Goal: Task Accomplishment & Management: Use online tool/utility

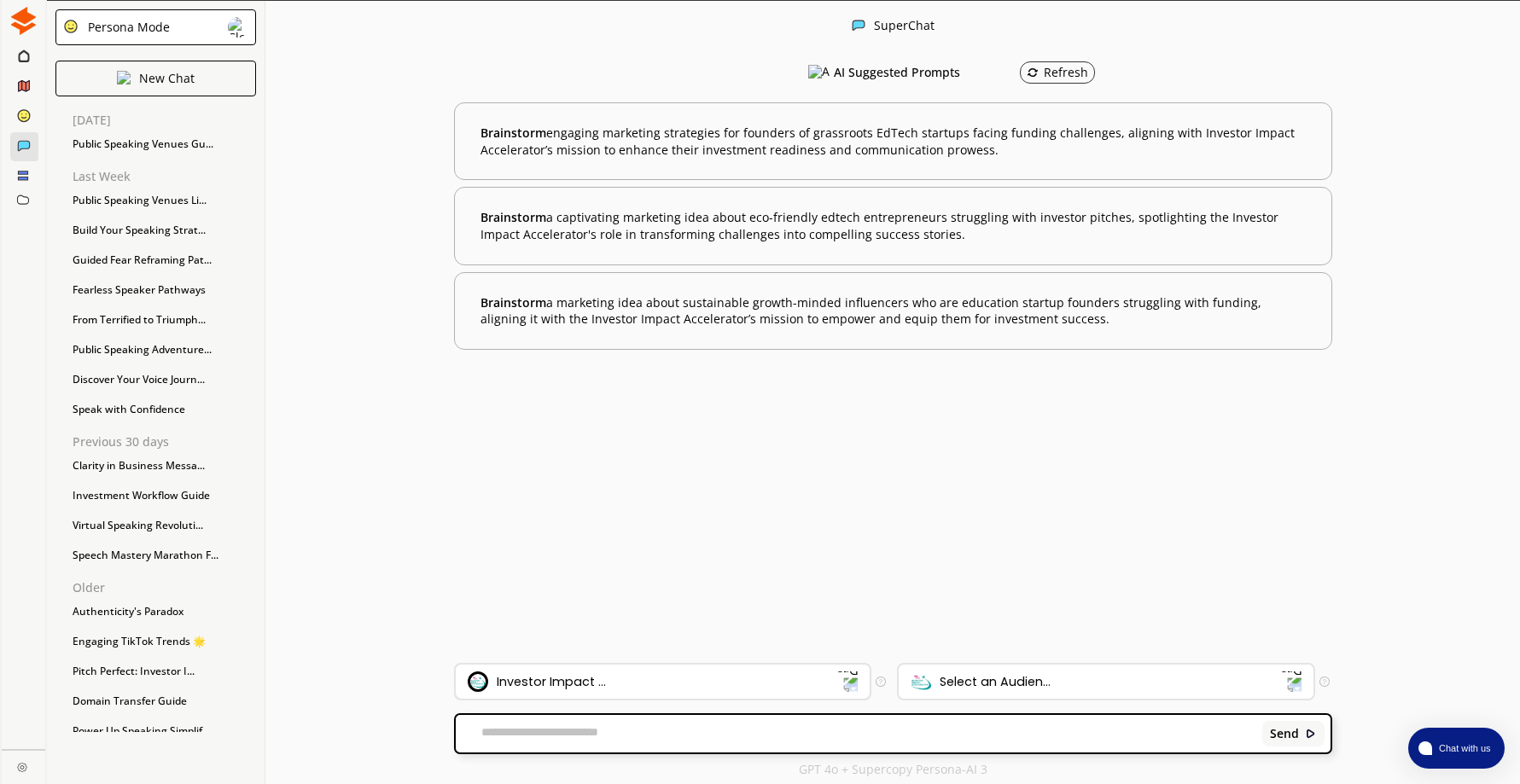
click at [721, 687] on div "Investor Impact ..." at bounding box center [653, 682] width 370 height 21
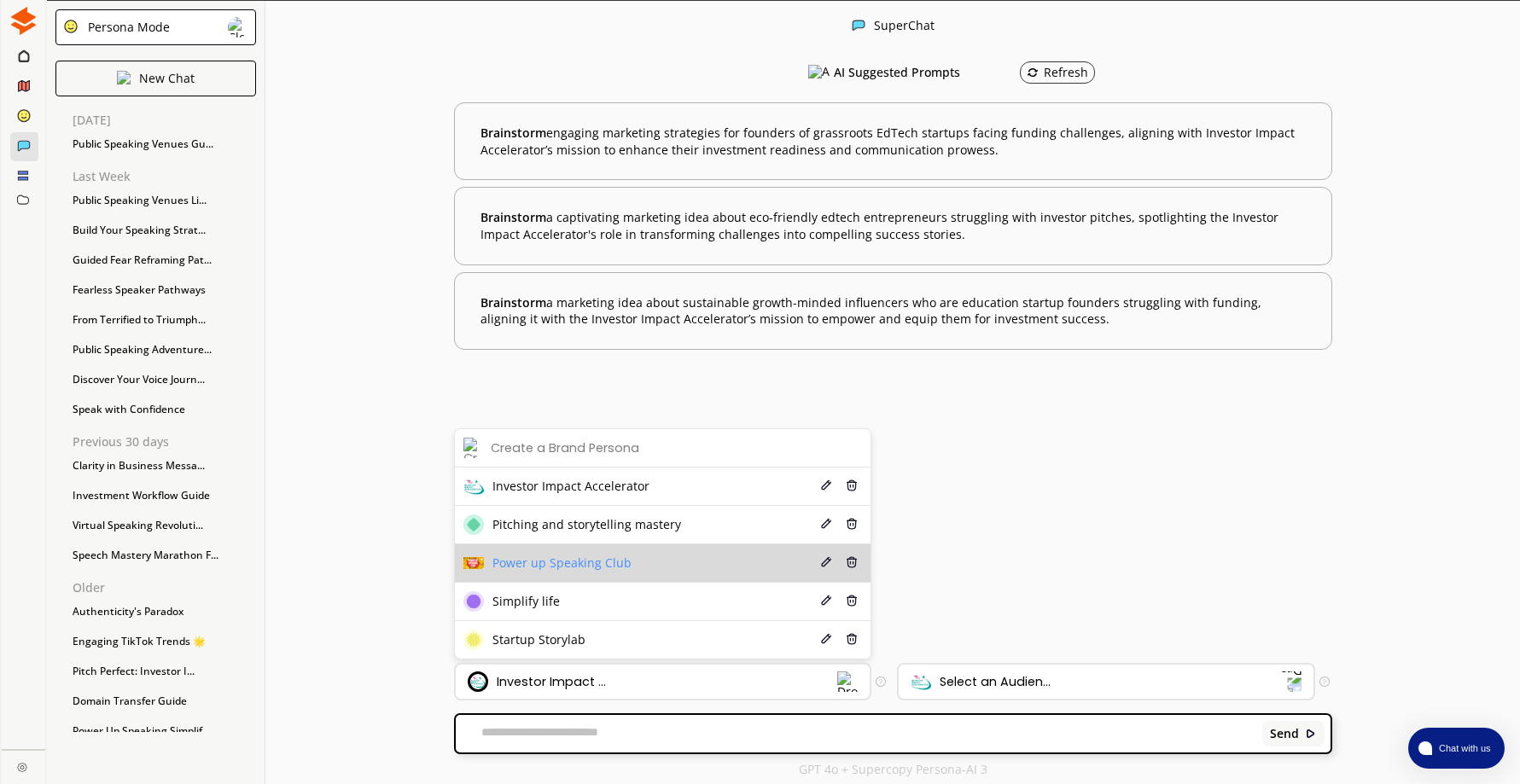
click at [656, 562] on li "Power up Speaking Club Edit Delete" at bounding box center [663, 563] width 416 height 38
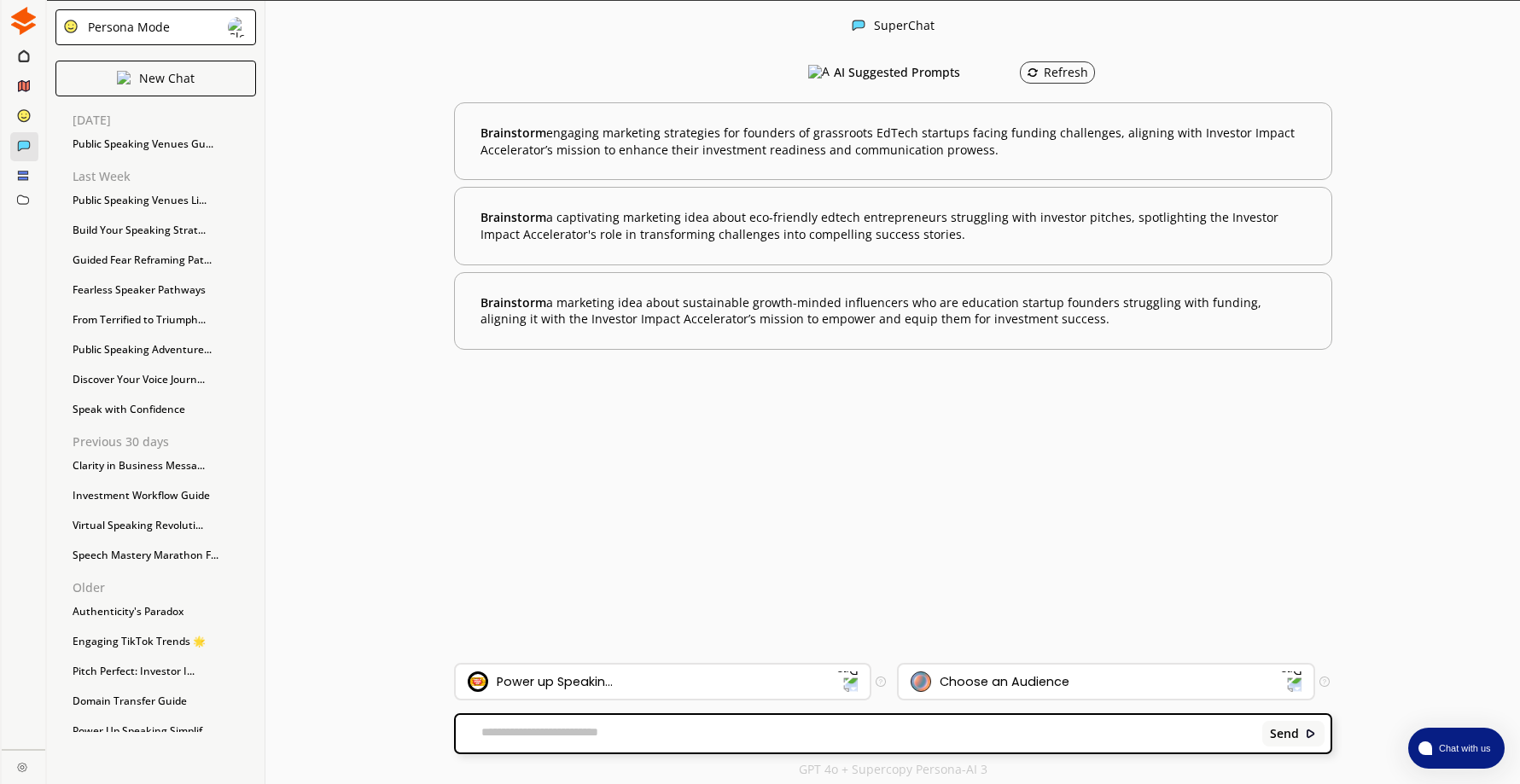
click at [29, 19] on img at bounding box center [23, 21] width 28 height 28
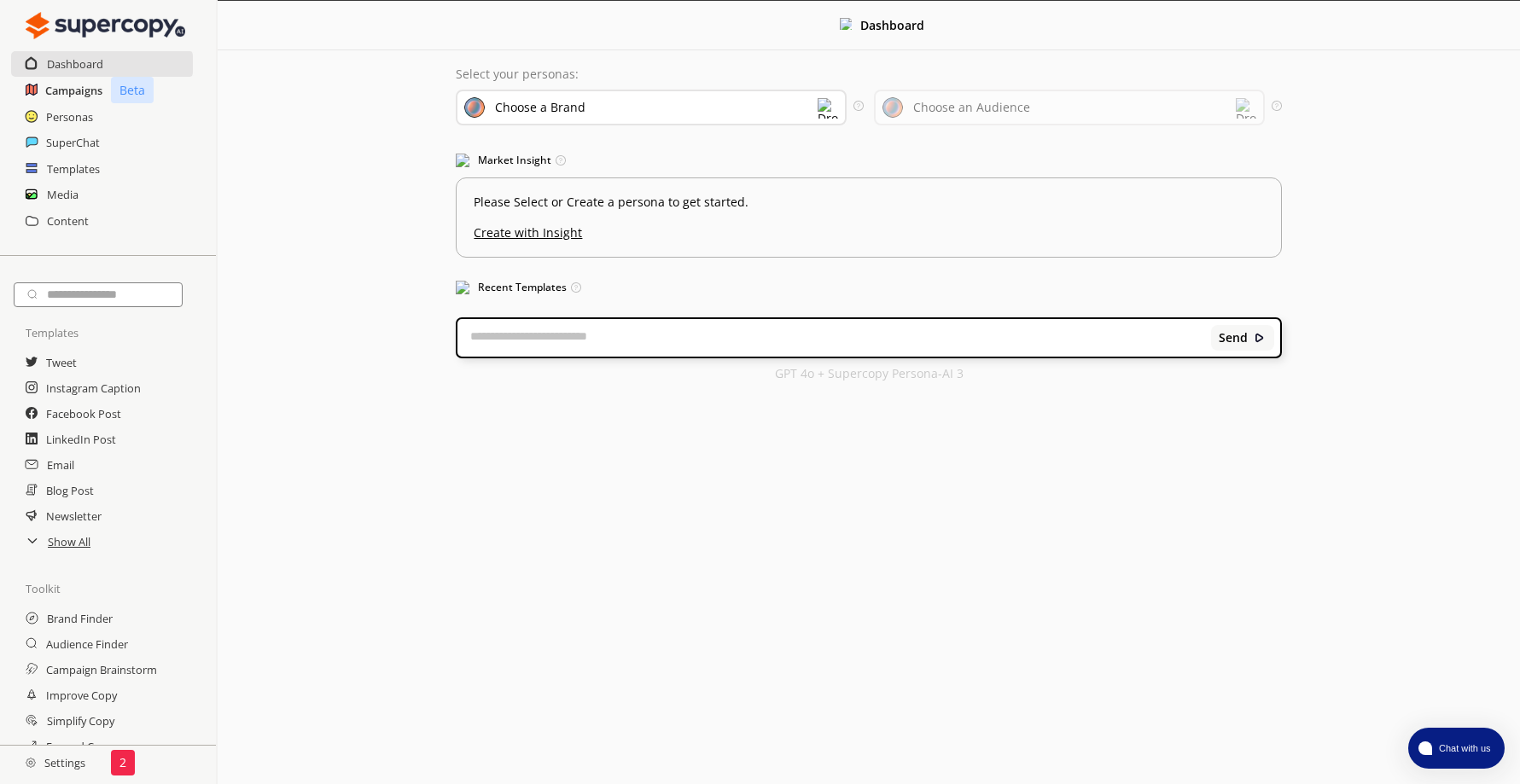
click at [88, 91] on h2 "Campaigns" at bounding box center [73, 91] width 57 height 25
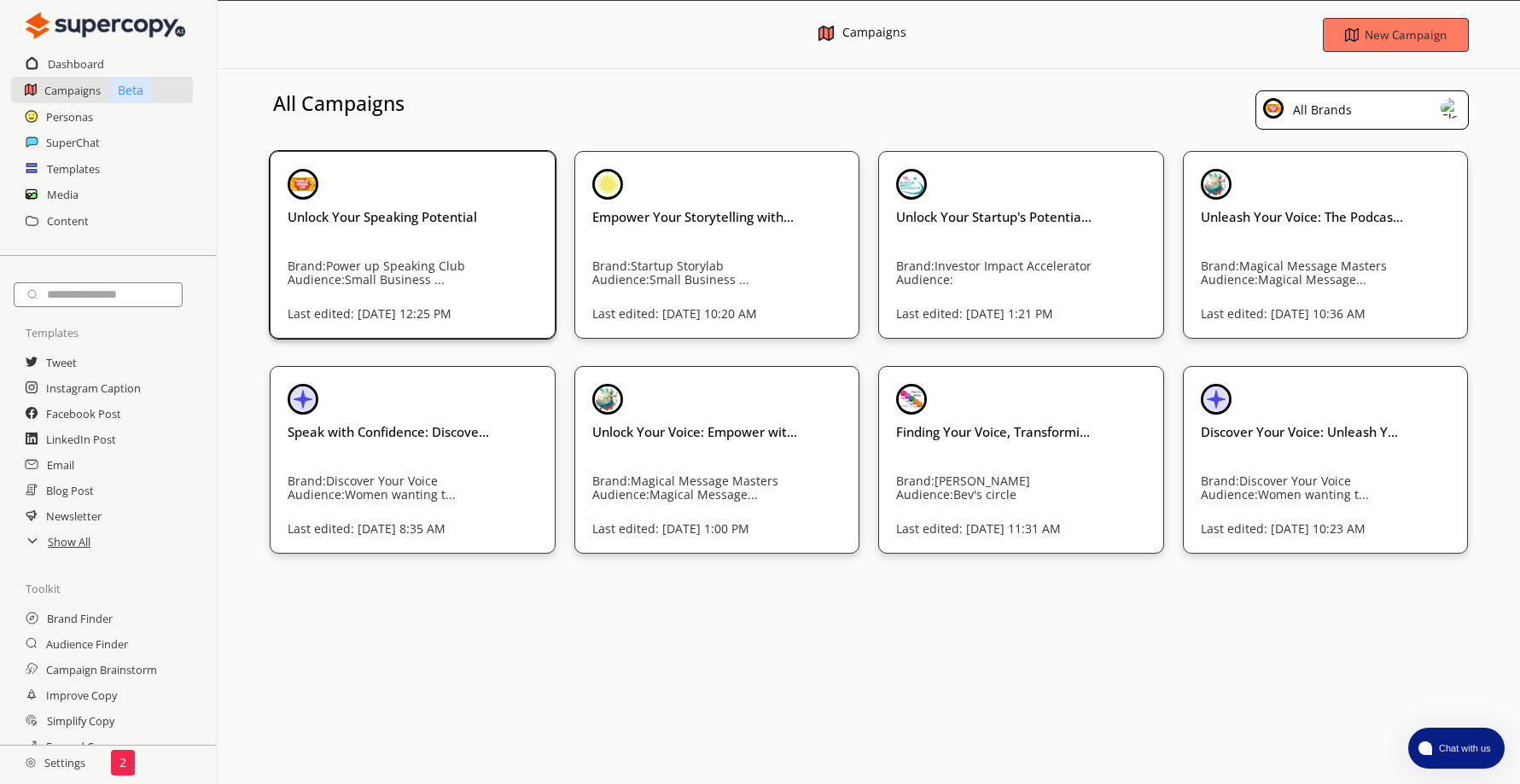
click at [476, 231] on div "Unlock Your Speaking Potential Brand: Power up Speaking Club Audience: Small Bu…" at bounding box center [413, 242] width 250 height 145
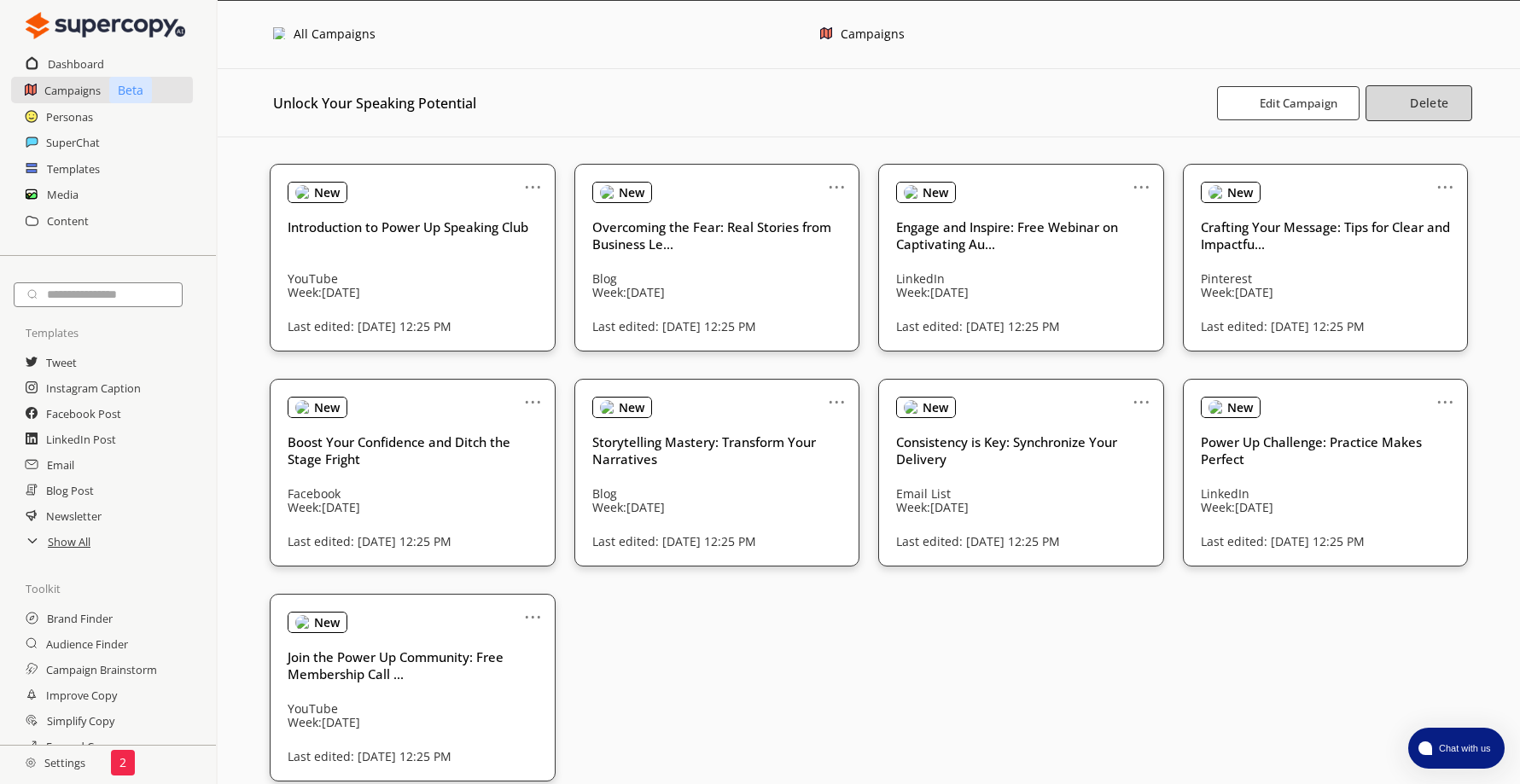
click at [1436, 100] on b "Delete" at bounding box center [1429, 103] width 38 height 16
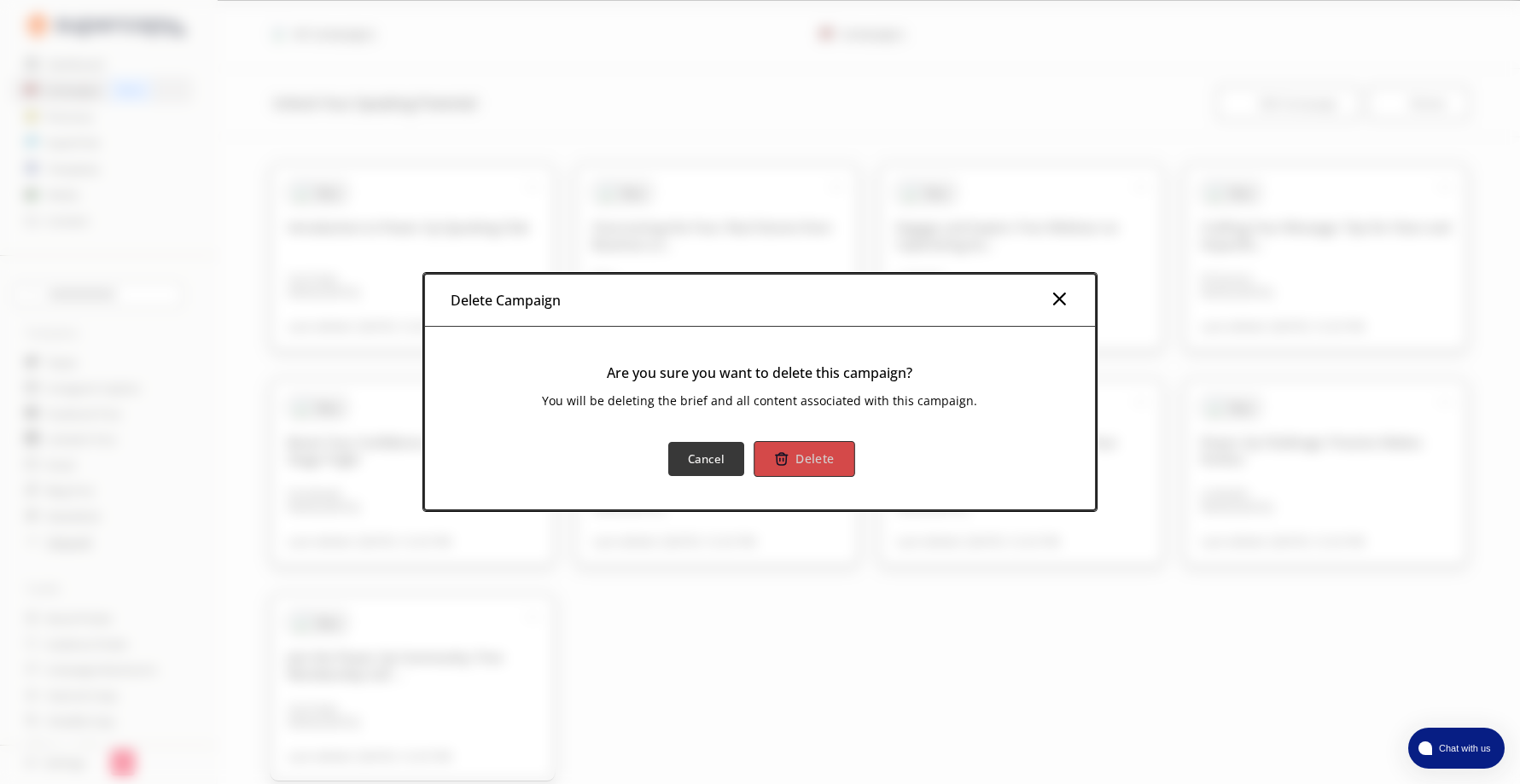
click at [821, 460] on b "Delete" at bounding box center [815, 459] width 38 height 16
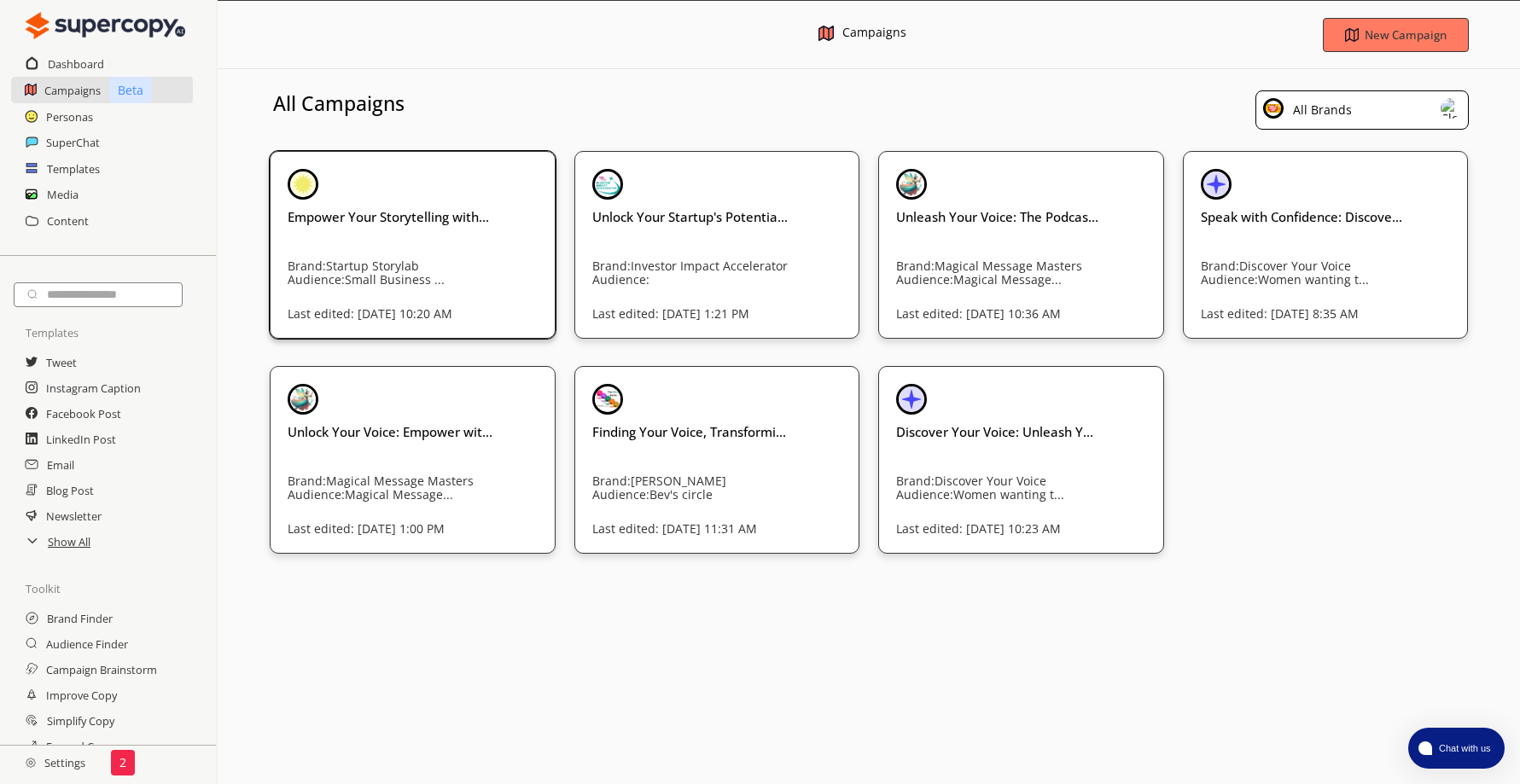
click at [435, 175] on div "Empower Your Storytelling with... Brand: Startup Storylab Audience: Small Busin…" at bounding box center [413, 242] width 250 height 145
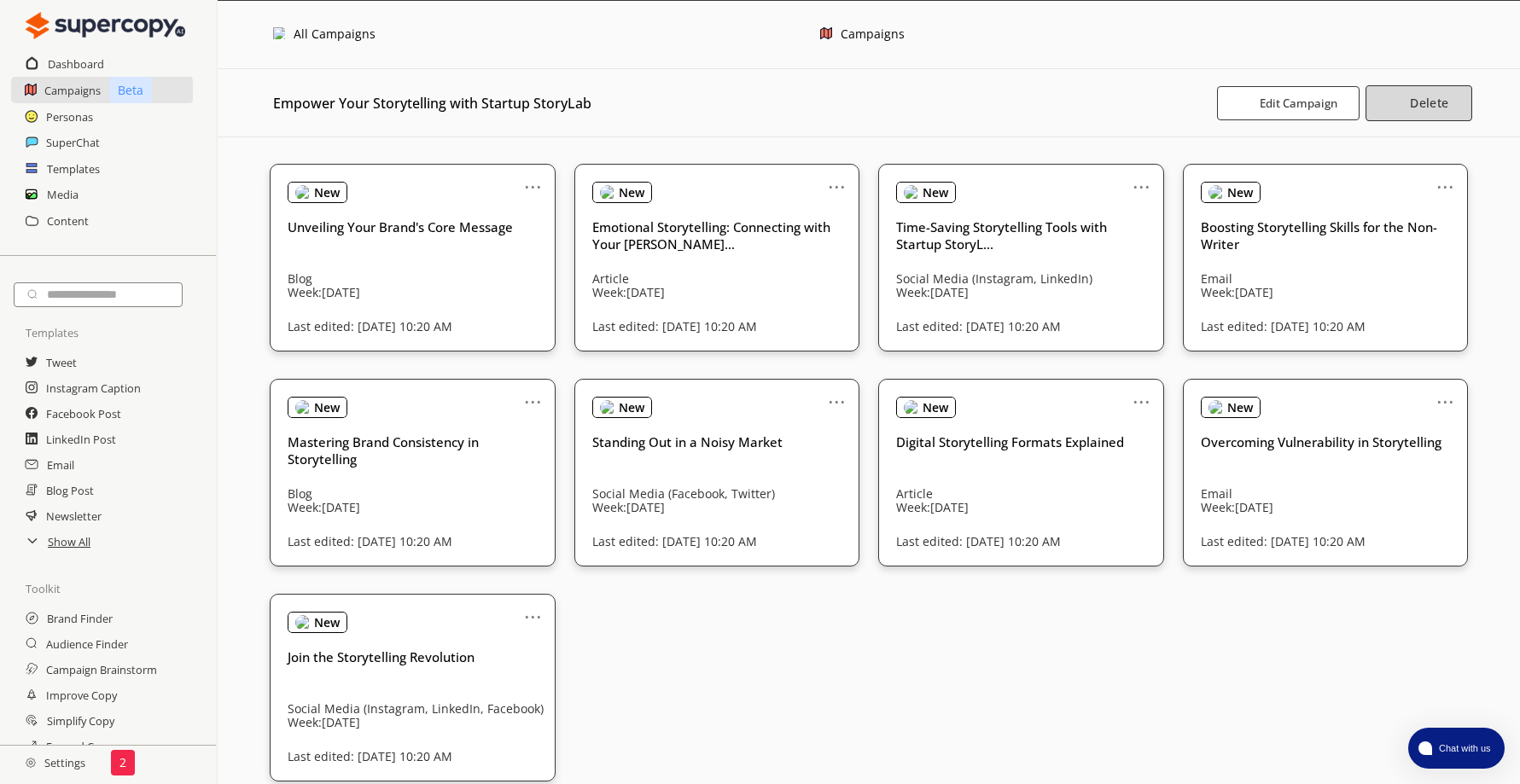
click at [1441, 101] on b "Delete" at bounding box center [1429, 103] width 38 height 16
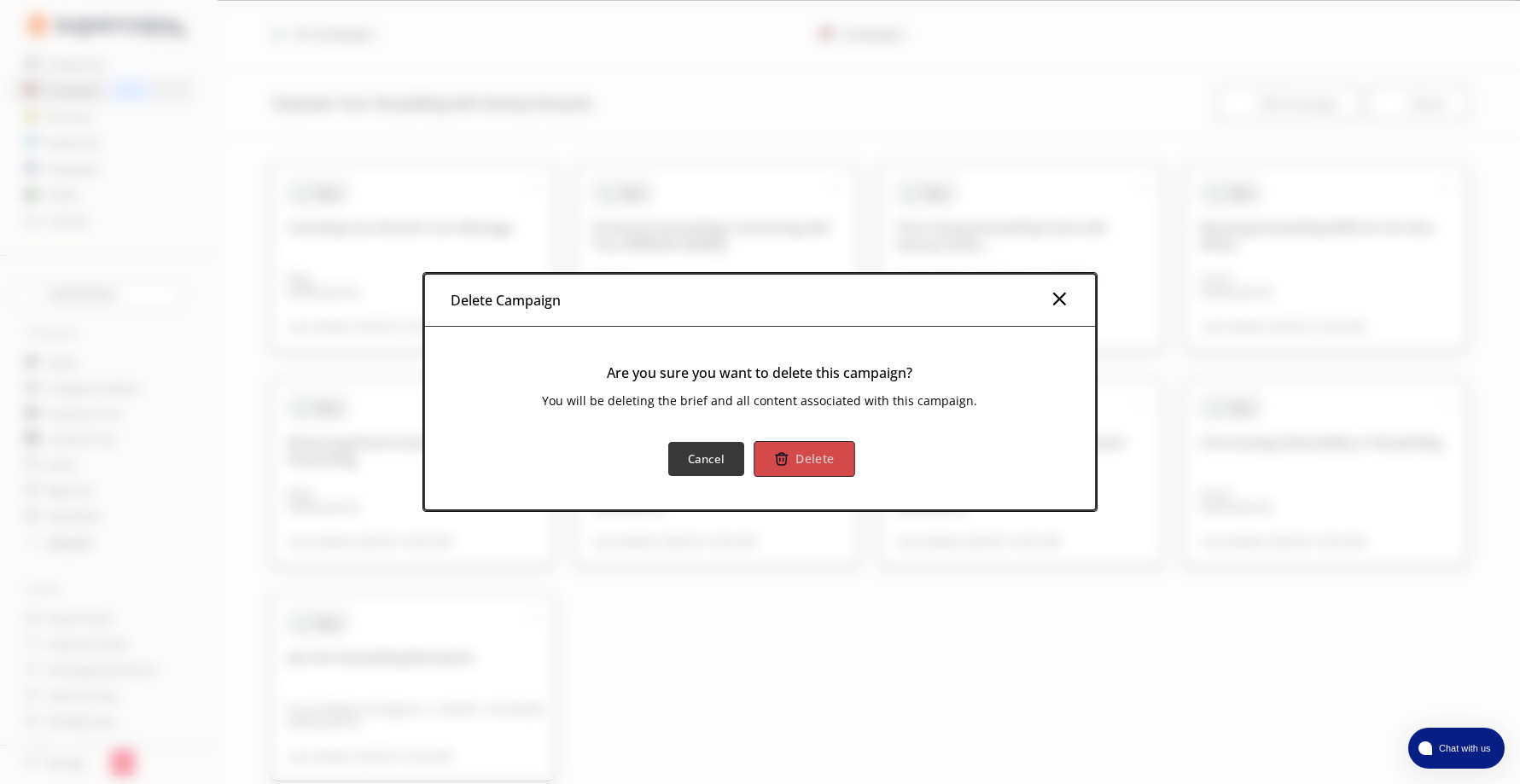
click at [835, 454] on button "Delete" at bounding box center [803, 459] width 100 height 36
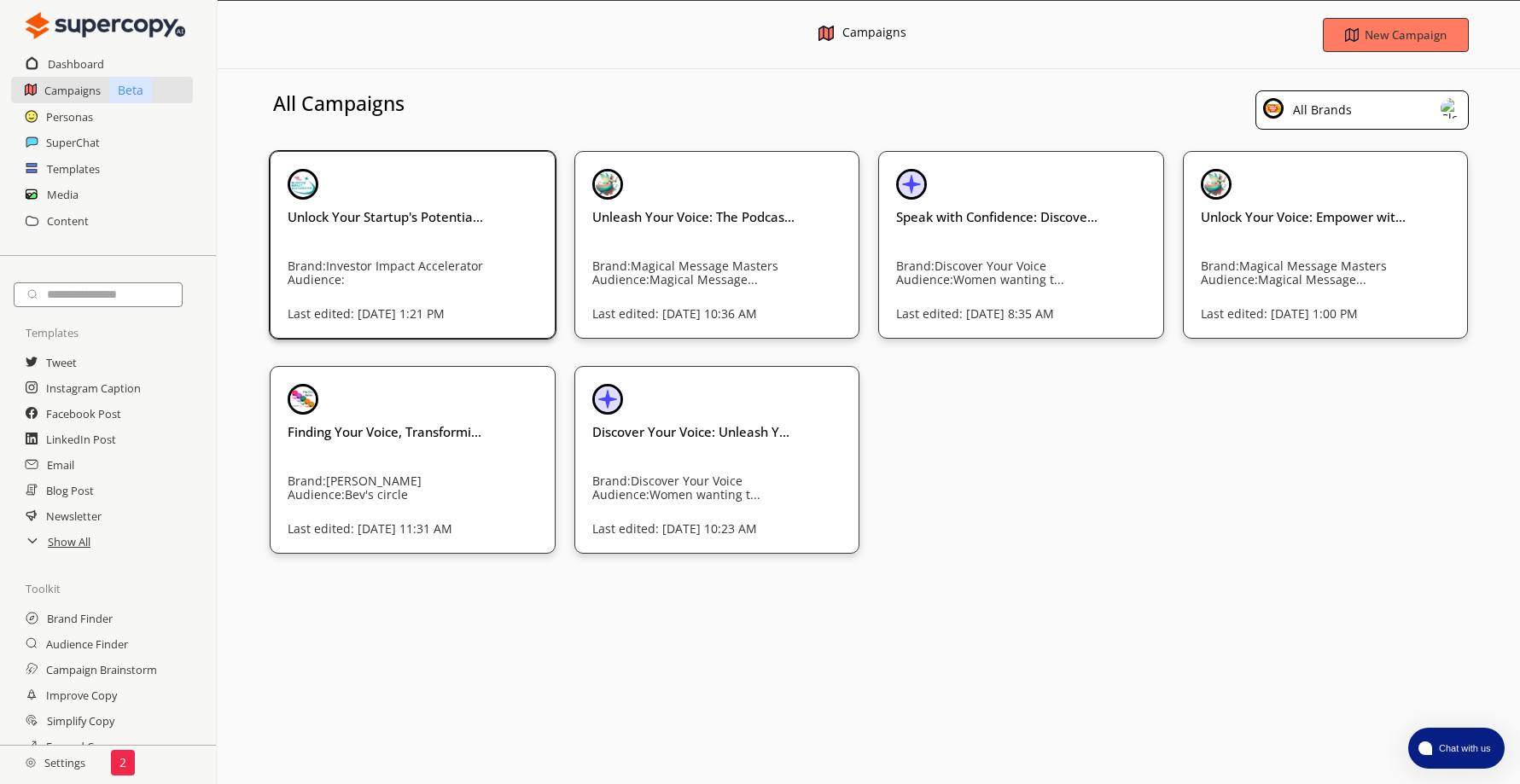
click at [445, 245] on div "Unlock Your Startup's Potentia... Brand: Investor Impact Accelerator Audience: …" at bounding box center [413, 242] width 250 height 145
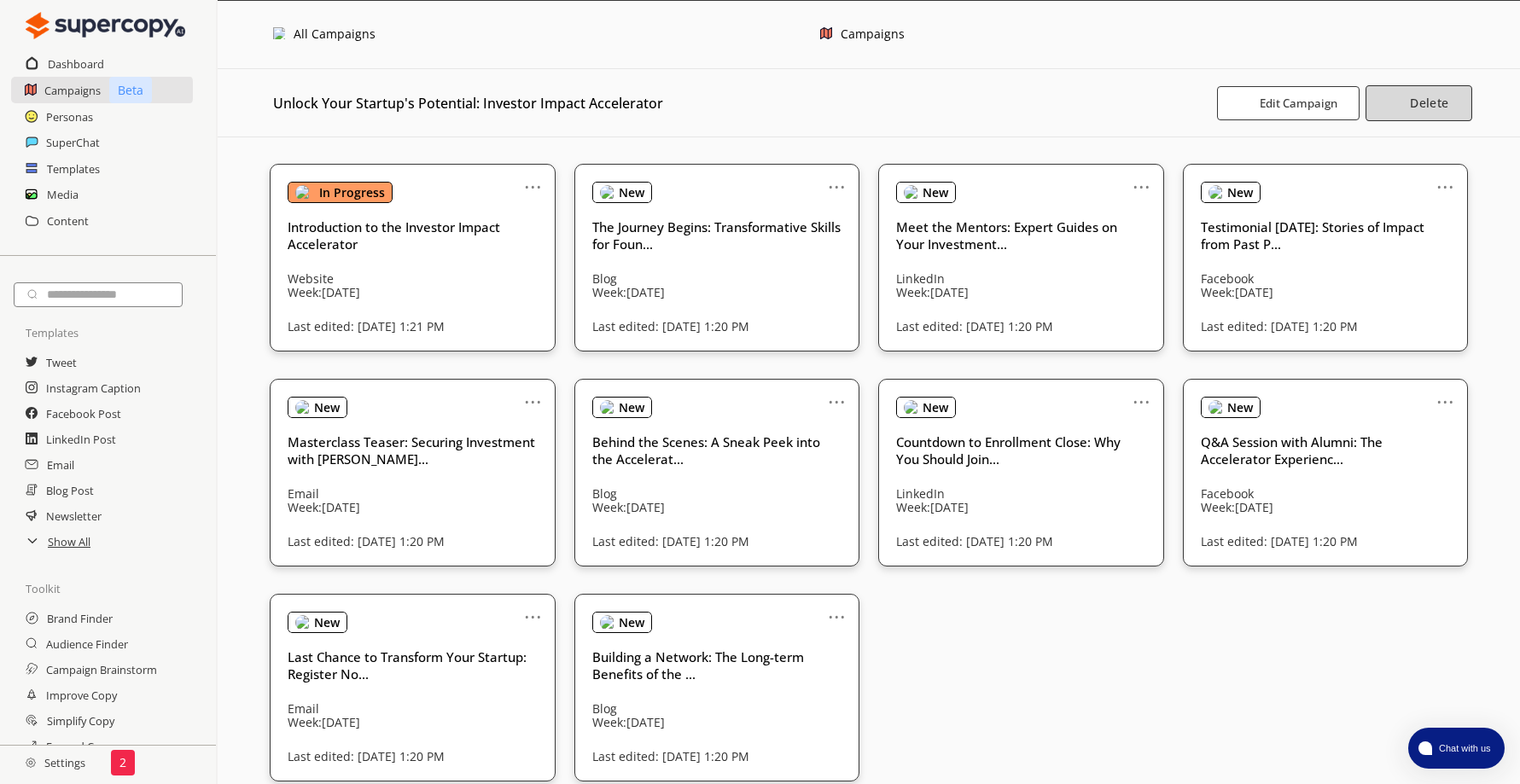
click at [1422, 99] on b "Delete" at bounding box center [1429, 103] width 38 height 16
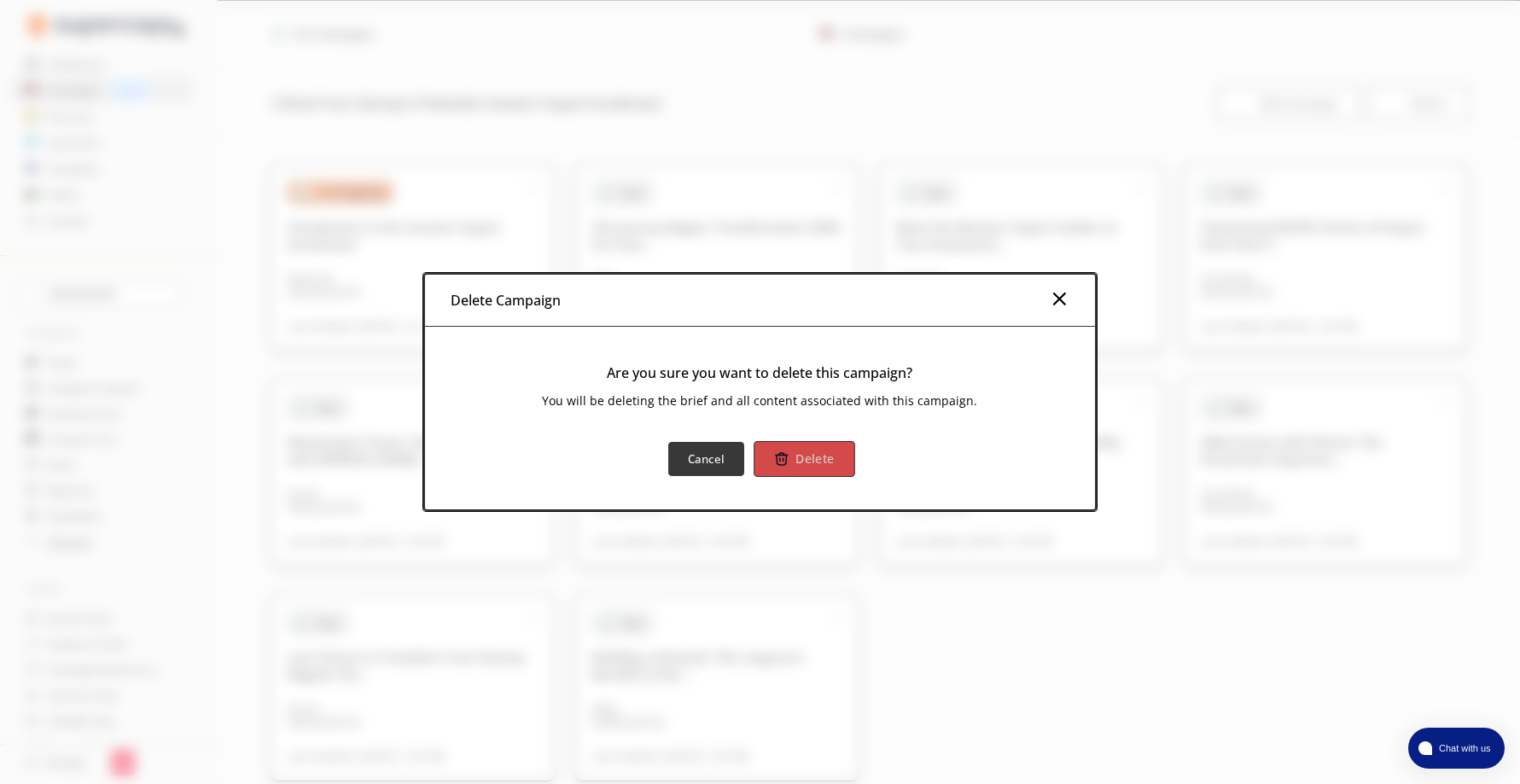
click at [827, 452] on b "Delete" at bounding box center [815, 459] width 38 height 16
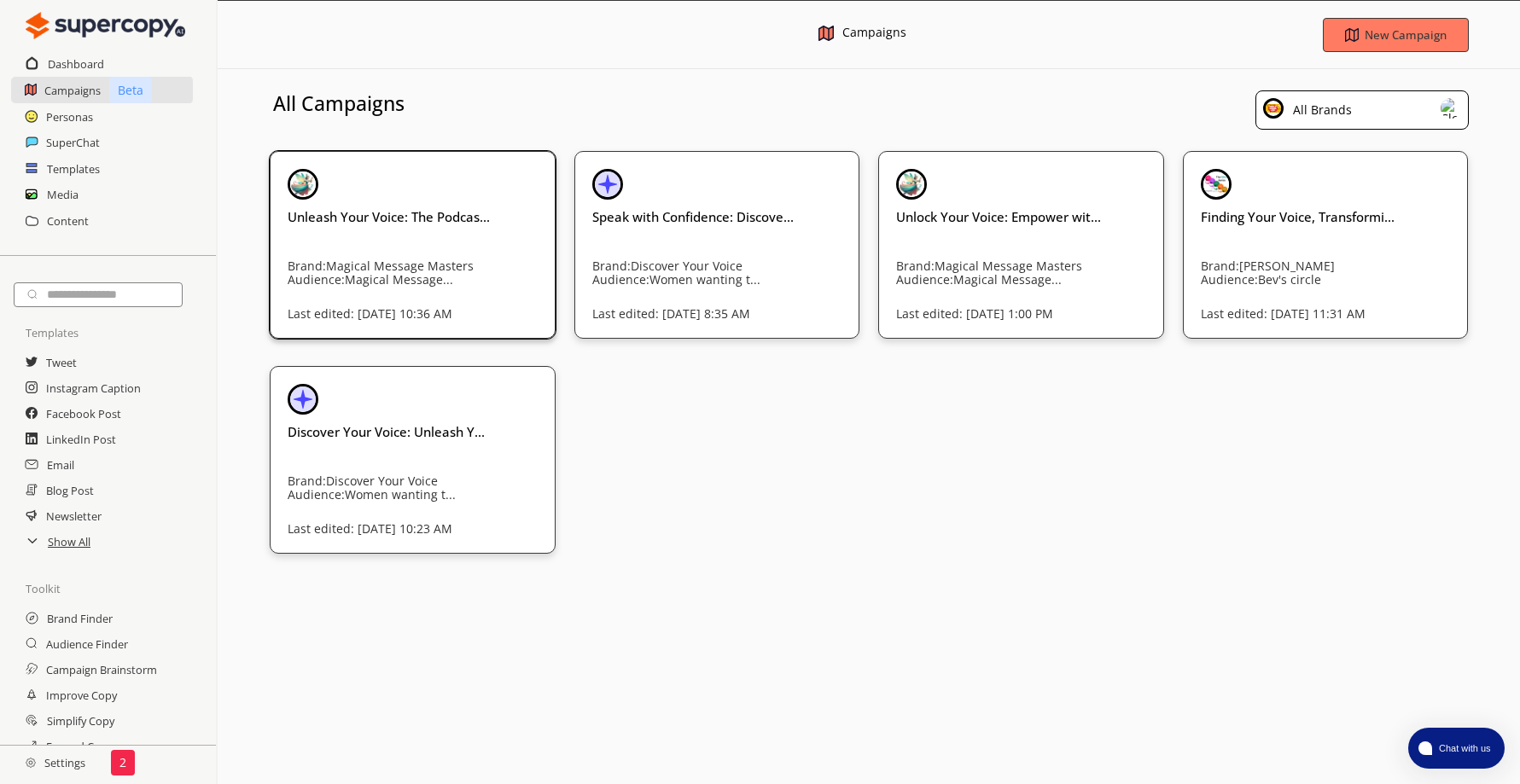
click at [489, 186] on div "Unleash Your Voice: The Podcas... Brand: Magical Message Masters Audience: Magi…" at bounding box center [413, 242] width 250 height 145
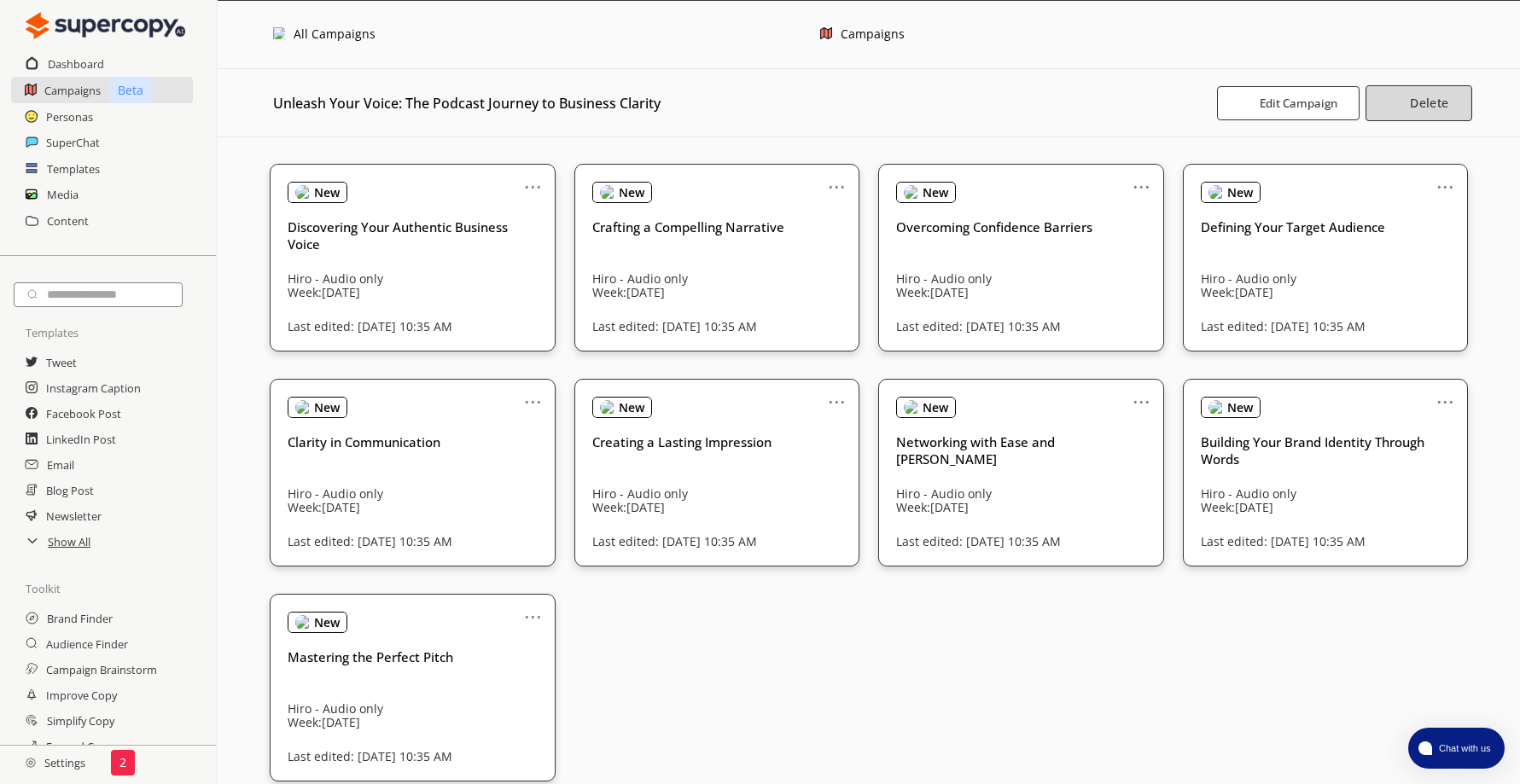
click at [1420, 97] on b "Delete" at bounding box center [1429, 103] width 38 height 16
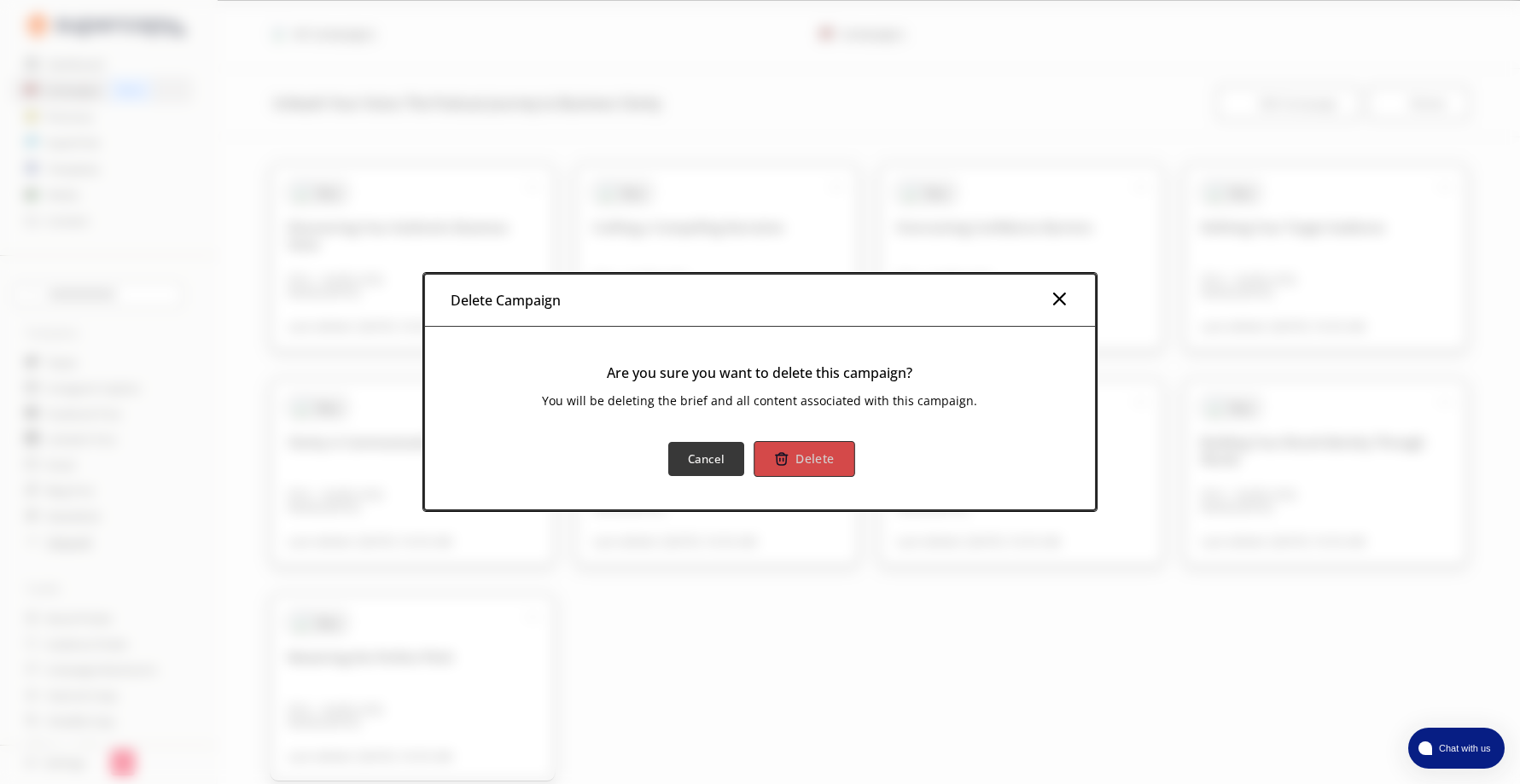
click at [808, 454] on b "Delete" at bounding box center [815, 459] width 38 height 16
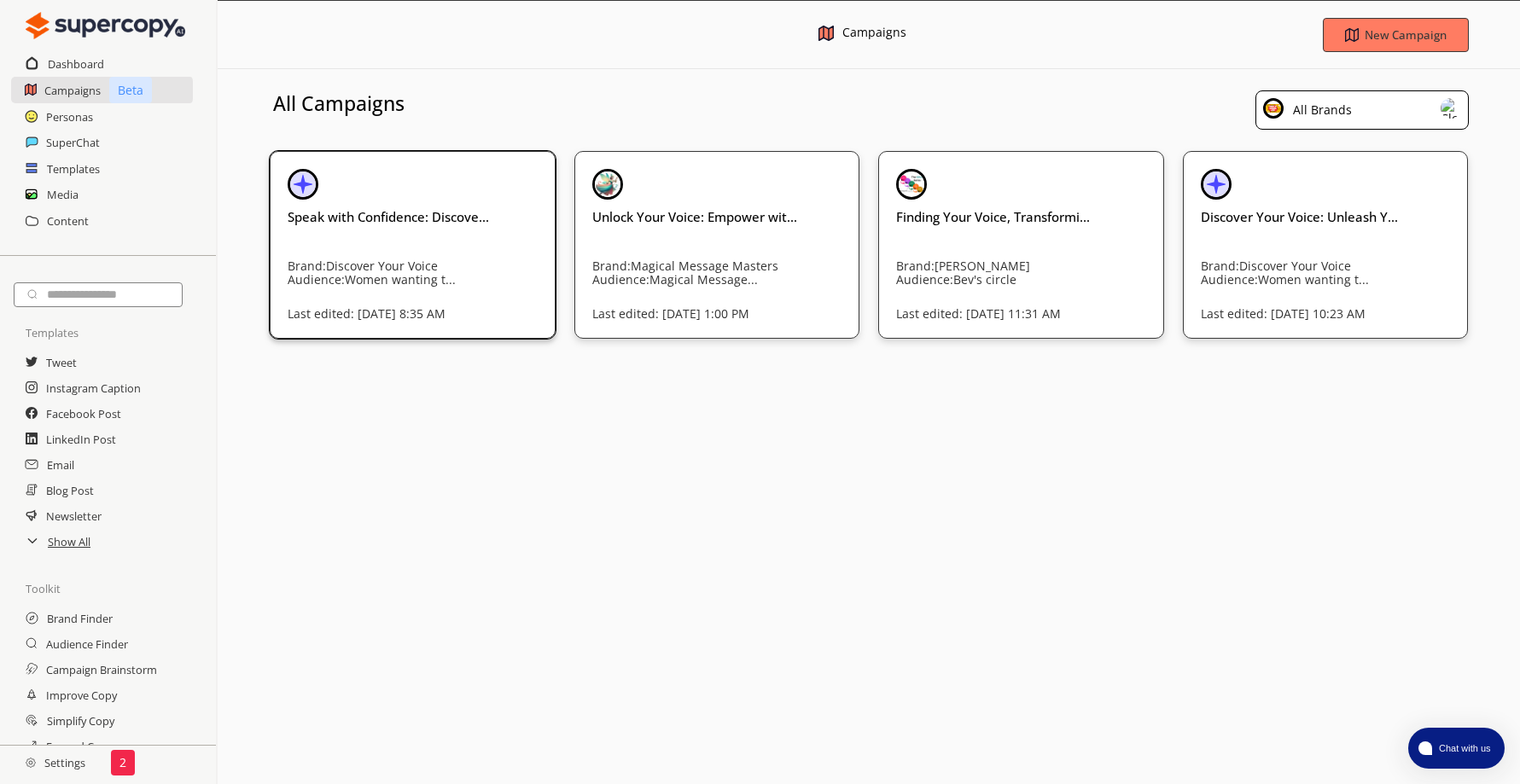
click at [437, 188] on div "Speak with Confidence: Discove... Brand: Discover Your Voice Audience: Women wa…" at bounding box center [413, 242] width 250 height 145
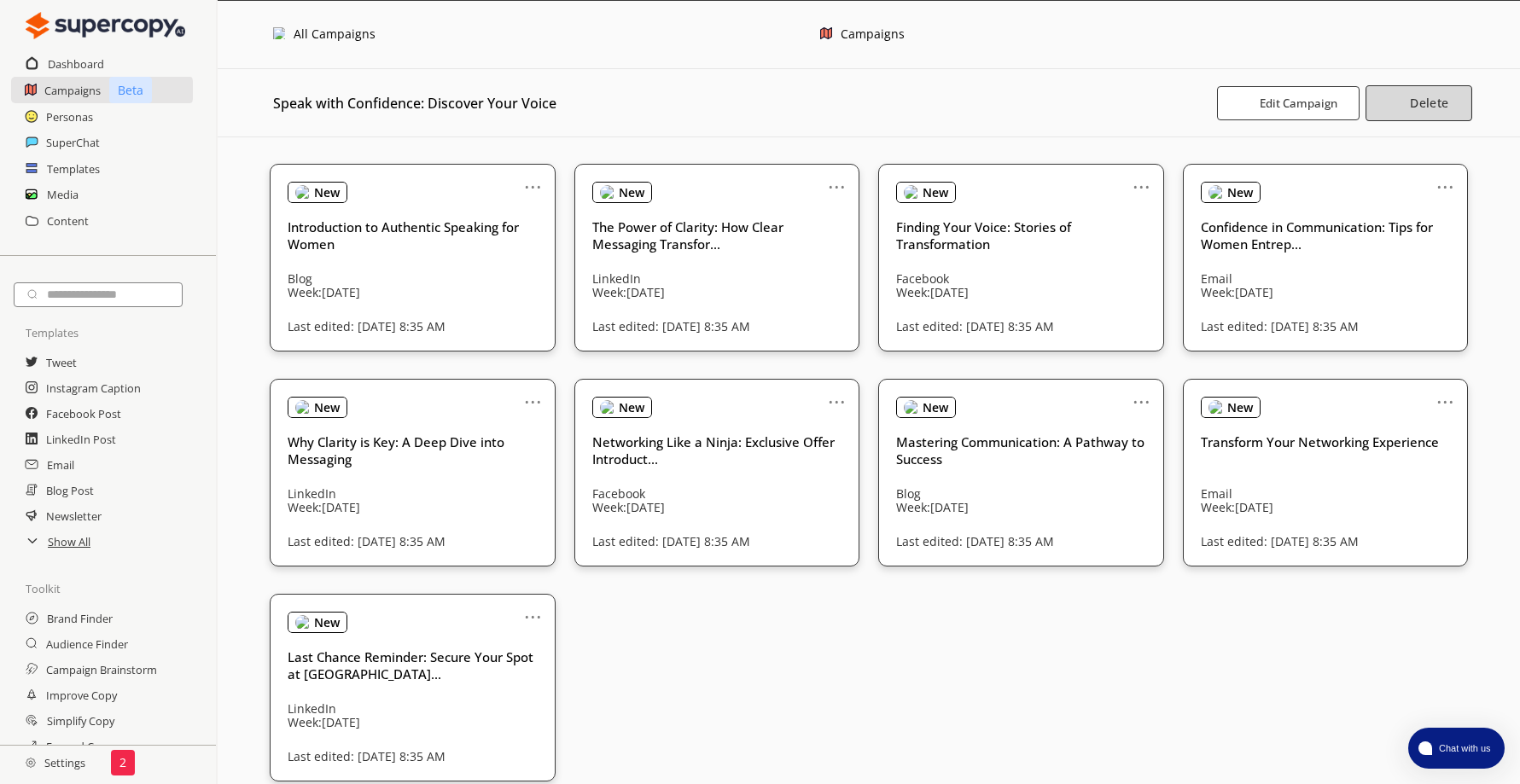
click at [1431, 100] on b "Delete" at bounding box center [1429, 103] width 38 height 16
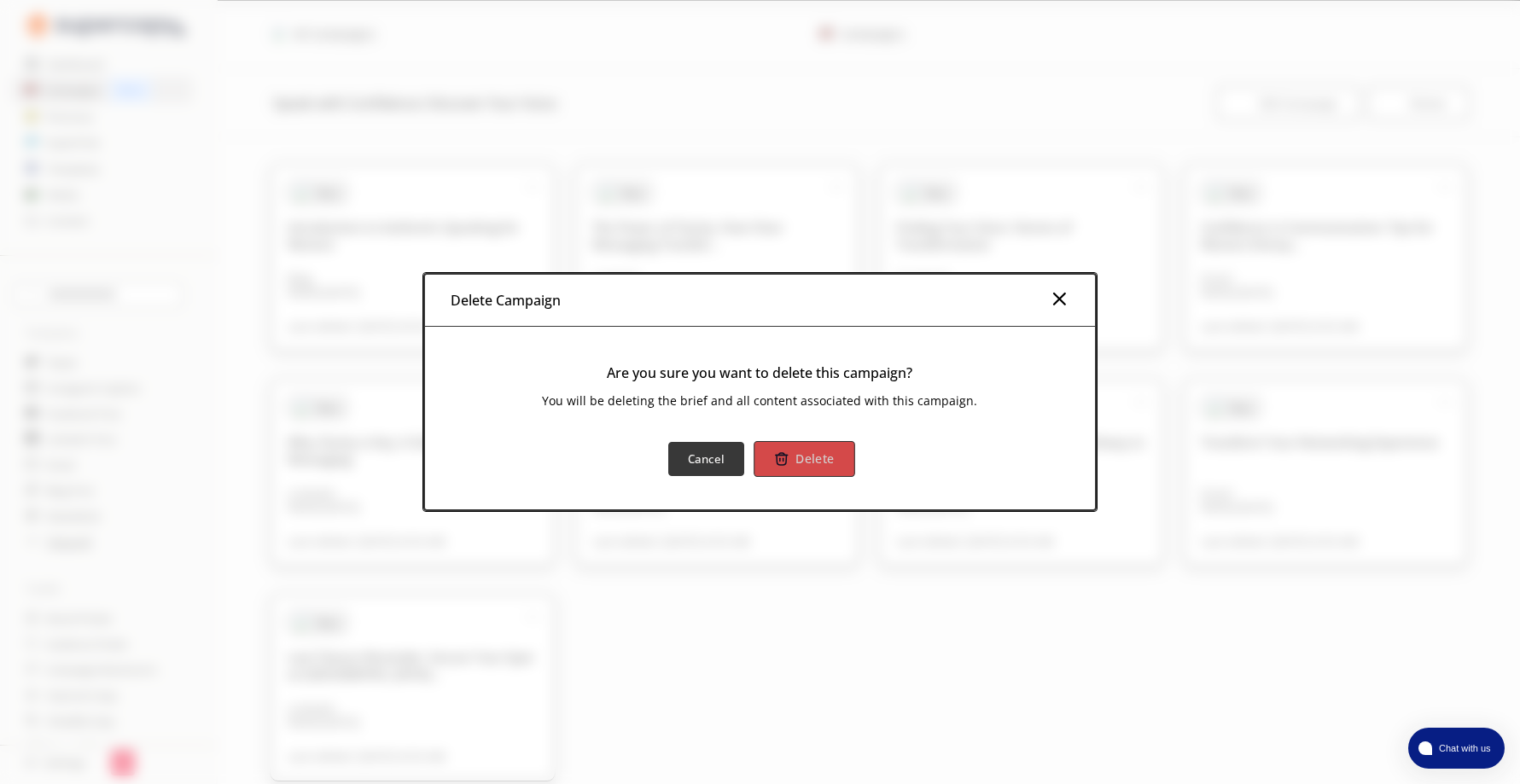
click at [815, 450] on button "Delete" at bounding box center [803, 459] width 100 height 36
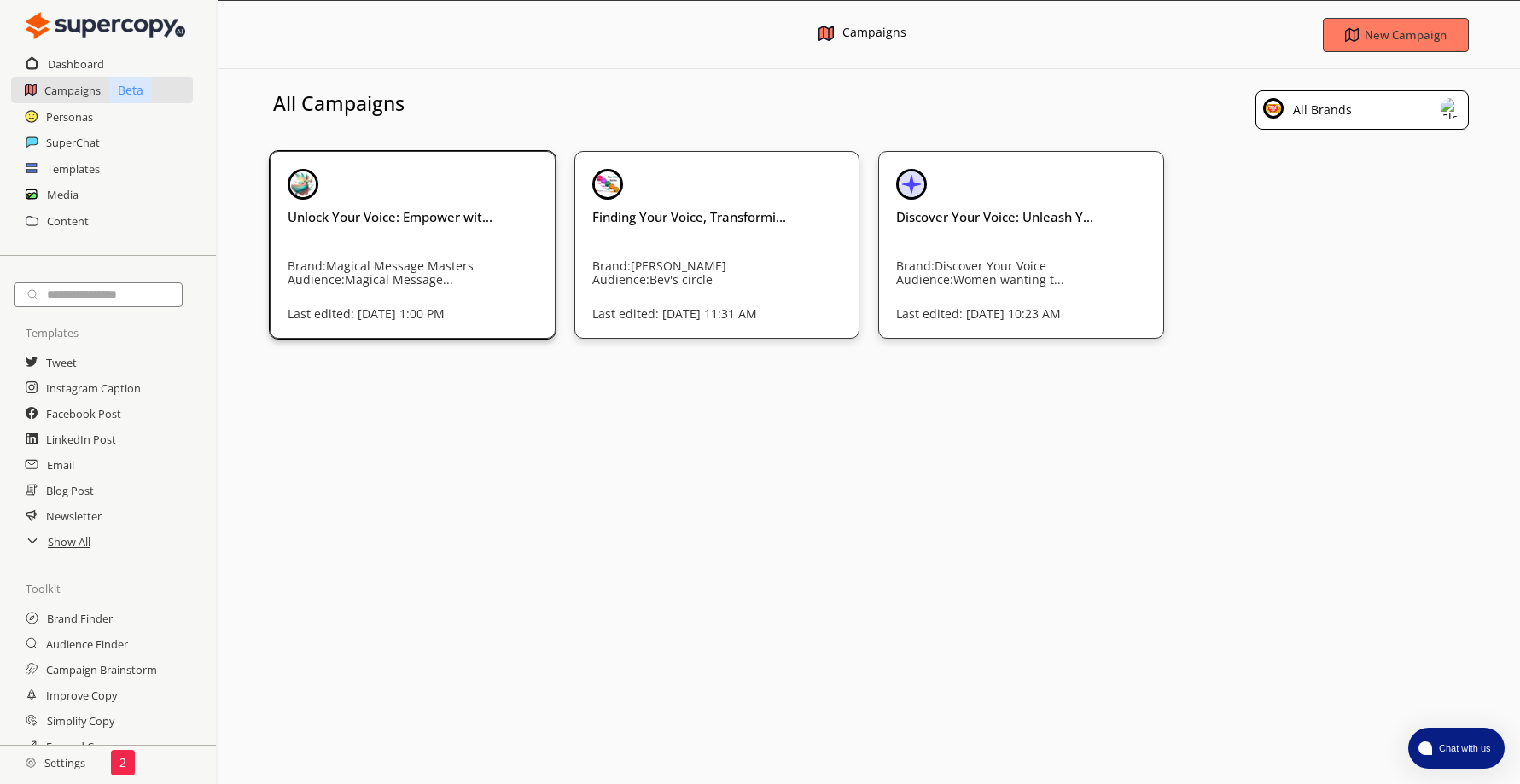
click at [421, 214] on h3 "Unlock Your Voice: Empower wit..." at bounding box center [413, 216] width 250 height 17
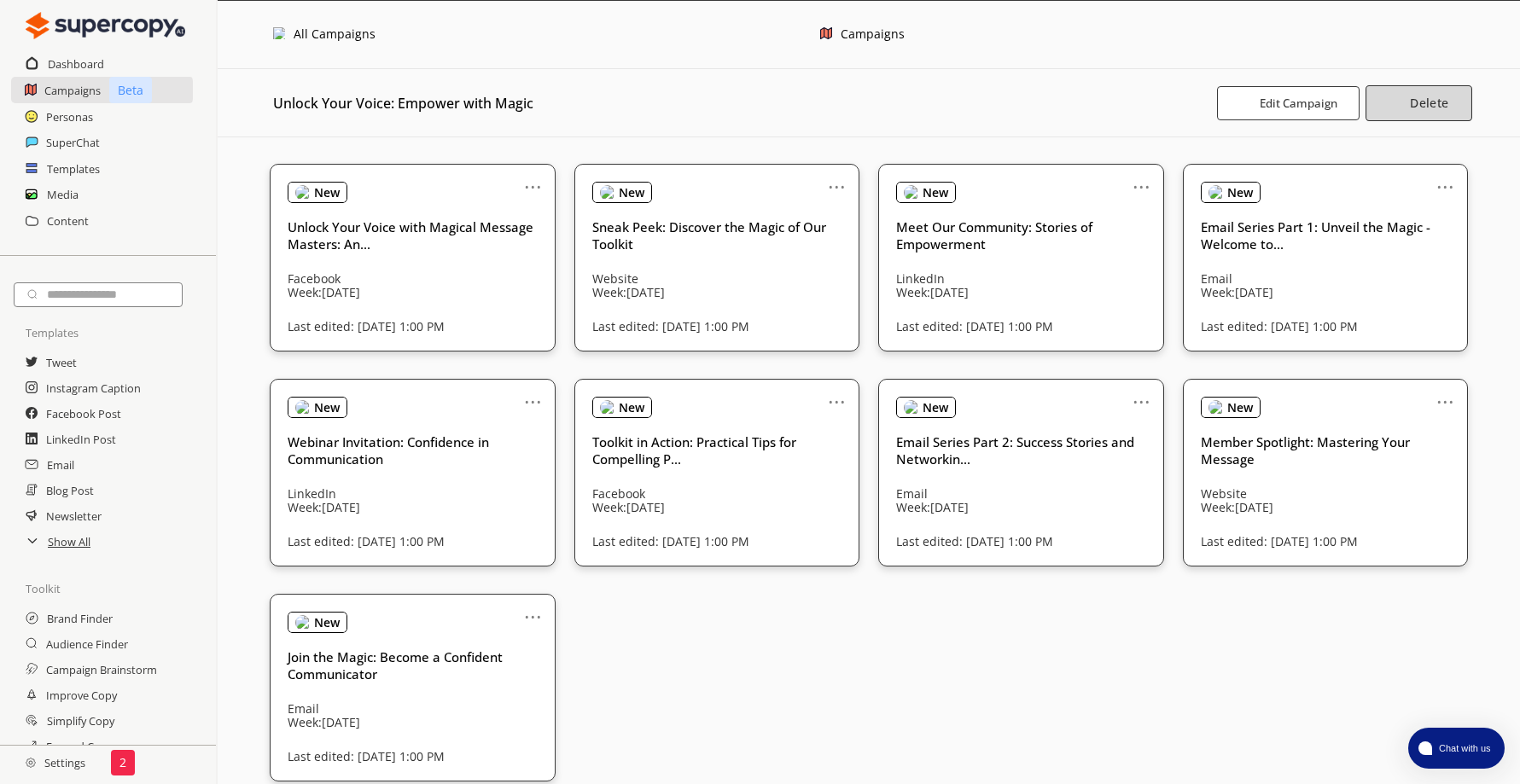
click at [1428, 98] on b "Delete" at bounding box center [1429, 103] width 38 height 16
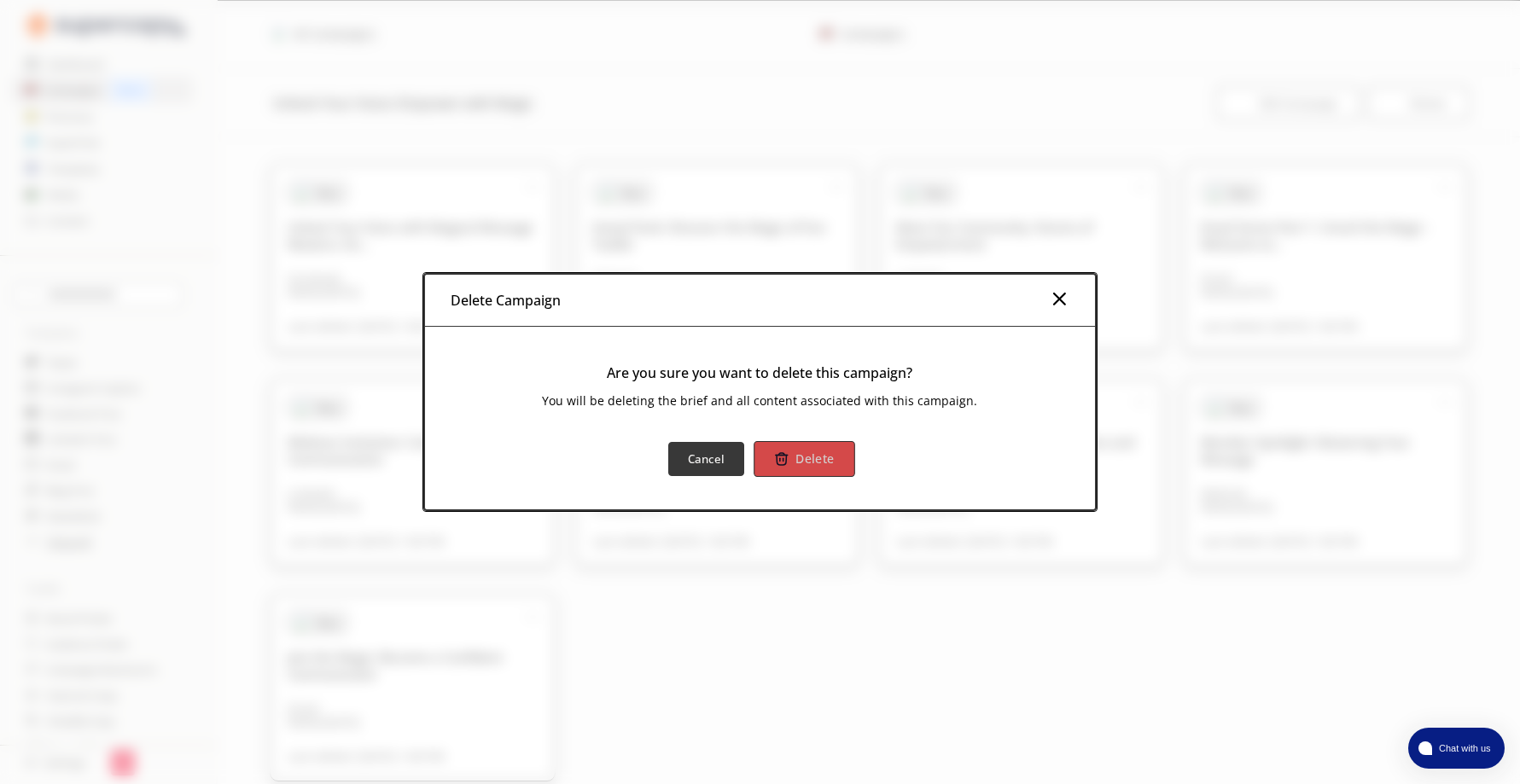
click at [804, 454] on b "Delete" at bounding box center [815, 459] width 38 height 16
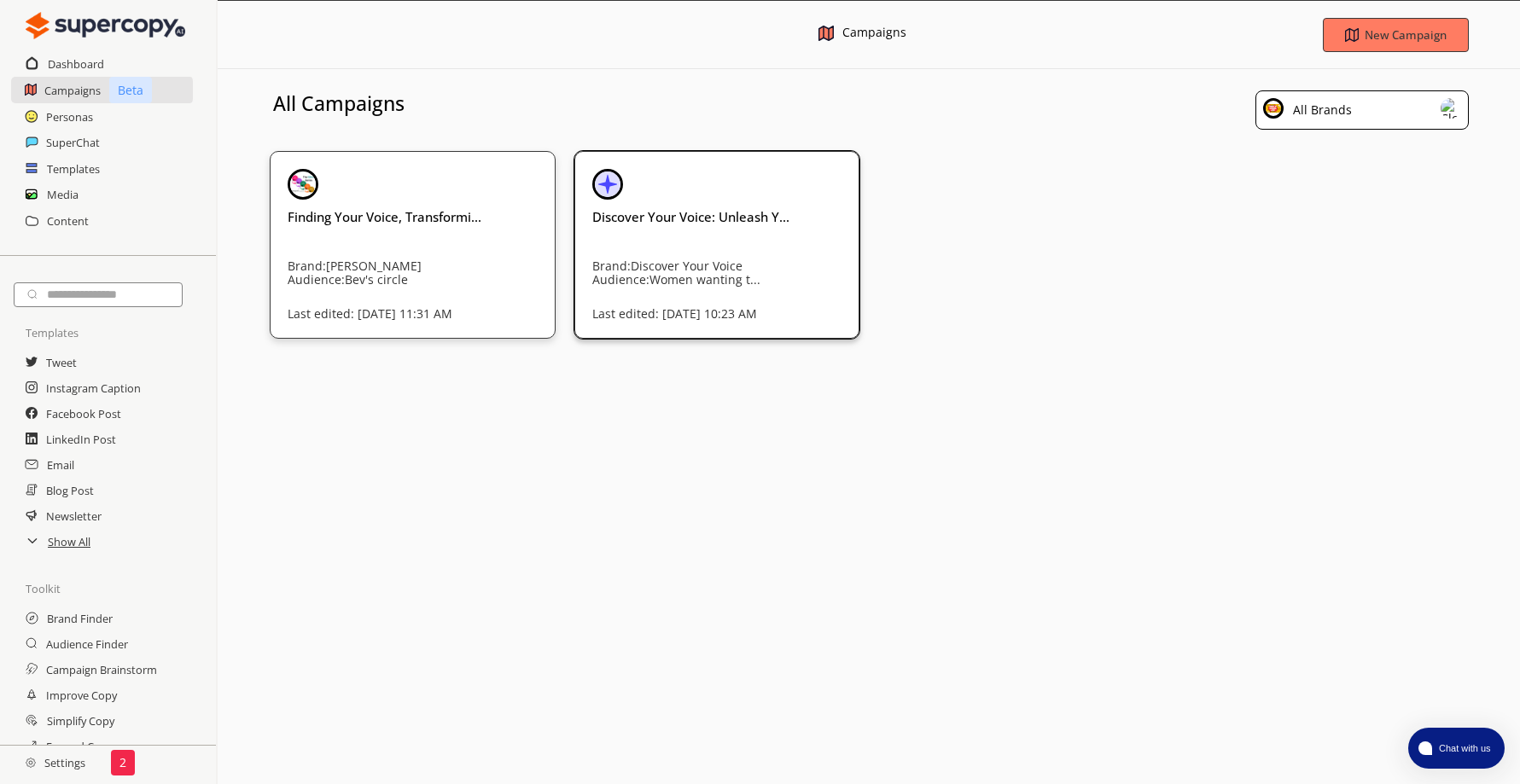
click at [759, 231] on div "Discover Your Voice: Unleash Y... Brand: Discover Your Voice Audience: Women wa…" at bounding box center [717, 242] width 250 height 145
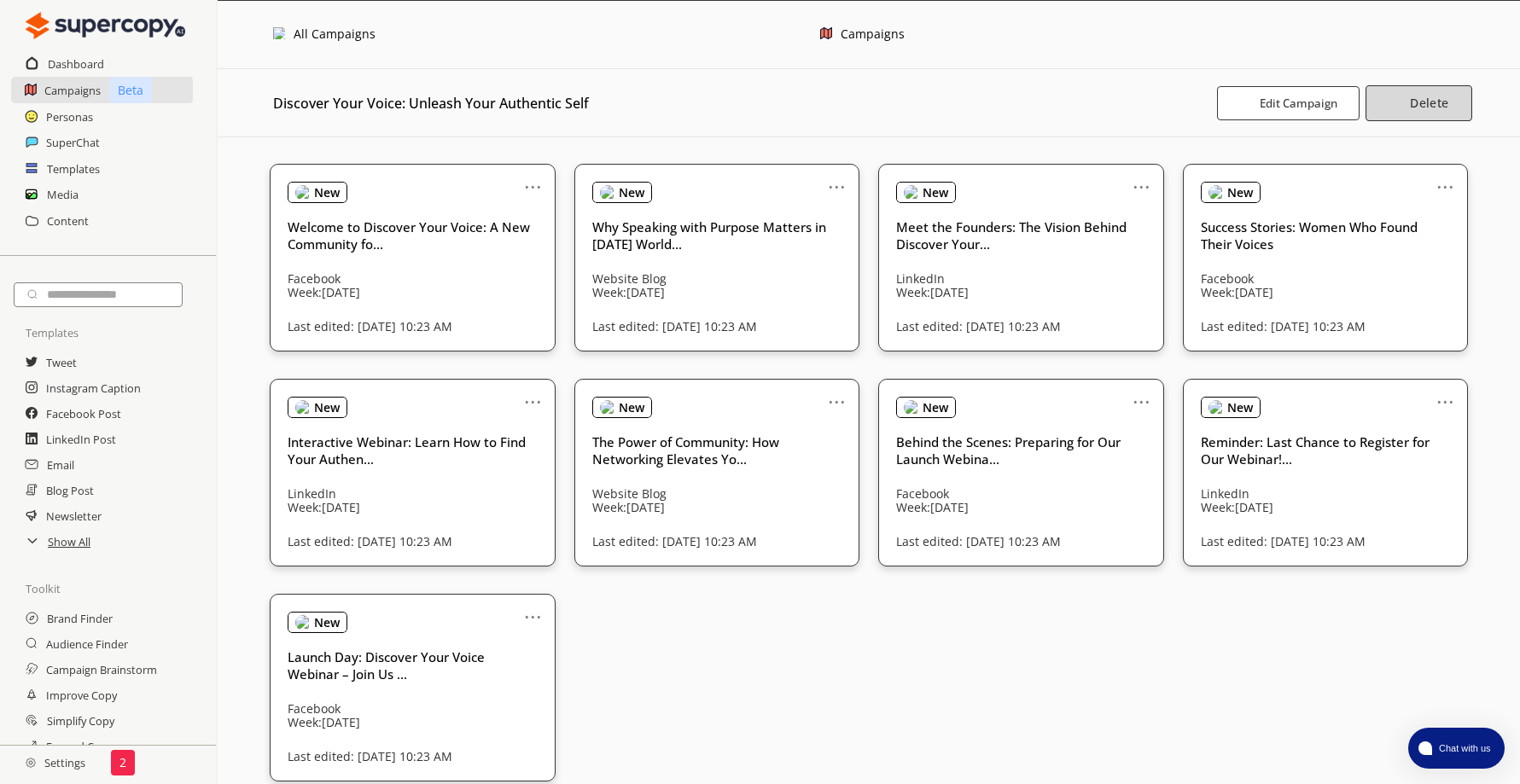
click at [1416, 99] on b "Delete" at bounding box center [1429, 103] width 38 height 16
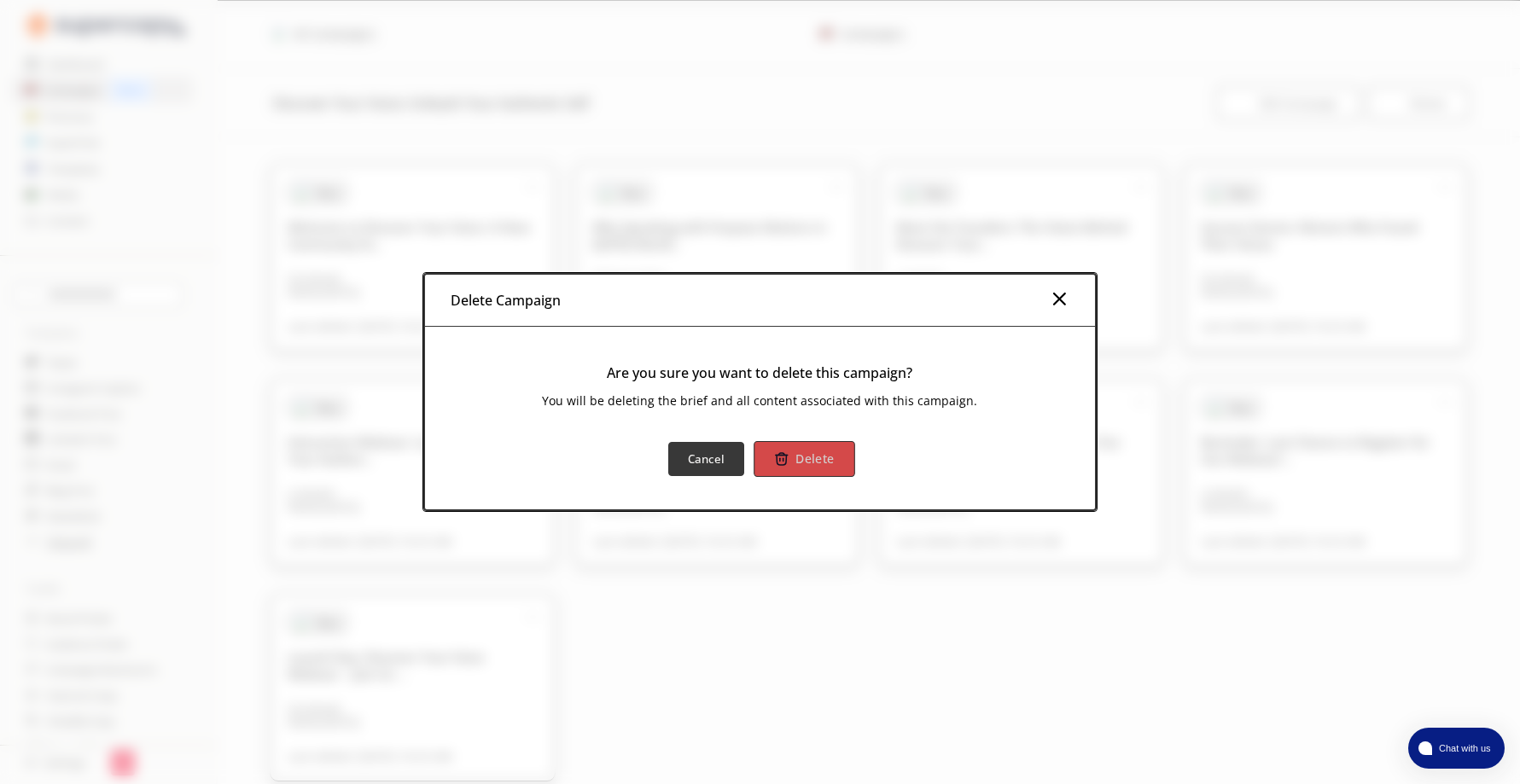
click at [822, 452] on b "Delete" at bounding box center [815, 459] width 38 height 16
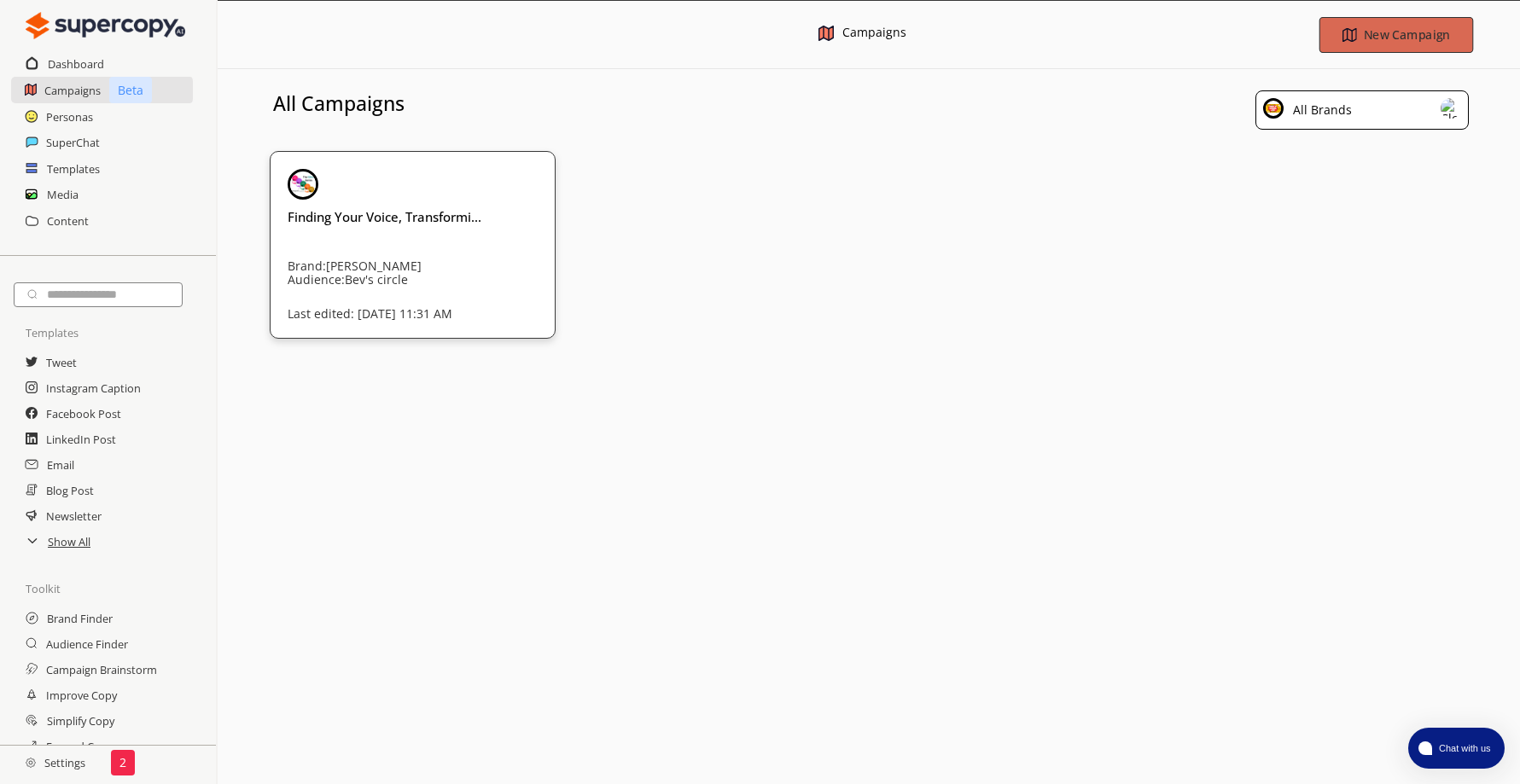
click at [1401, 32] on b "New Campaign" at bounding box center [1405, 34] width 86 height 16
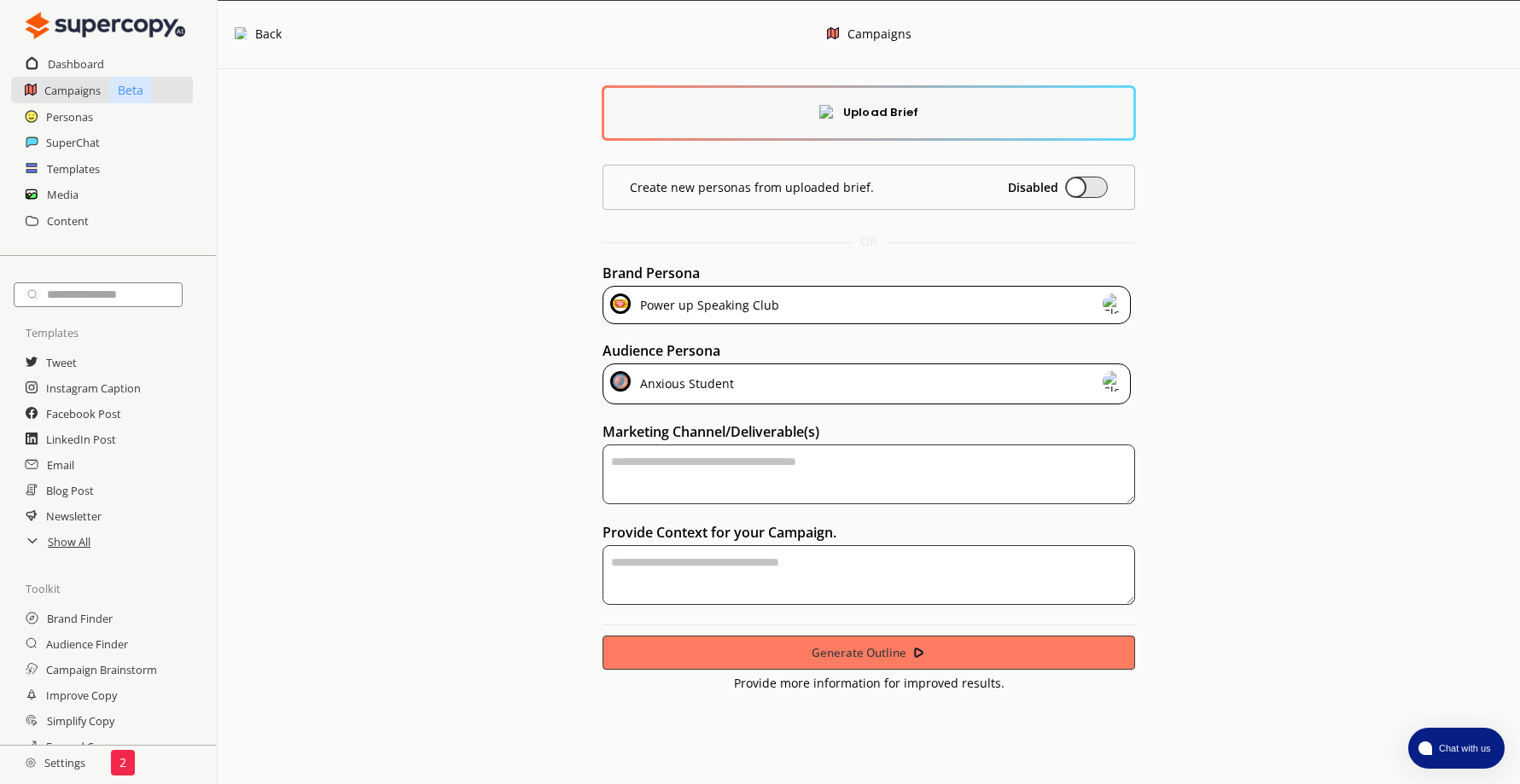
click at [832, 385] on div "Anxious Student" at bounding box center [867, 384] width 529 height 41
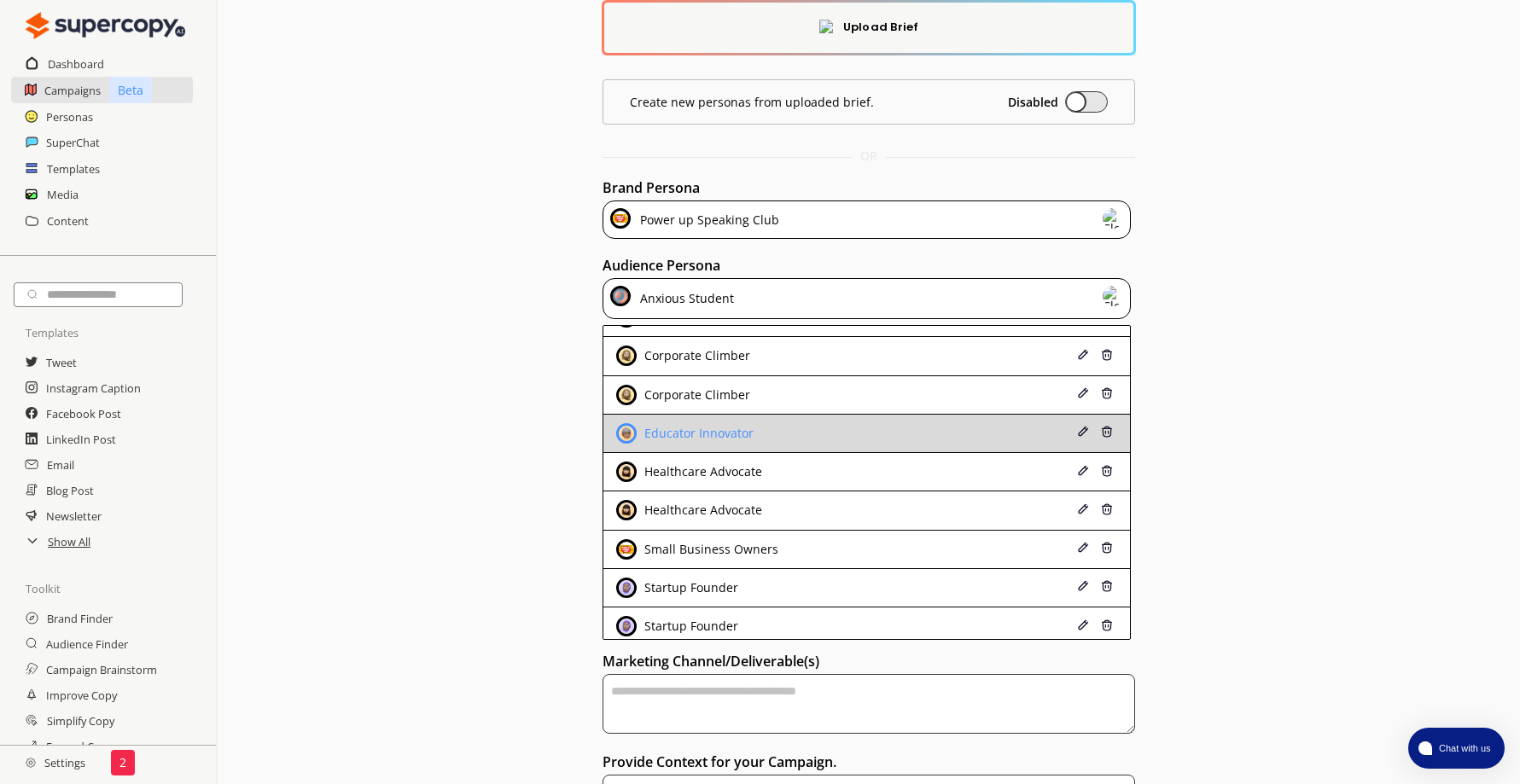
scroll to position [112, 0]
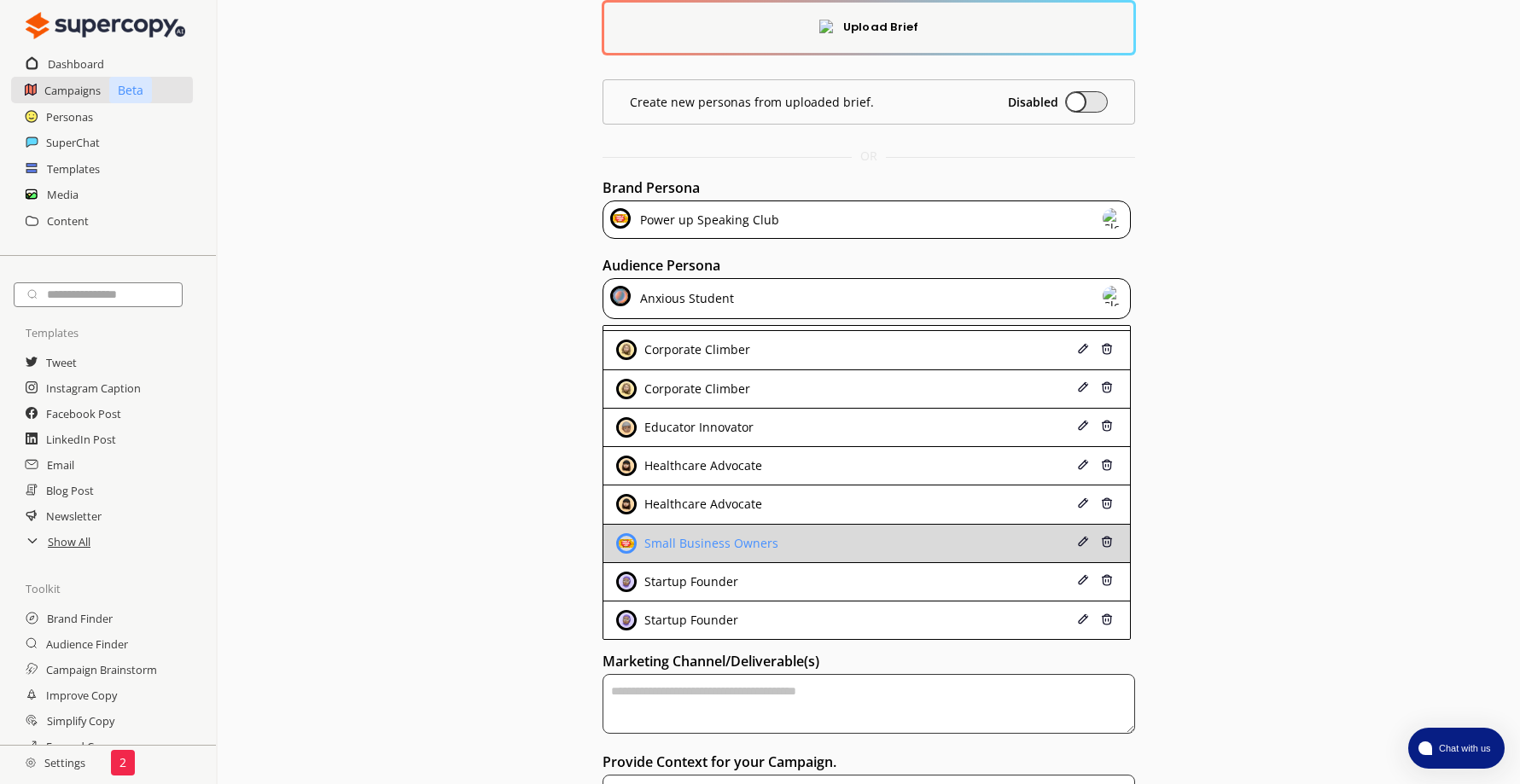
click at [816, 543] on div "Small Business Owners" at bounding box center [822, 543] width 411 height 21
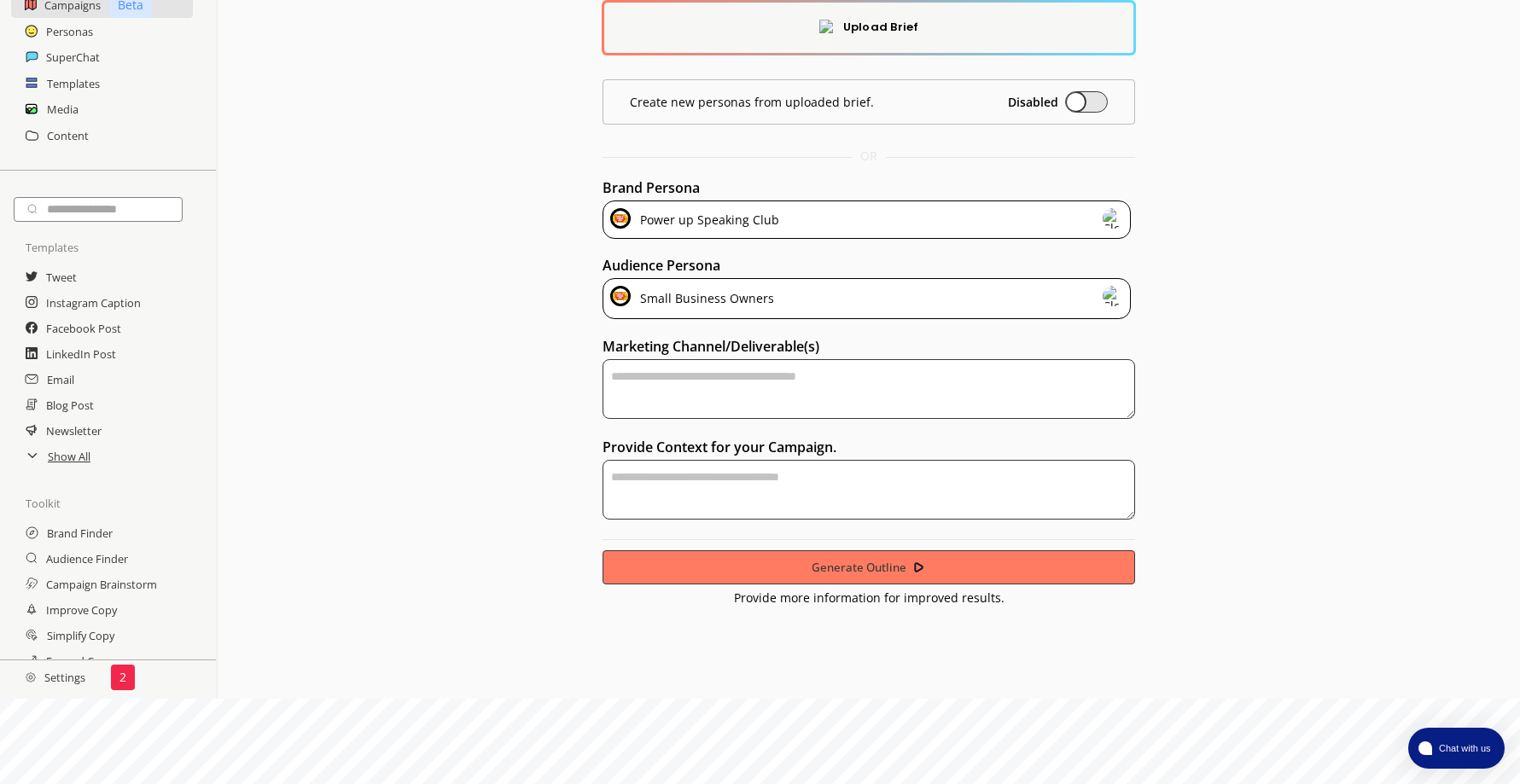
scroll to position [3, 0]
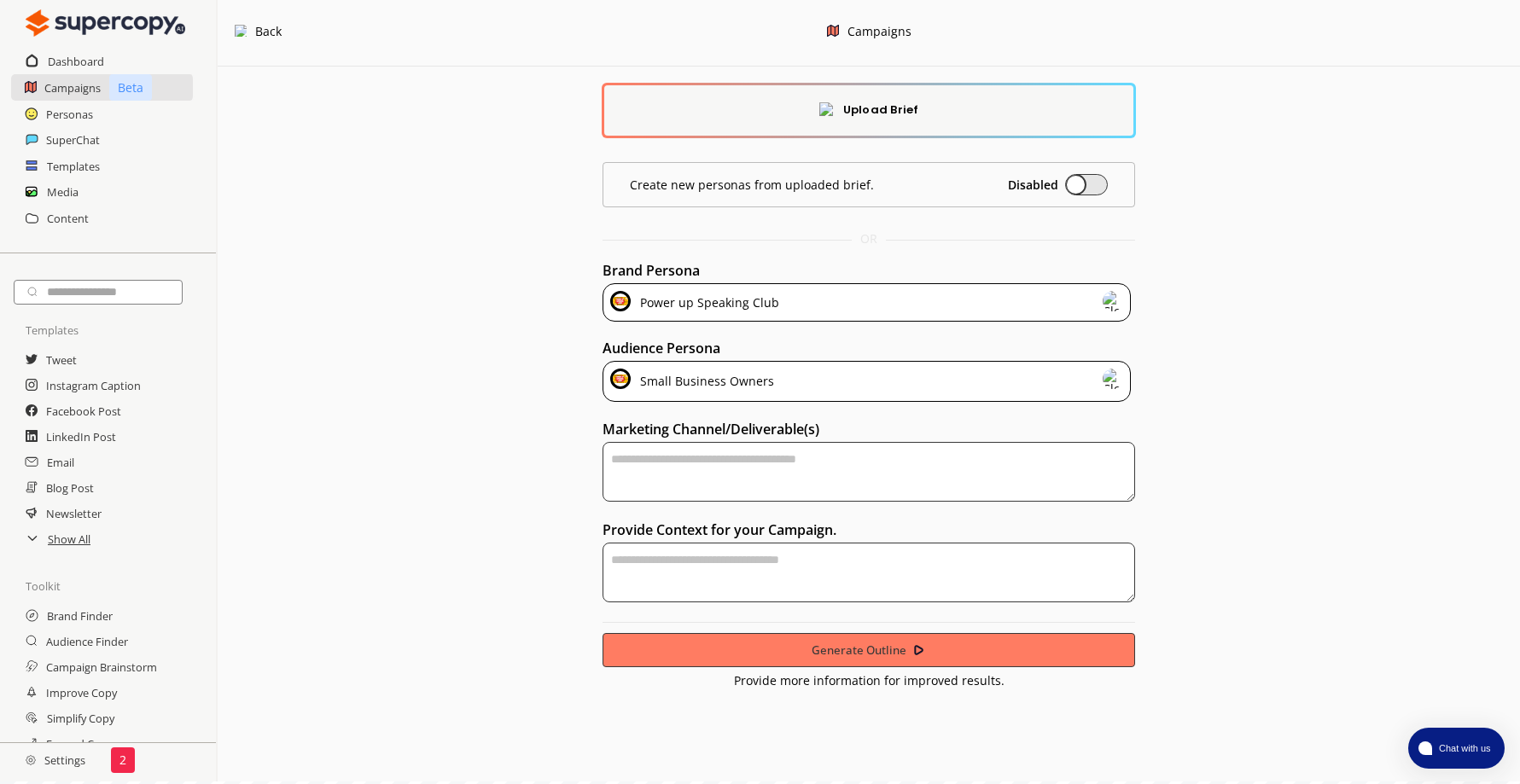
click at [727, 463] on textarea "textarea-textarea" at bounding box center [868, 472] width 531 height 60
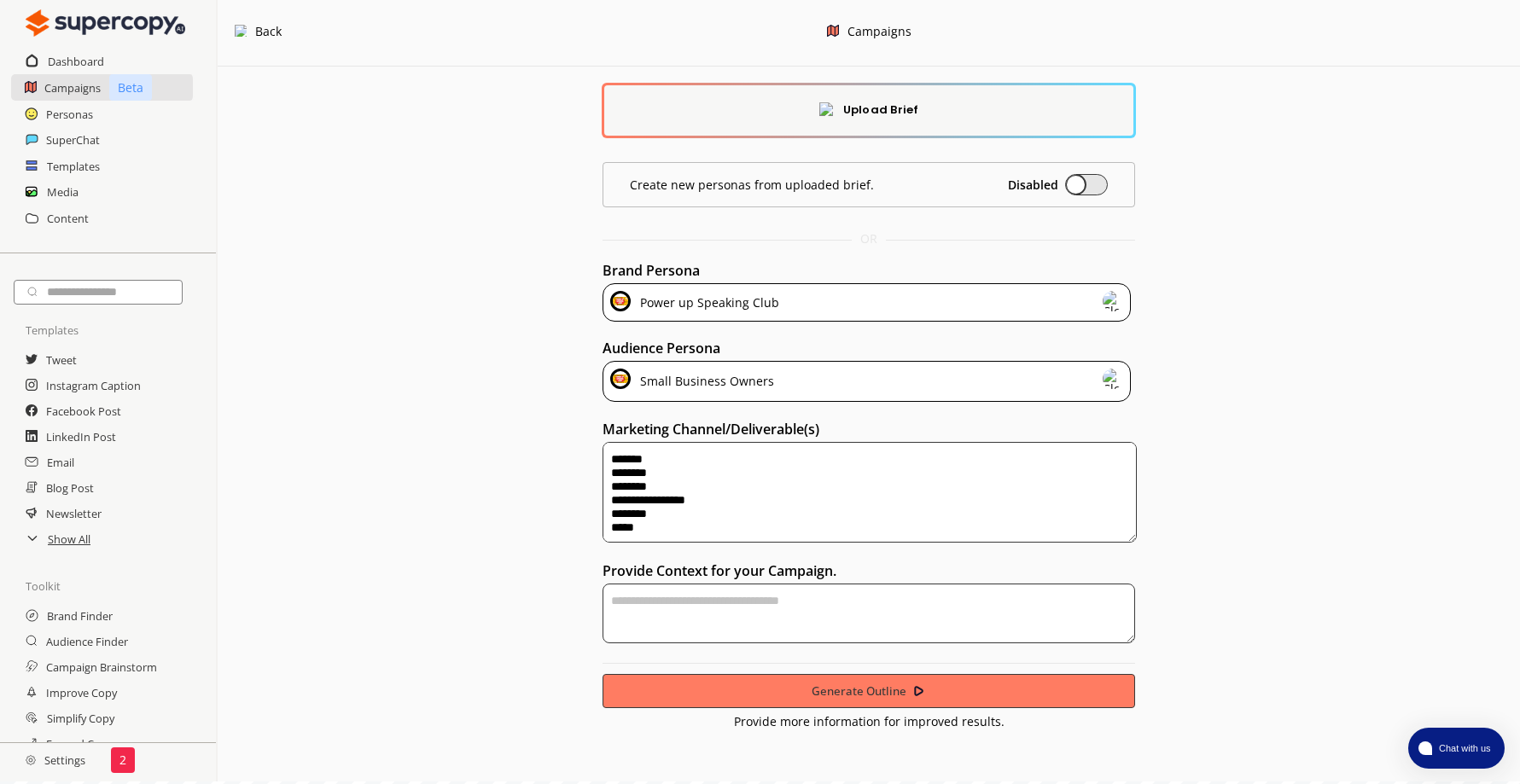
type textarea "**********"
click at [674, 596] on textarea "textarea-textarea" at bounding box center [868, 614] width 531 height 60
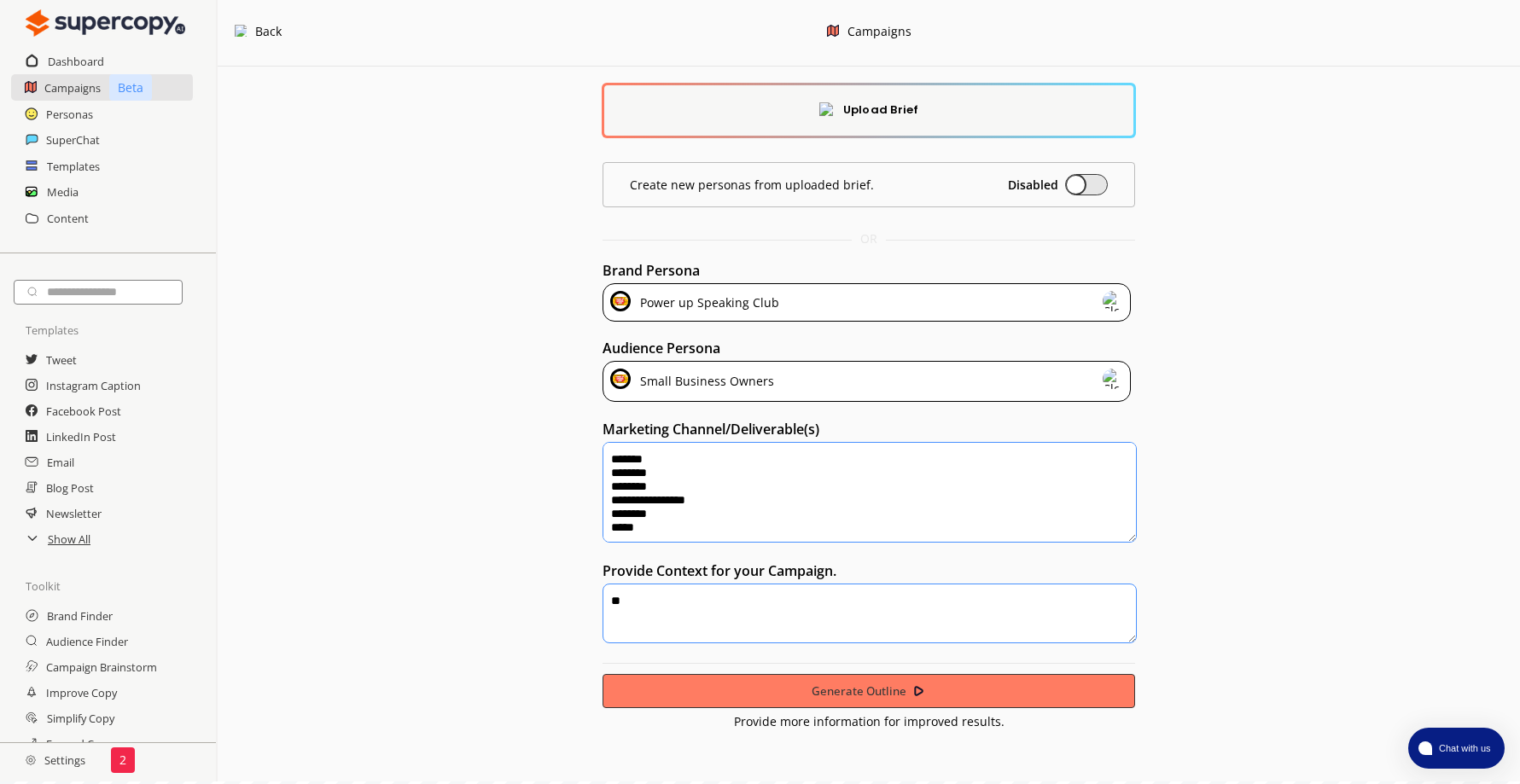
type textarea "*"
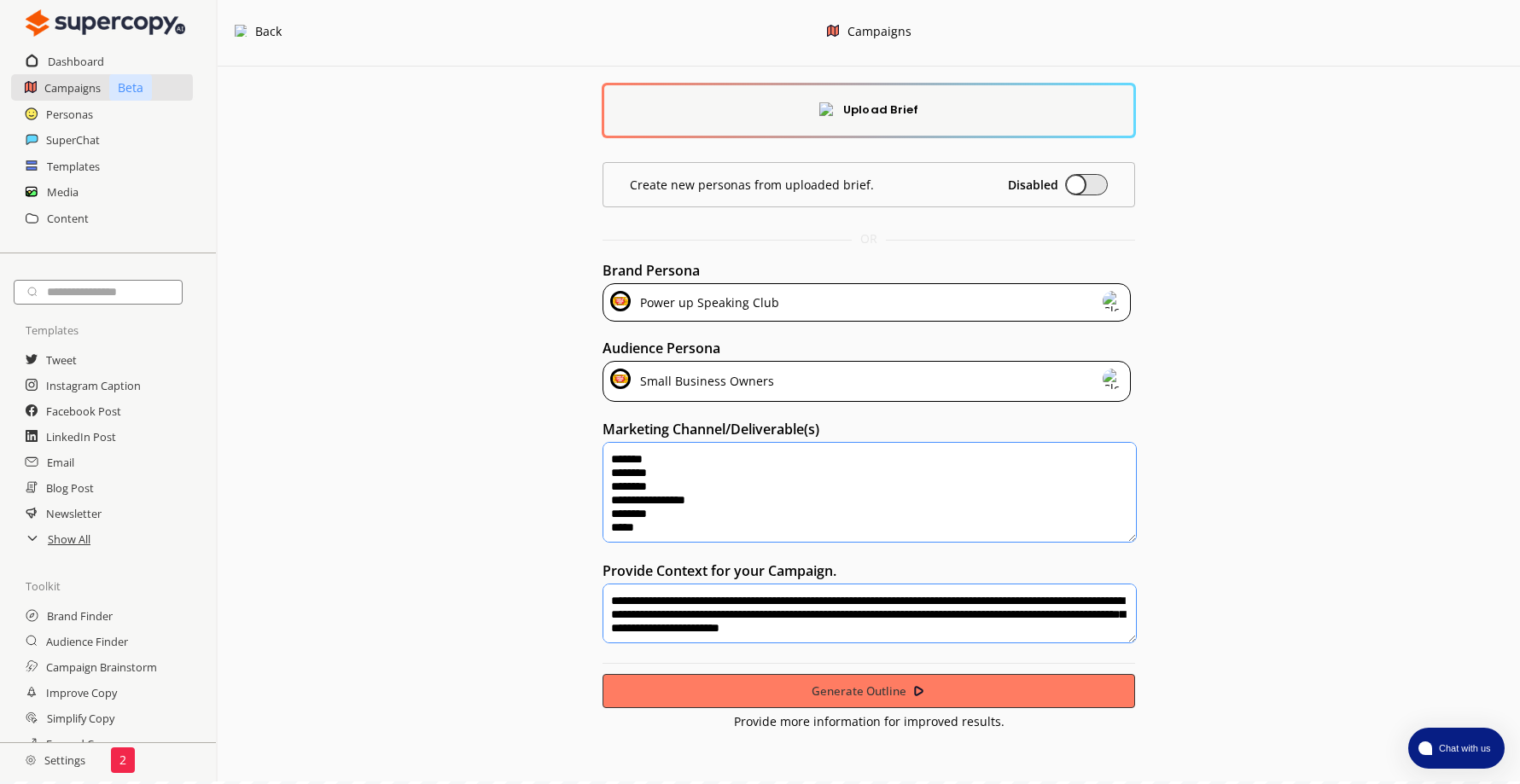
scroll to position [7, 0]
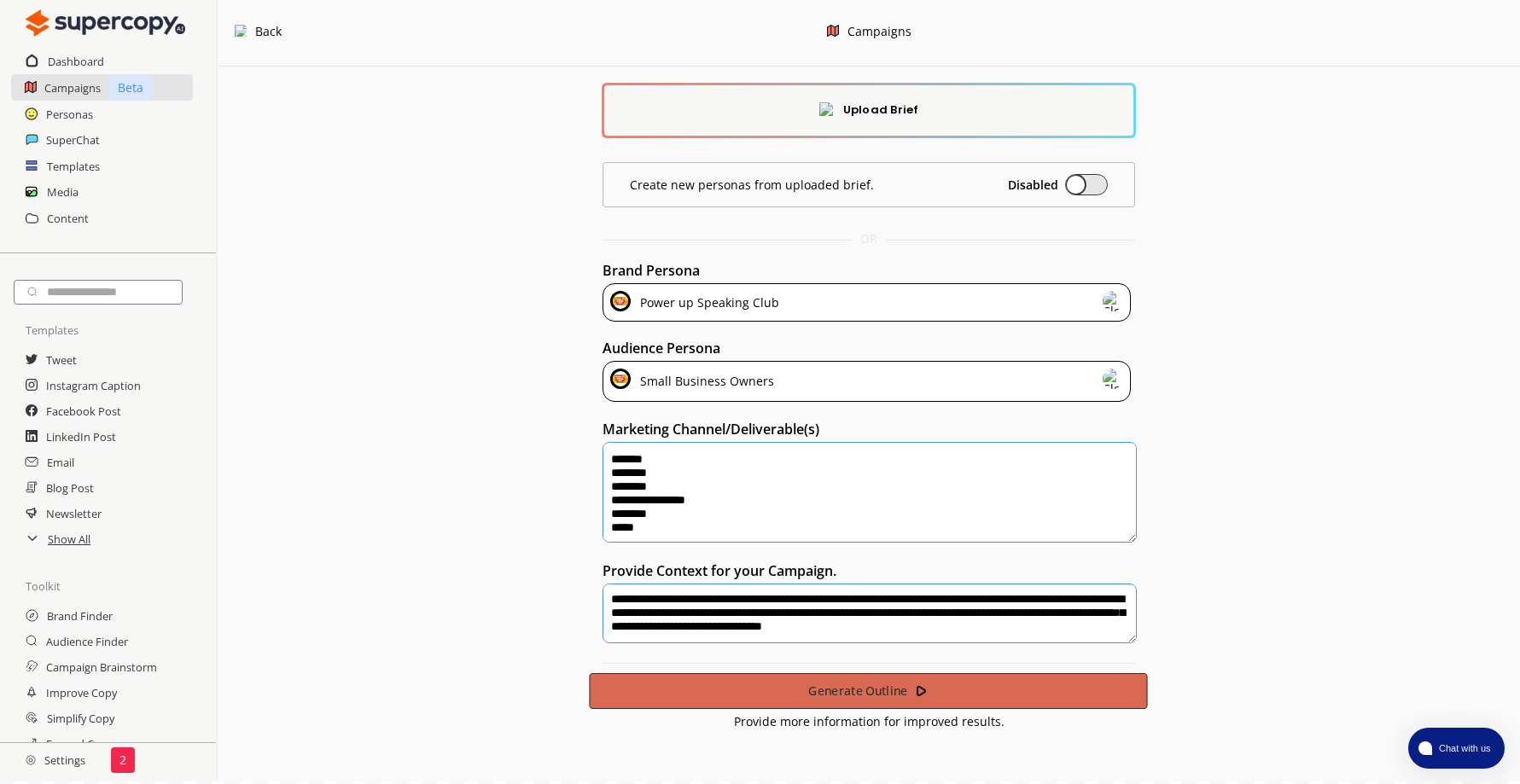
type textarea "**********"
click at [854, 689] on b "Generate Outline" at bounding box center [858, 691] width 100 height 16
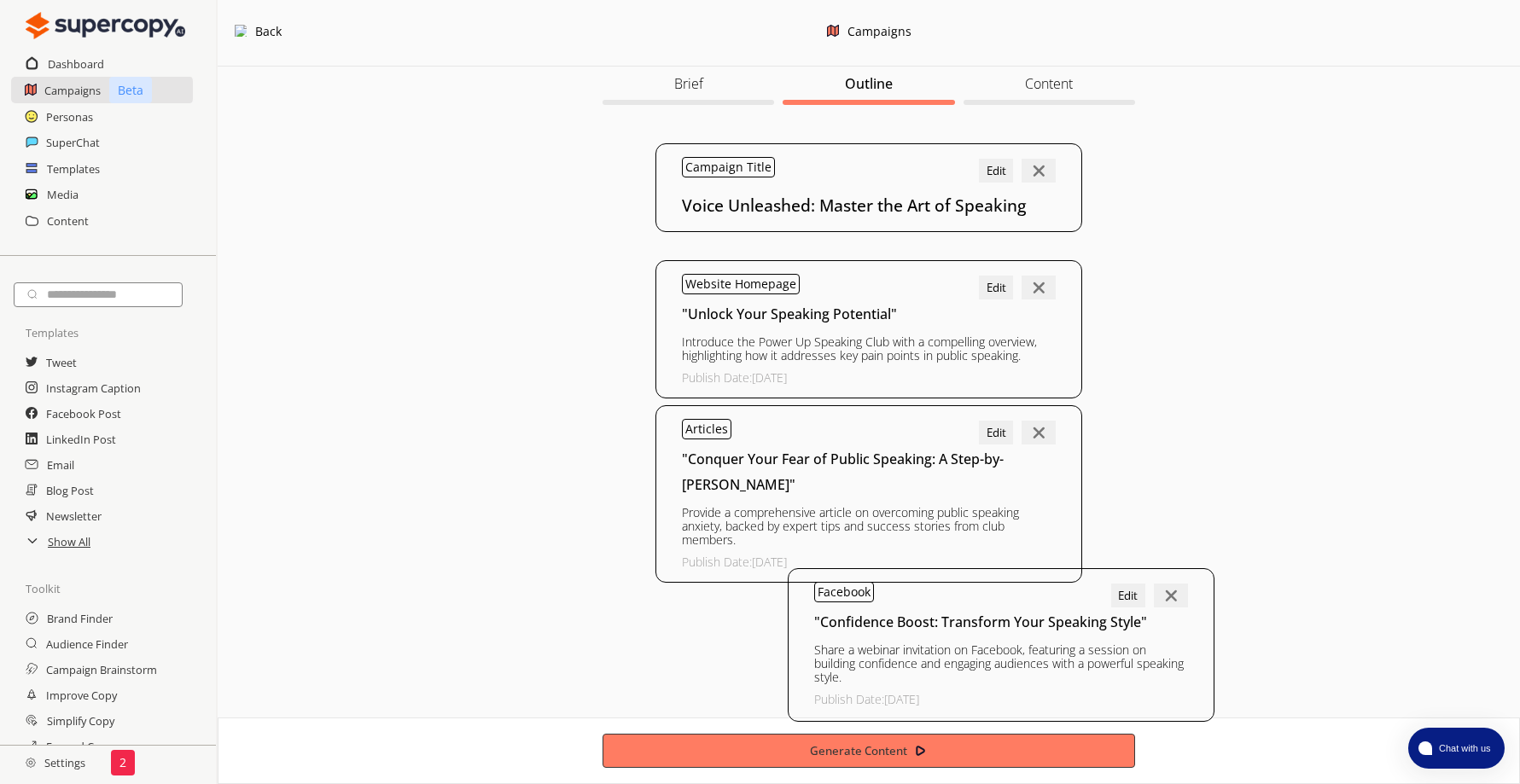
drag, startPoint x: 1120, startPoint y: 647, endPoint x: 1143, endPoint y: 637, distance: 25.1
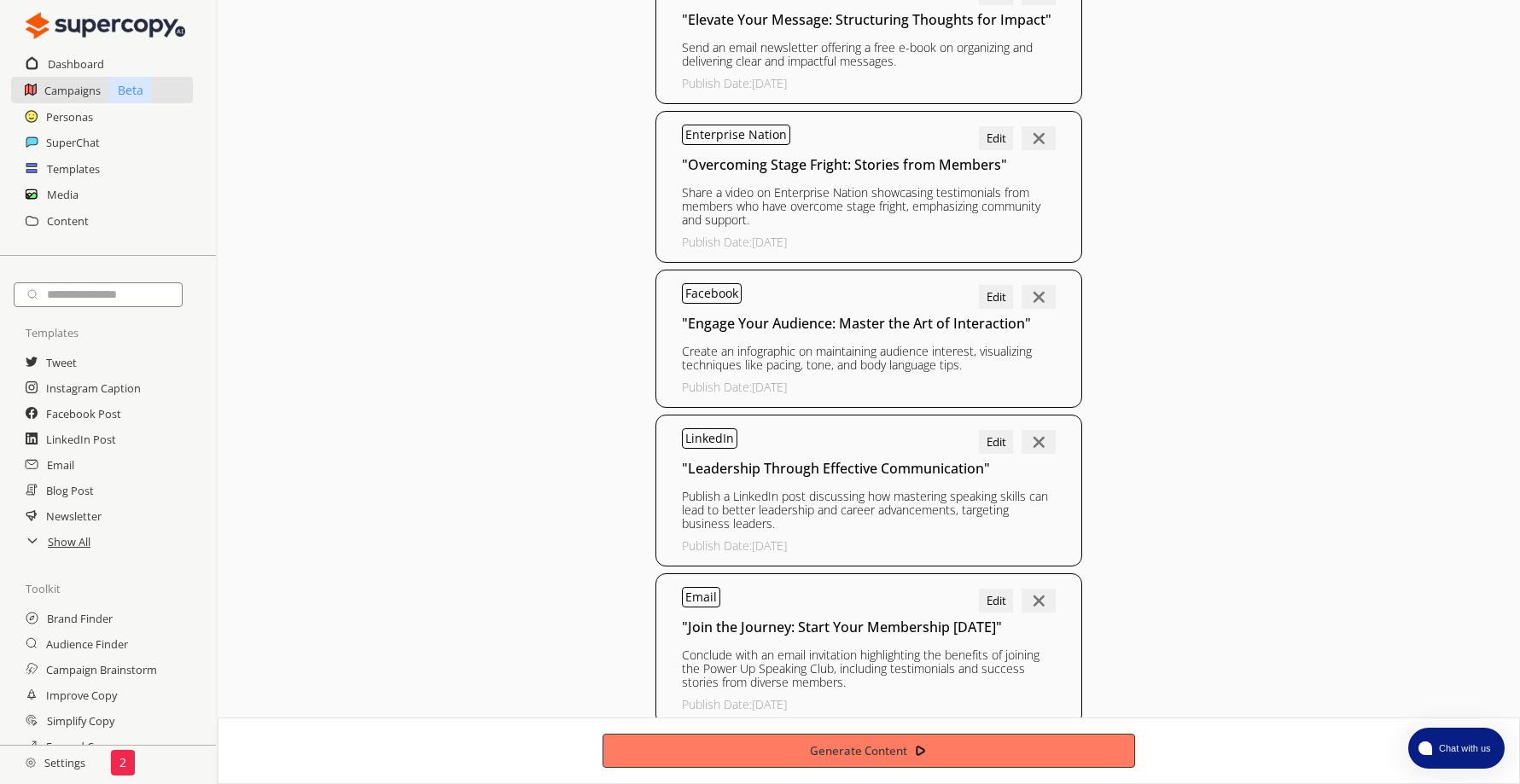
scroll to position [959, 0]
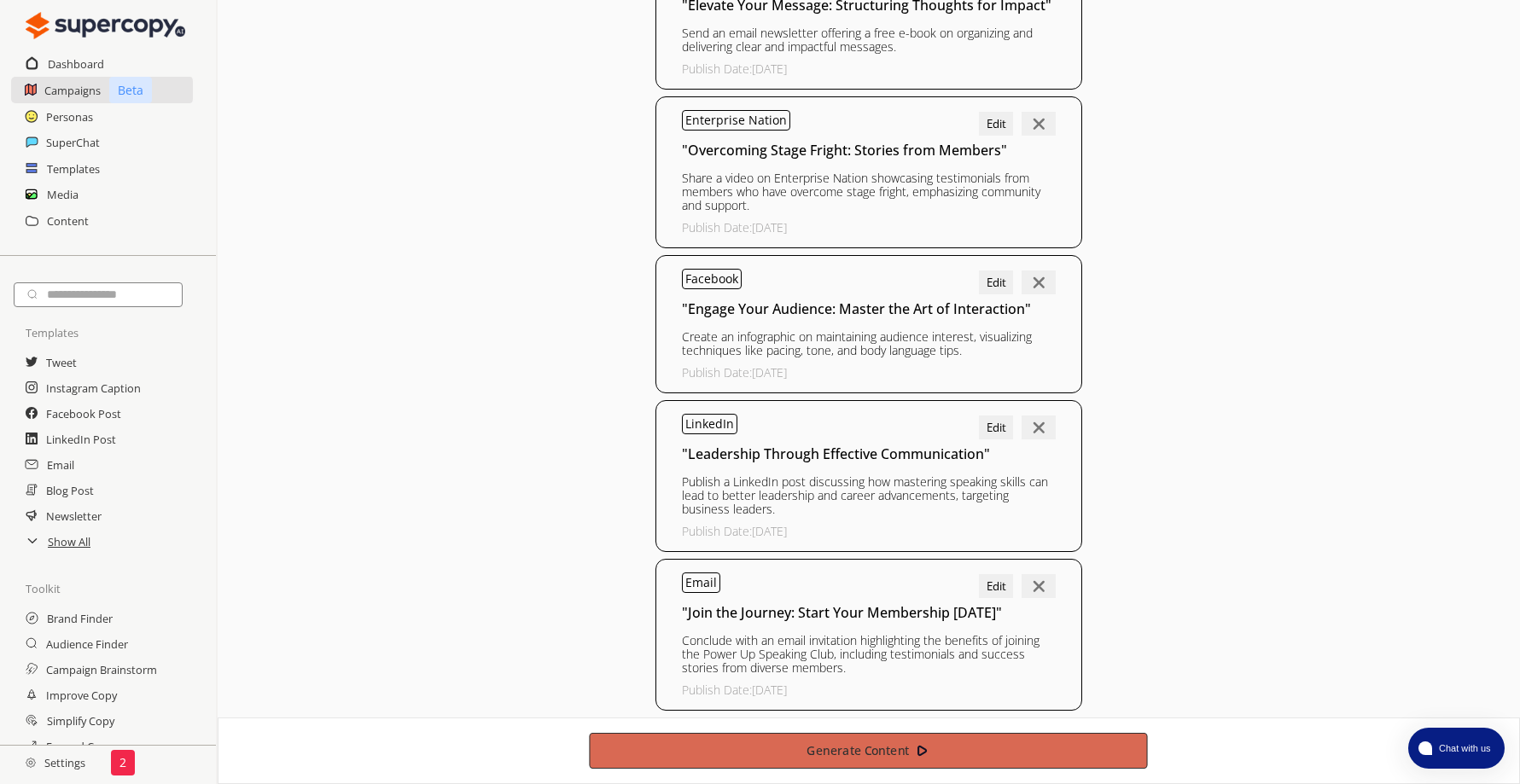
click at [884, 753] on b "Generate Content" at bounding box center [858, 751] width 102 height 16
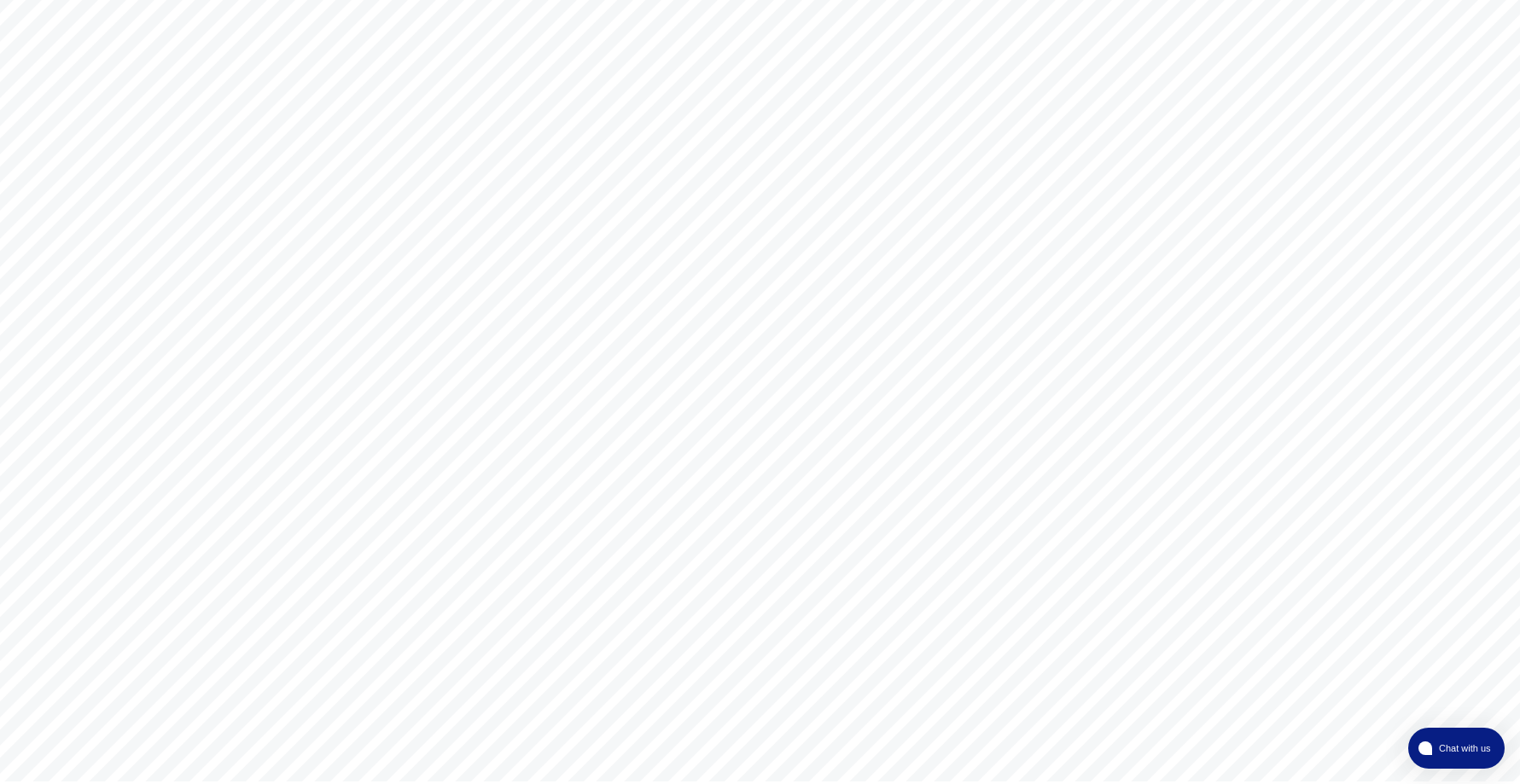
scroll to position [3, 0]
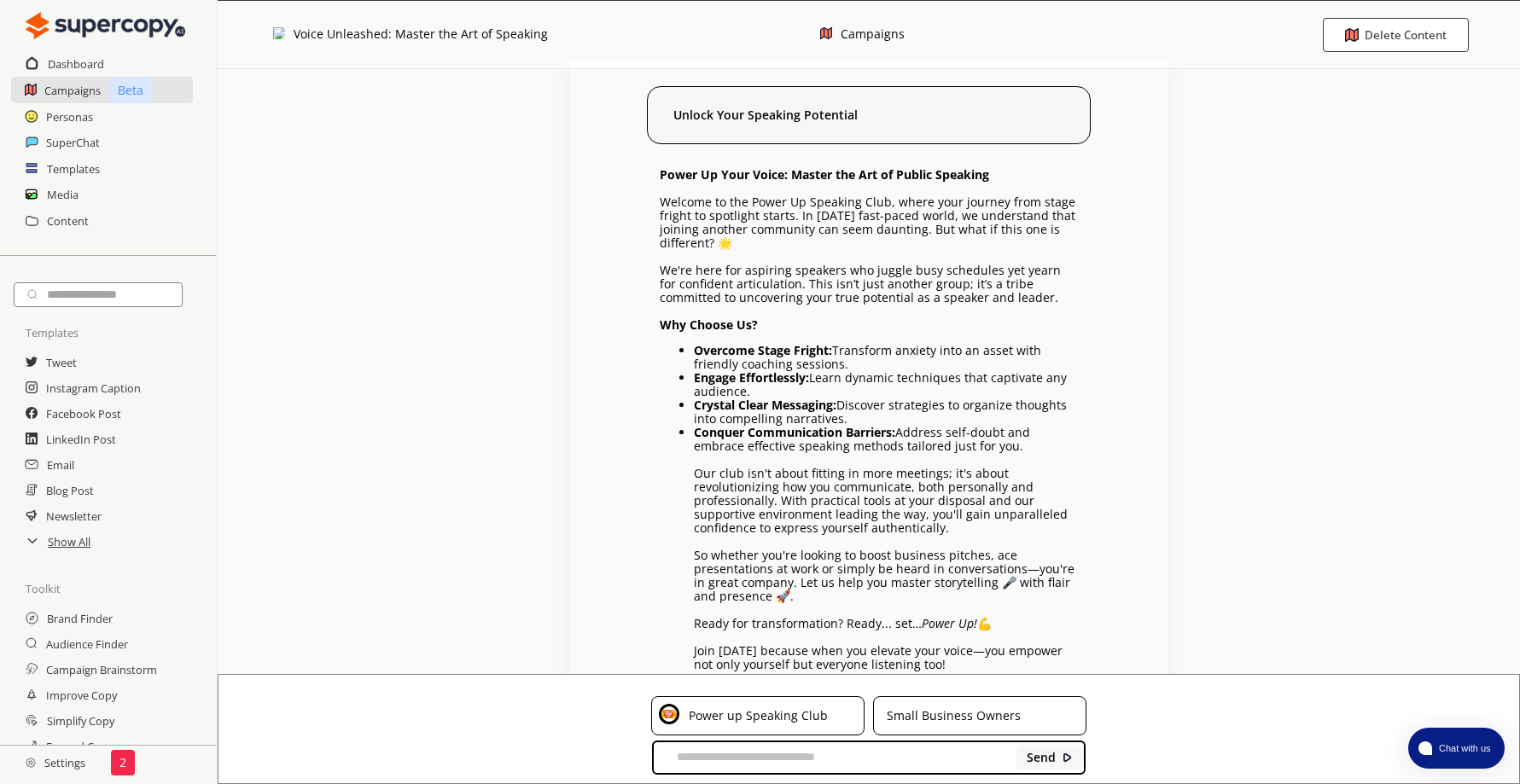
drag, startPoint x: 998, startPoint y: 485, endPoint x: 642, endPoint y: 172, distance: 474.0
click at [642, 172] on div "Unlock Your Speaking Potential Power Up Your Voice: Master the Art of Public Sp…" at bounding box center [869, 441] width 597 height 744
drag, startPoint x: 642, startPoint y: 172, endPoint x: 741, endPoint y: 202, distance: 103.4
copy div "Lorem Ip Dolo Sitam: Consec adi Eli se Doeius Temporin Utlabor et dol Magna Al …"
click at [321, 36] on div "Voice Unleashed: Master the Art of Speaking" at bounding box center [420, 34] width 254 height 14
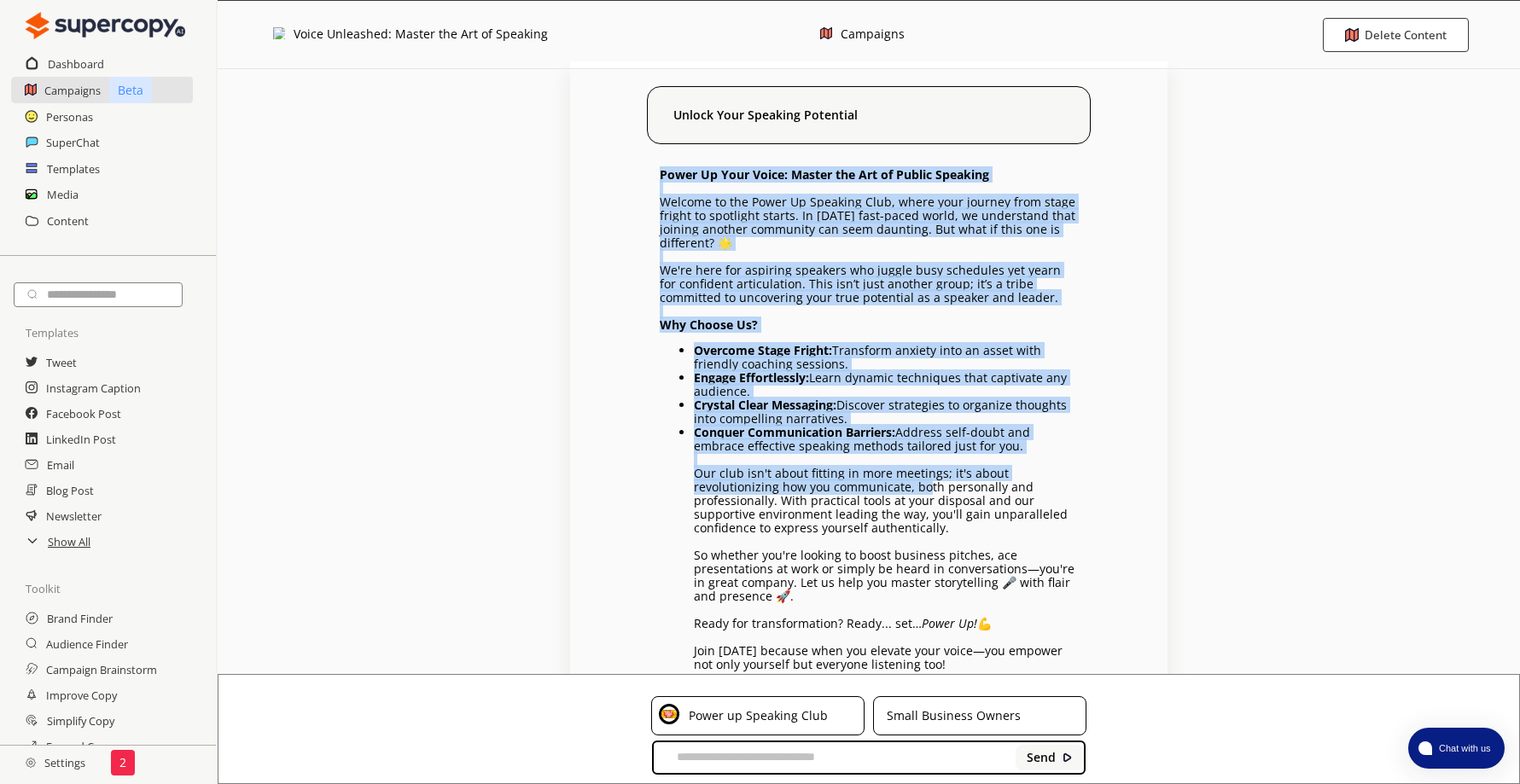
scroll to position [139, 0]
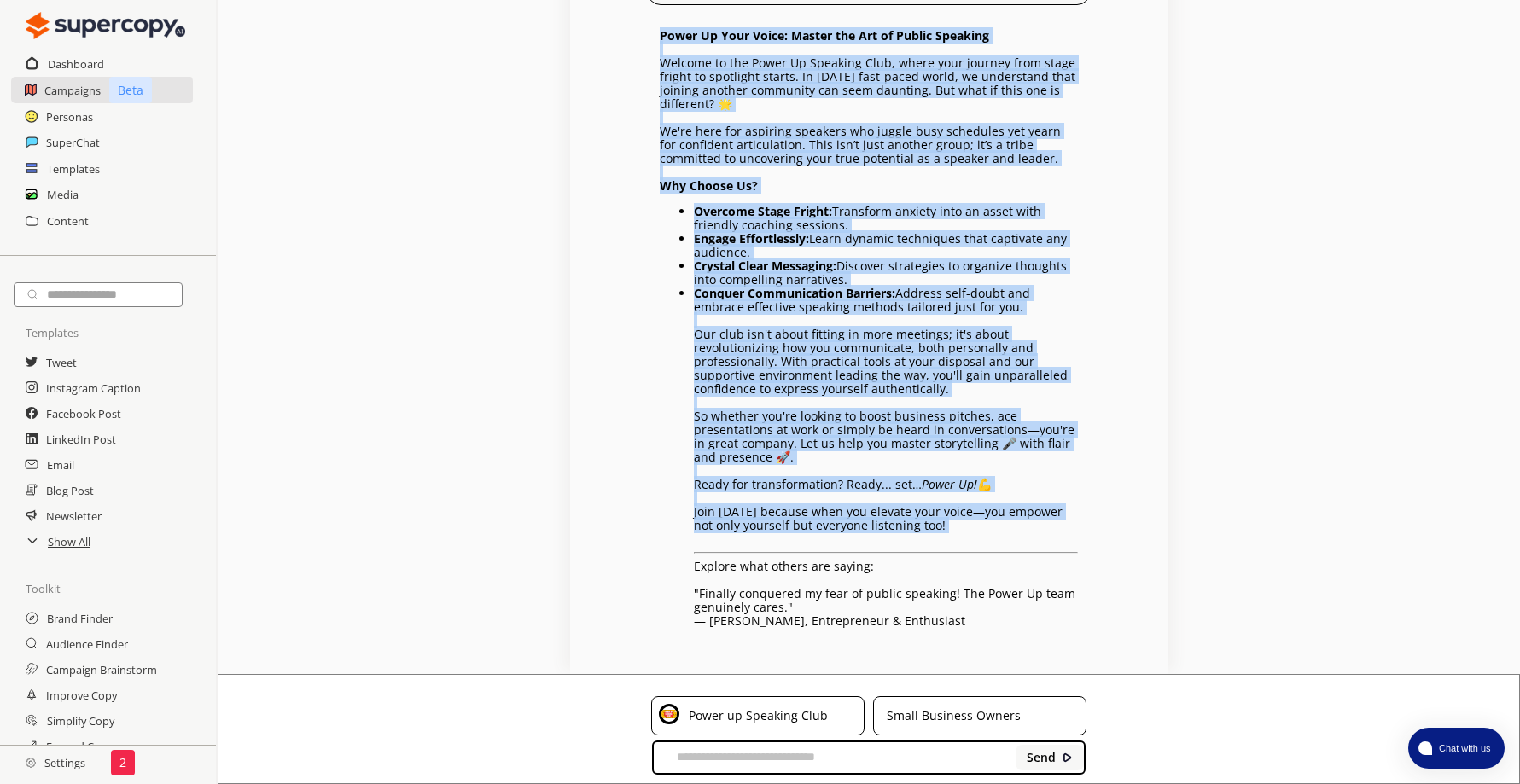
drag, startPoint x: 661, startPoint y: 174, endPoint x: 950, endPoint y: 532, distance: 460.1
click at [950, 532] on div "Power Up Your Voice: Master the Art of Public Speaking Welcome to the Power Up …" at bounding box center [869, 329] width 418 height 599
copy div "Lorem Ip Dolo Sitam: Consec adi Eli se Doeius Temporin Utlabor et dol Magna Al …"
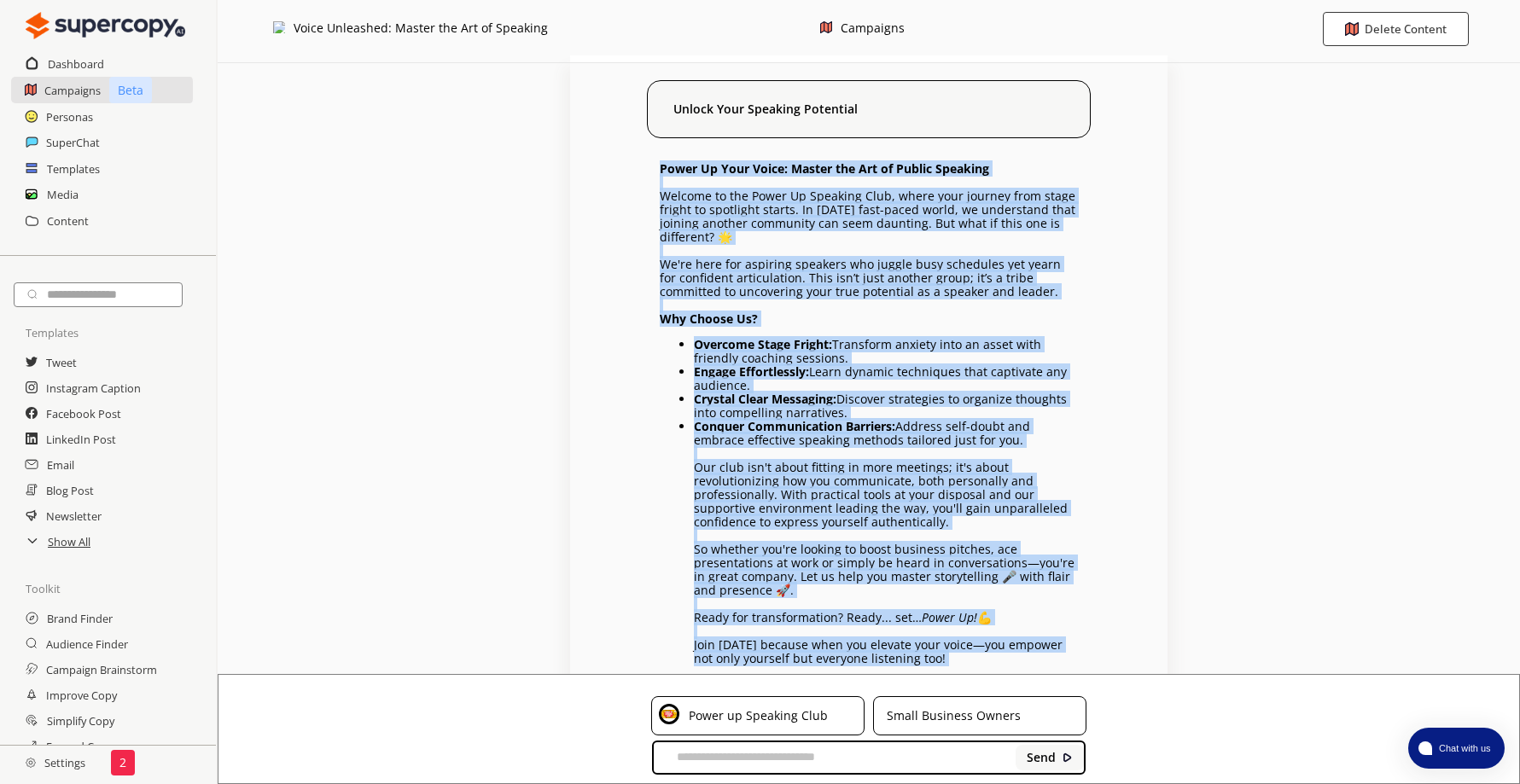
scroll to position [0, 0]
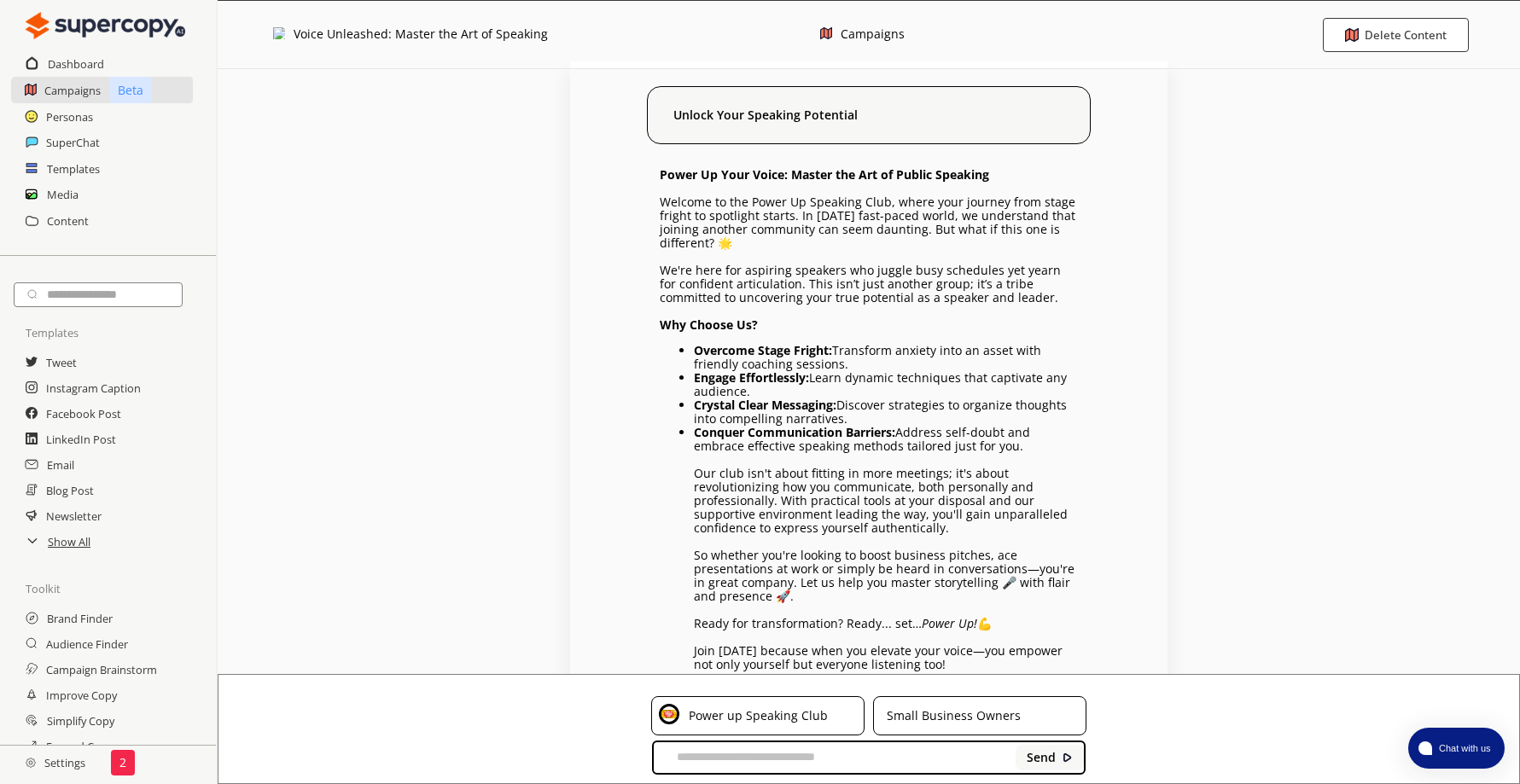
click at [311, 33] on div "Voice Unleashed: Master the Art of Speaking" at bounding box center [420, 34] width 254 height 14
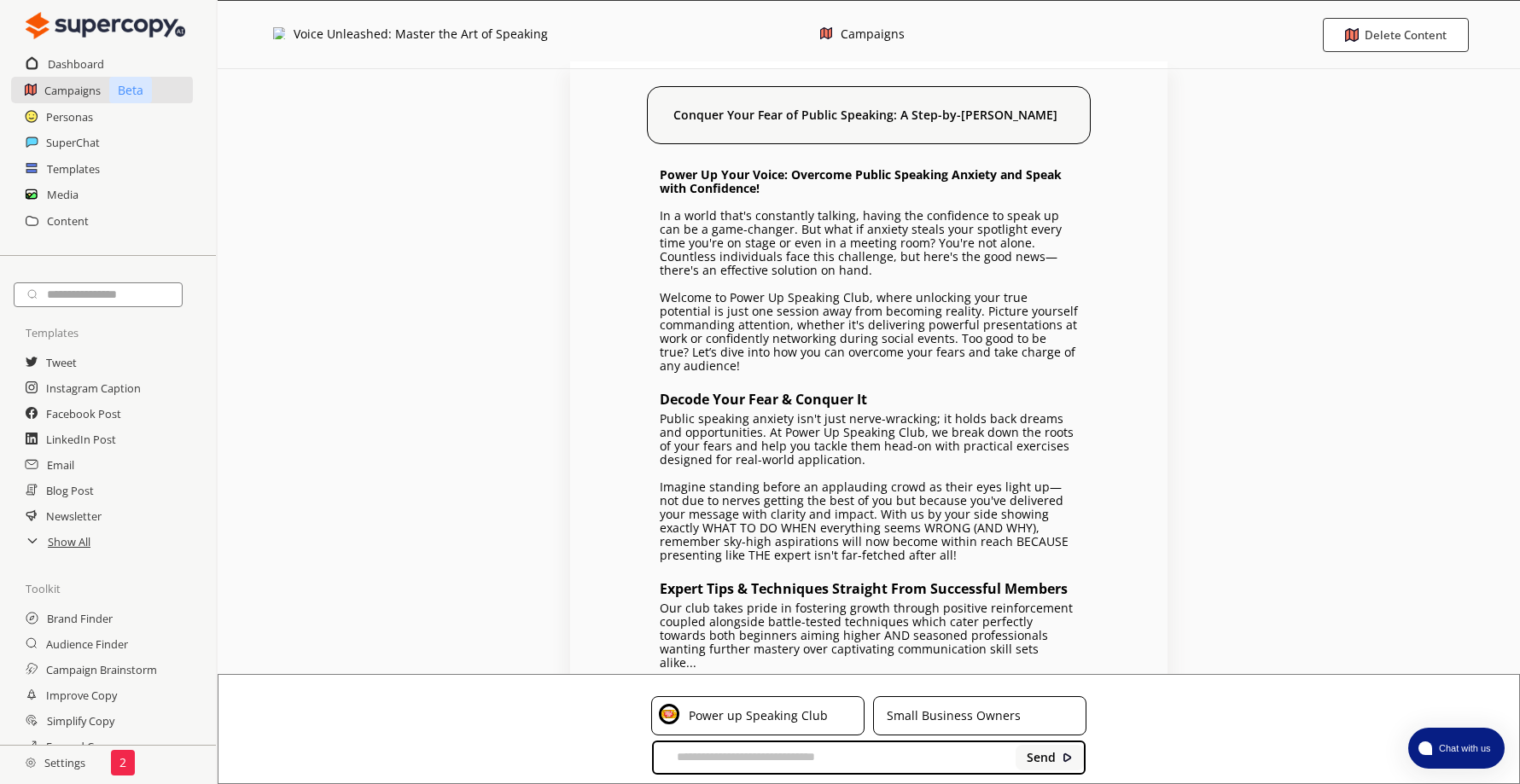
click at [338, 37] on div "Voice Unleashed: Master the Art of Speaking" at bounding box center [420, 34] width 254 height 14
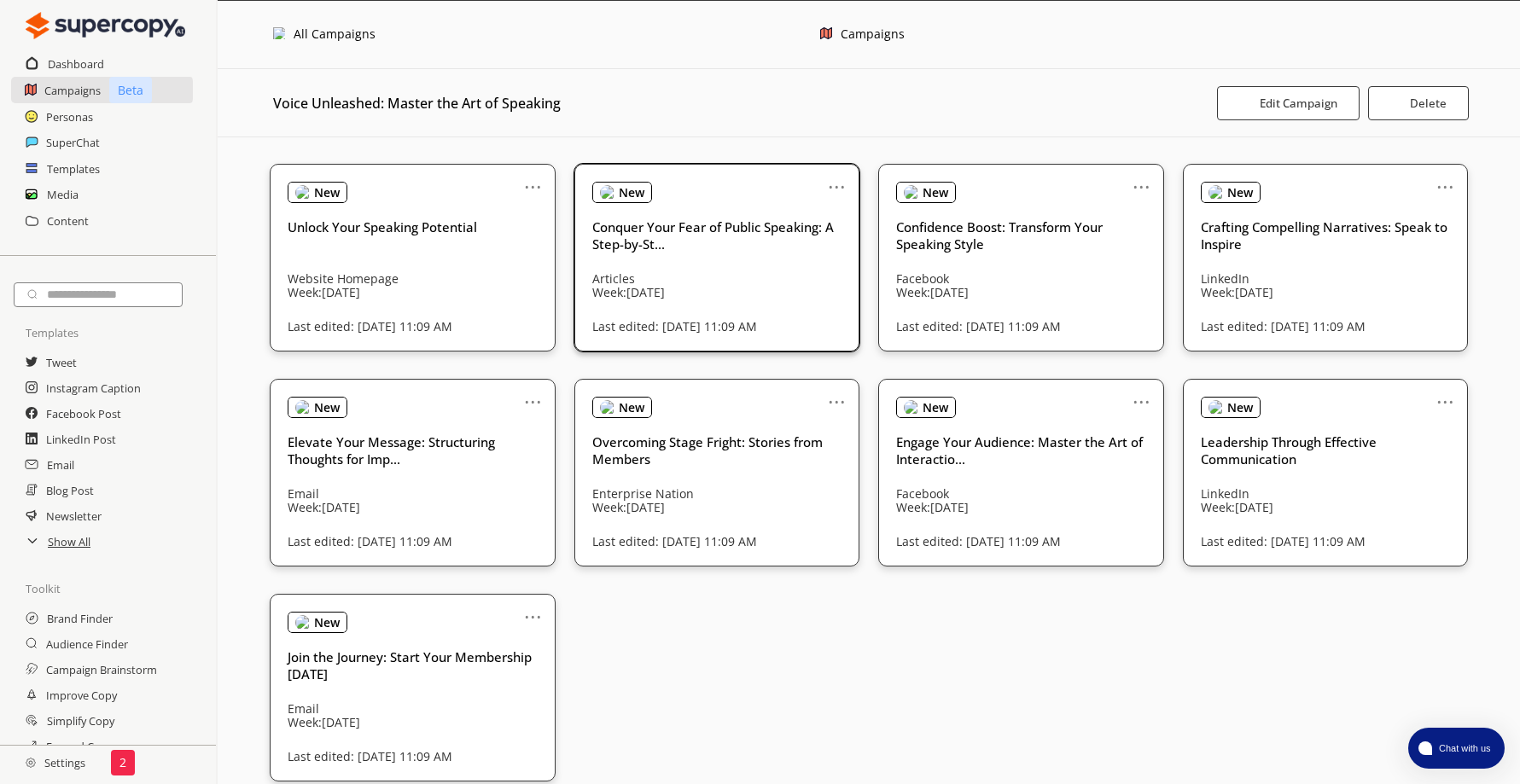
click at [838, 186] on link "..." at bounding box center [836, 179] width 18 height 14
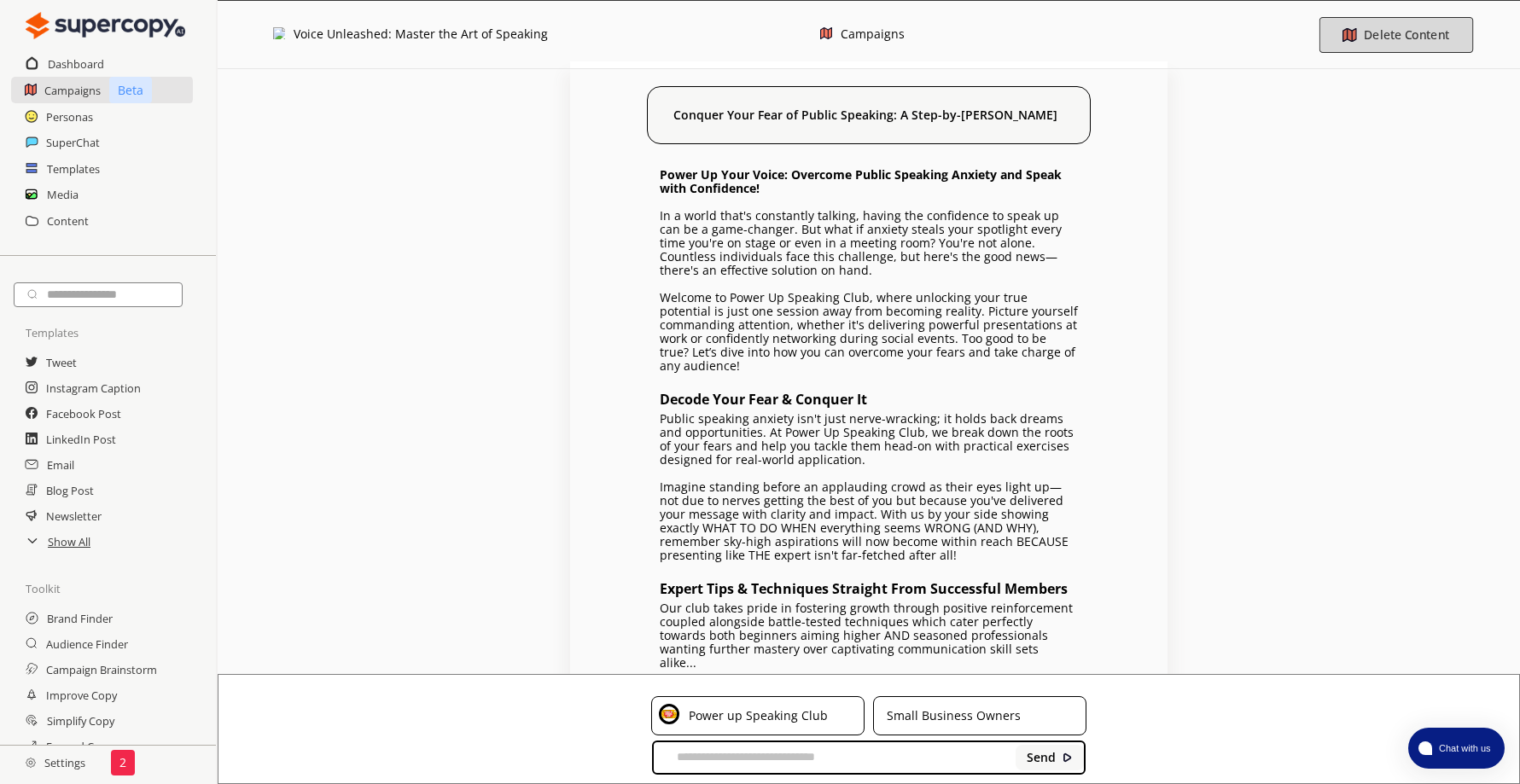
click at [1409, 35] on b "Delete Content" at bounding box center [1405, 34] width 86 height 16
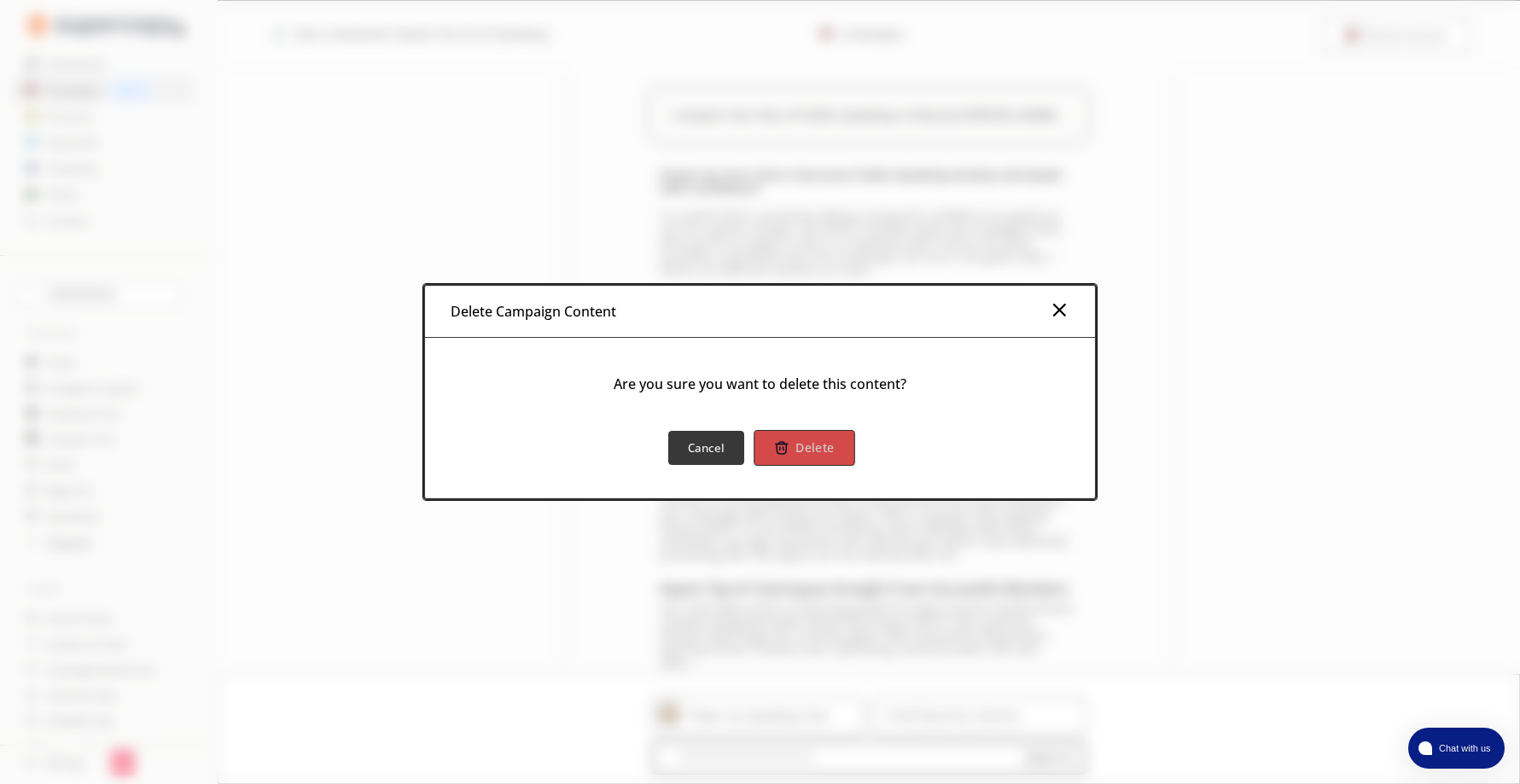
click at [803, 450] on b "Delete" at bounding box center [815, 447] width 38 height 16
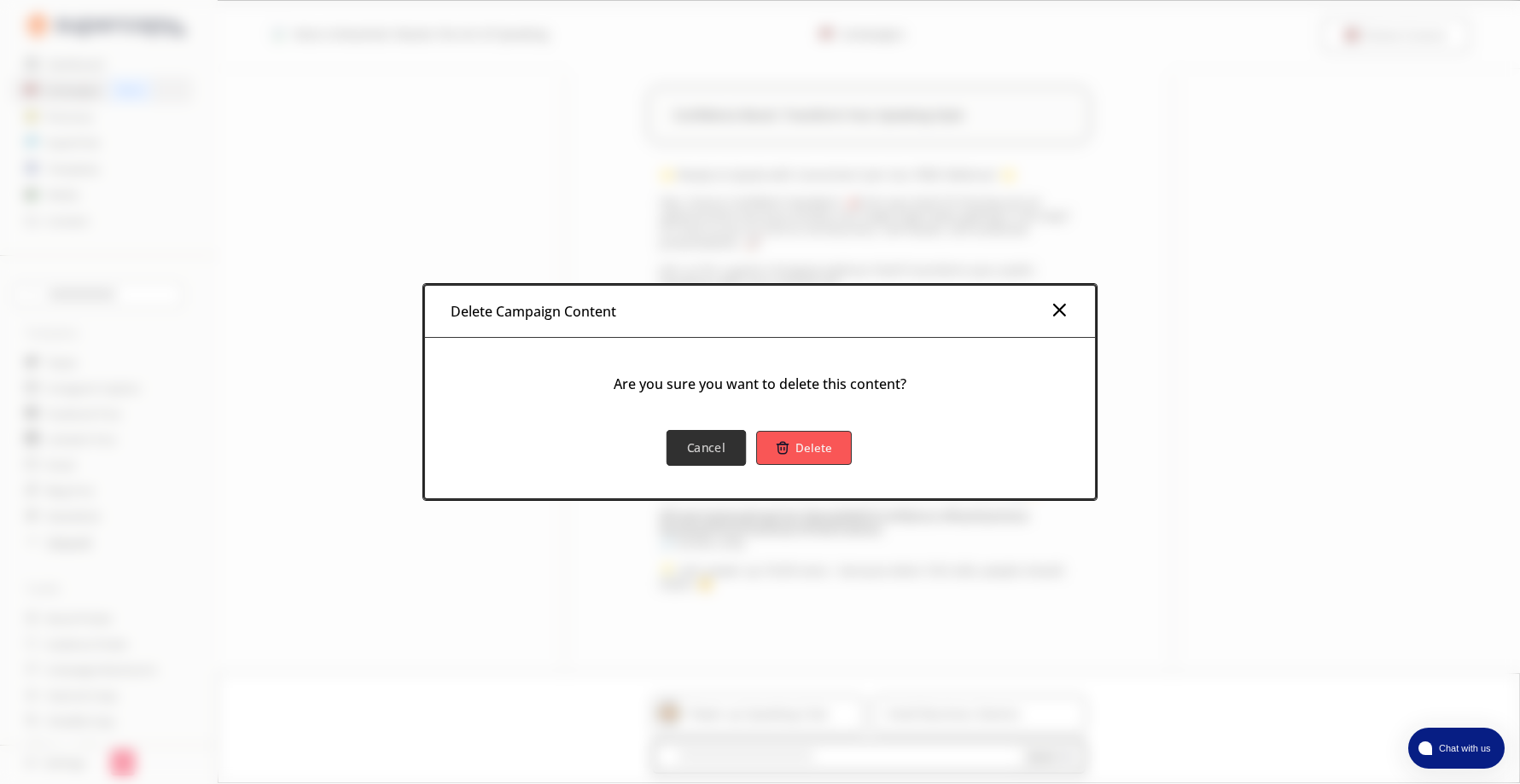
click at [685, 439] on button "Cancel" at bounding box center [706, 448] width 80 height 36
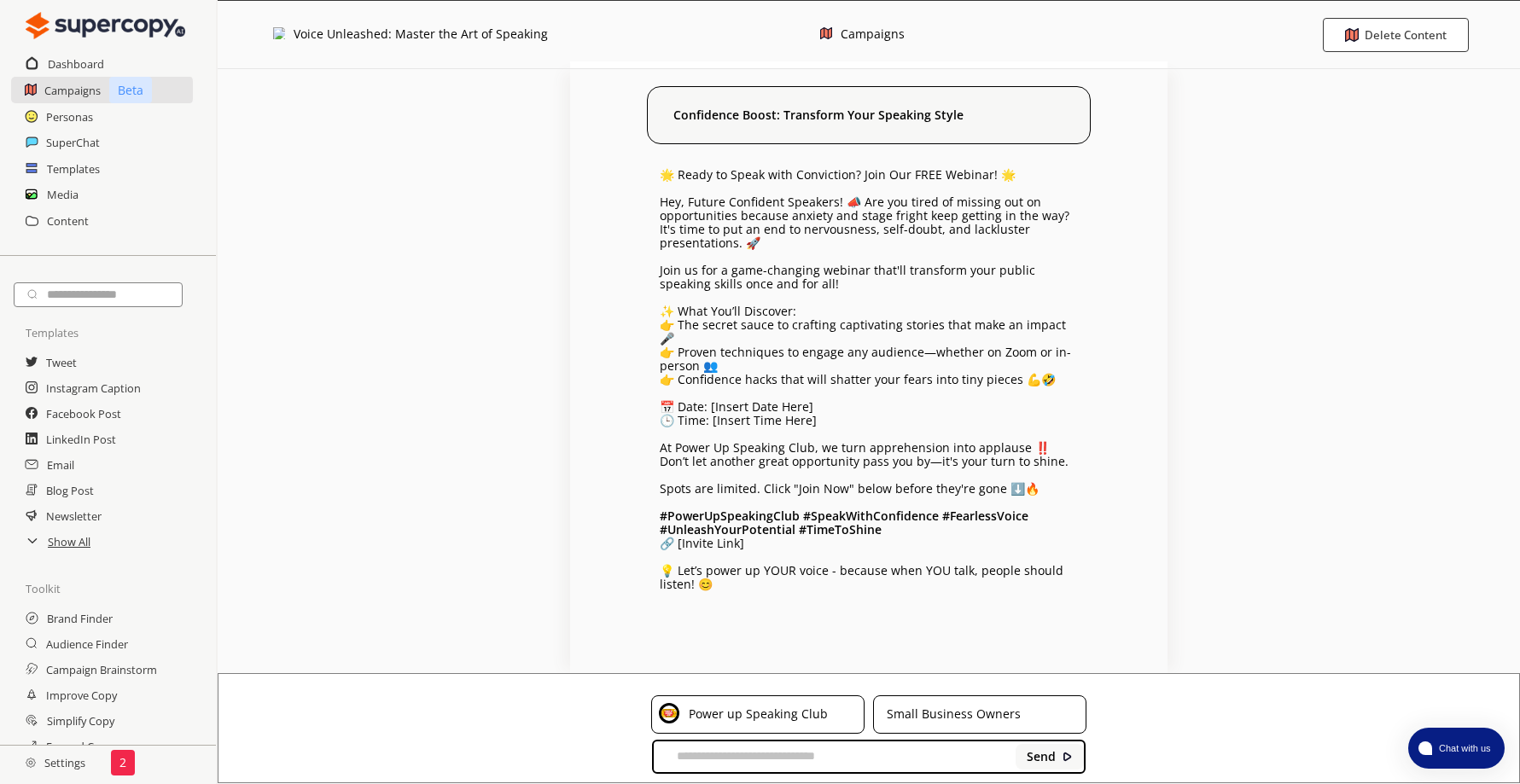
click at [411, 38] on div "Voice Unleashed: Master the Art of Speaking" at bounding box center [420, 34] width 254 height 14
click at [312, 34] on div "Voice Unleashed: Master the Art of Speaking" at bounding box center [420, 34] width 254 height 14
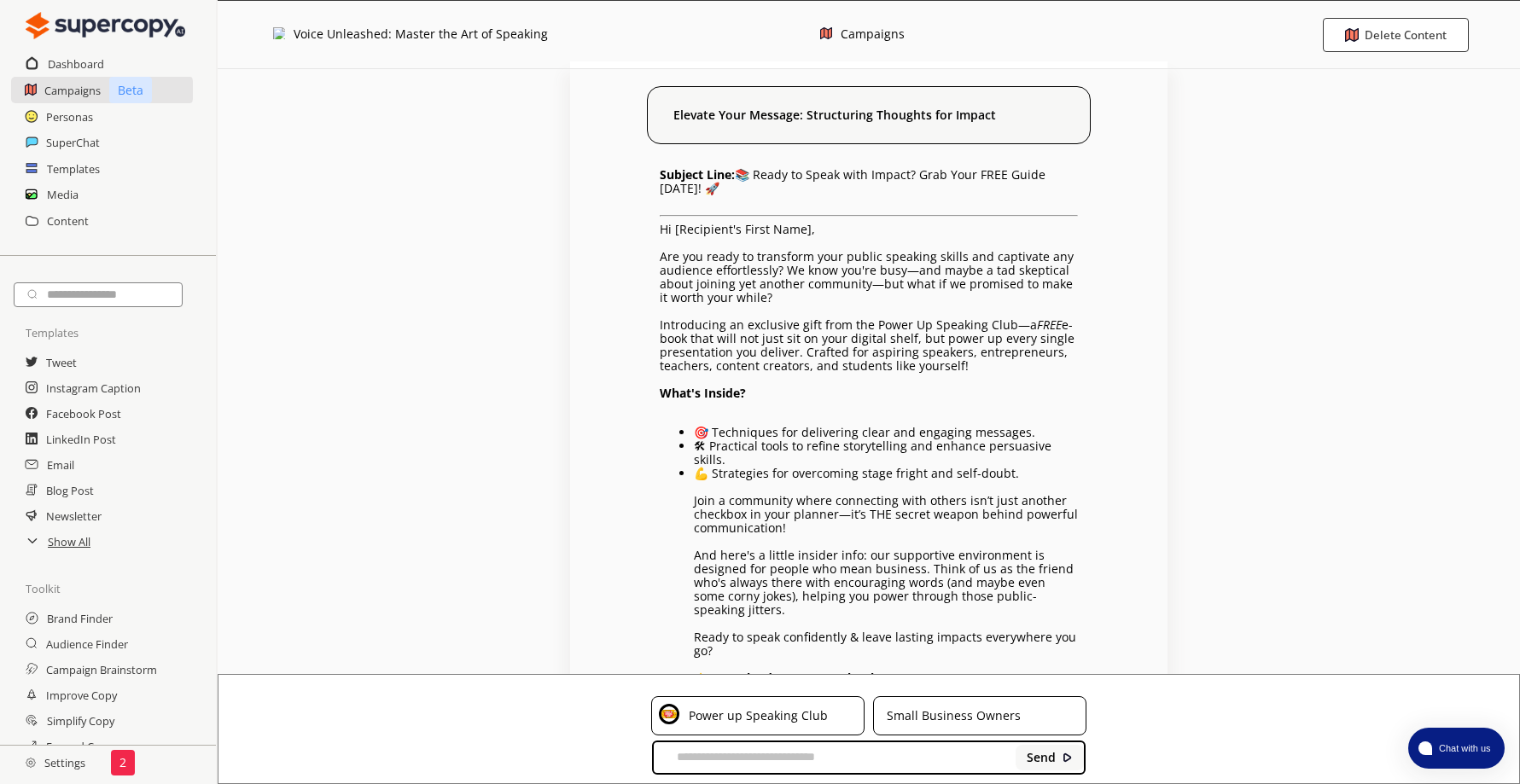
click at [374, 37] on div "Voice Unleashed: Master the Art of Speaking" at bounding box center [420, 34] width 254 height 14
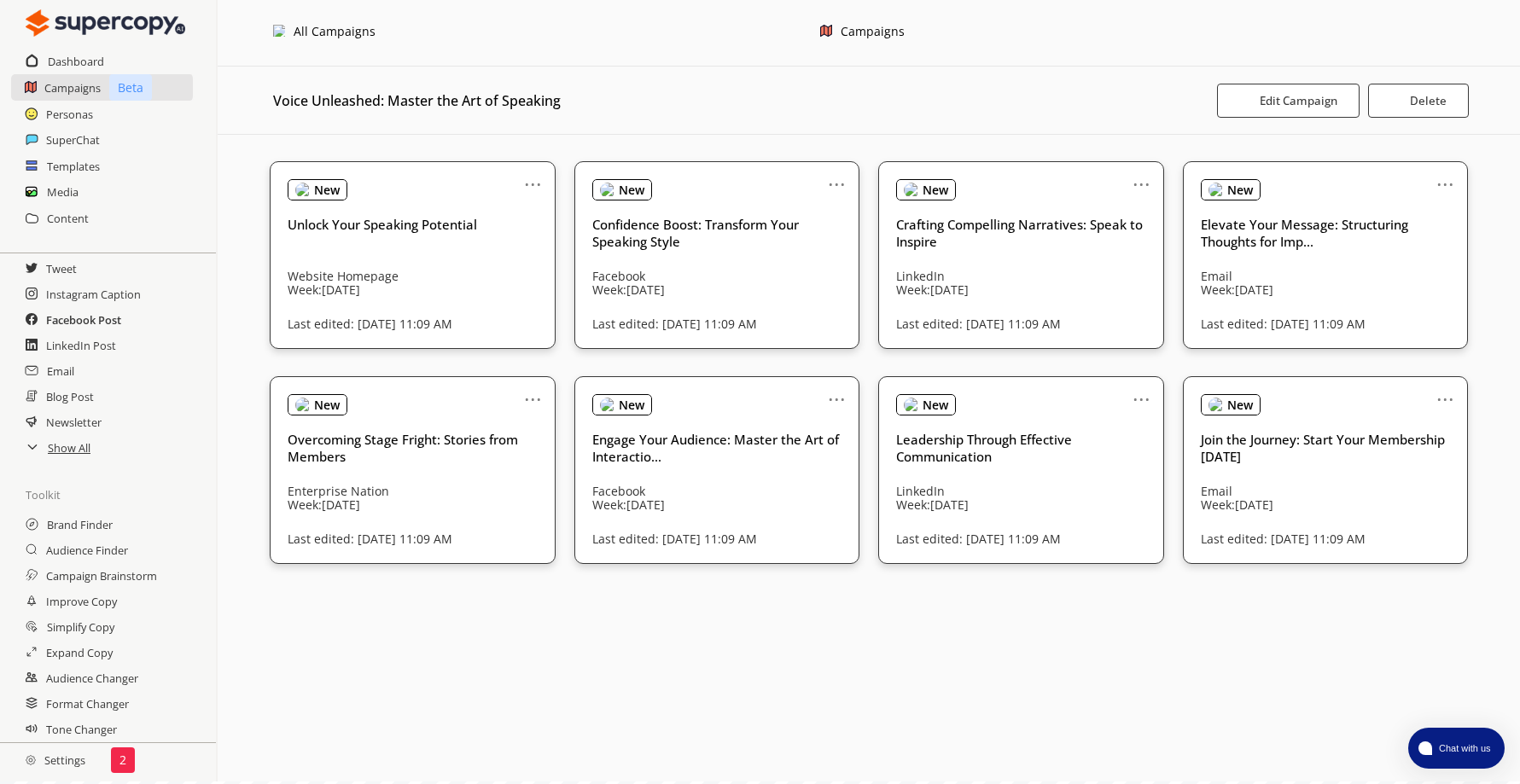
scroll to position [95, 0]
click at [61, 450] on h2 "Show All" at bounding box center [70, 448] width 44 height 25
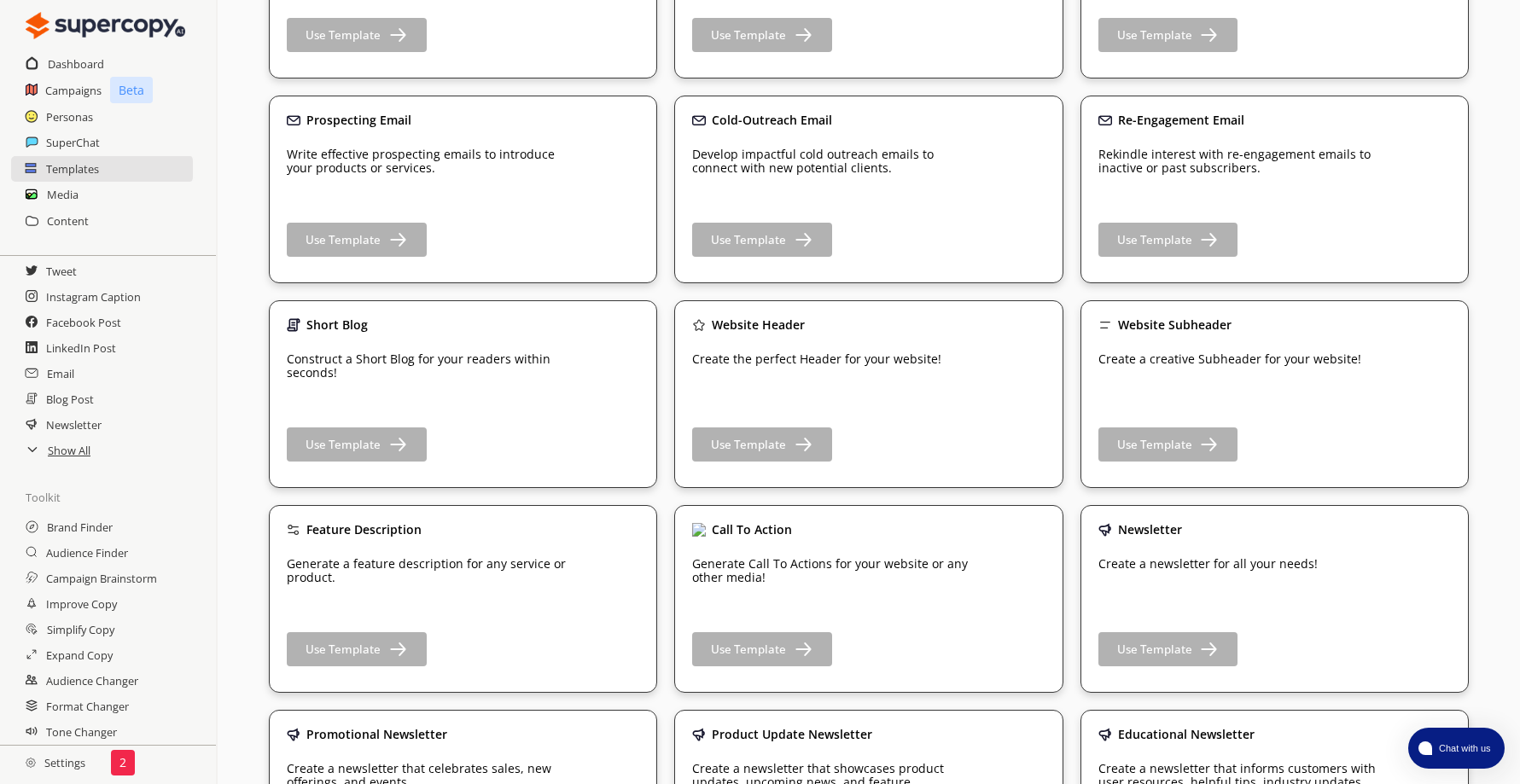
scroll to position [683, 0]
click at [352, 240] on b "Use Template" at bounding box center [342, 239] width 79 height 16
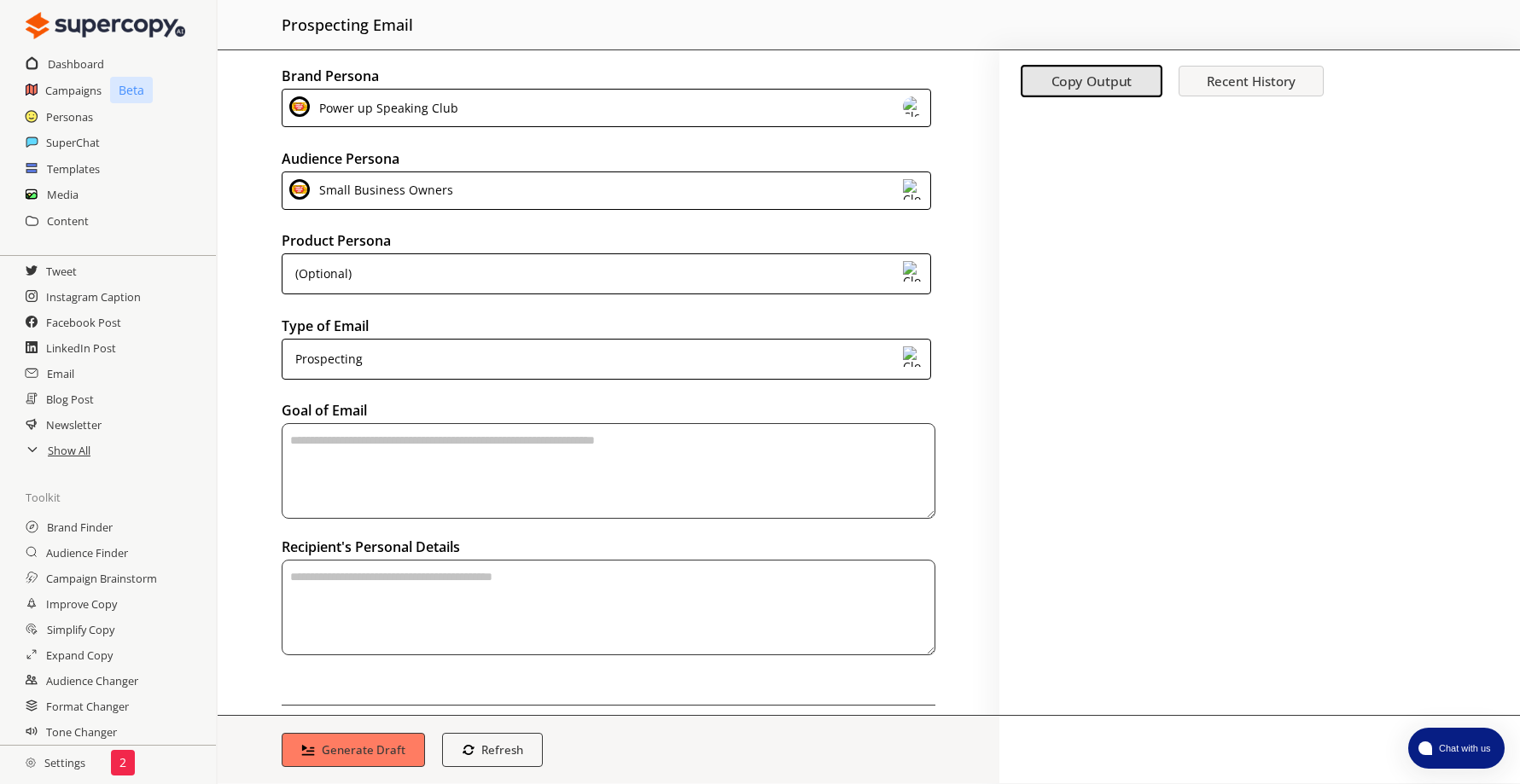
click at [424, 274] on div "(Optional)" at bounding box center [606, 273] width 649 height 41
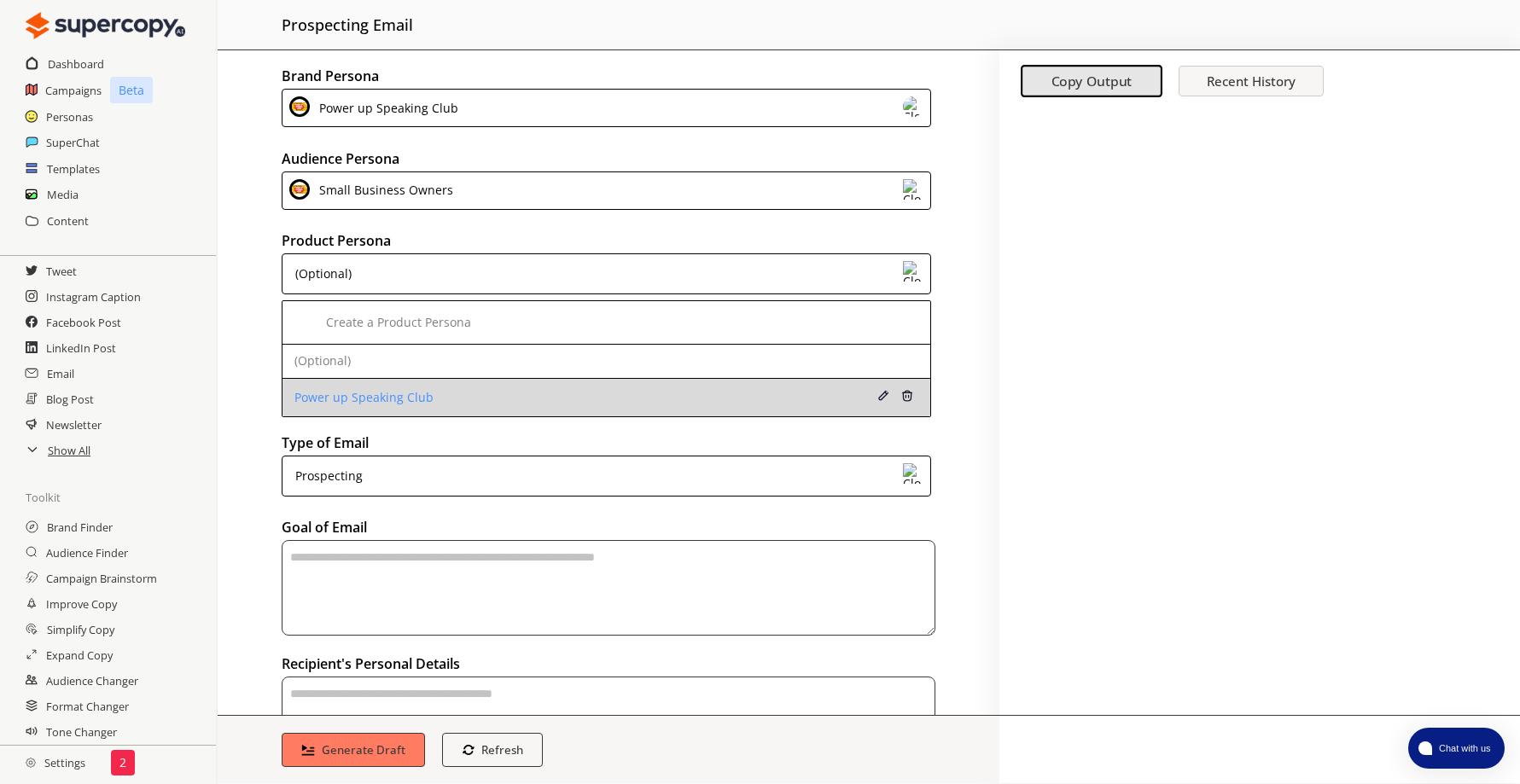
click at [409, 399] on div "Power up Speaking Club" at bounding box center [549, 397] width 509 height 14
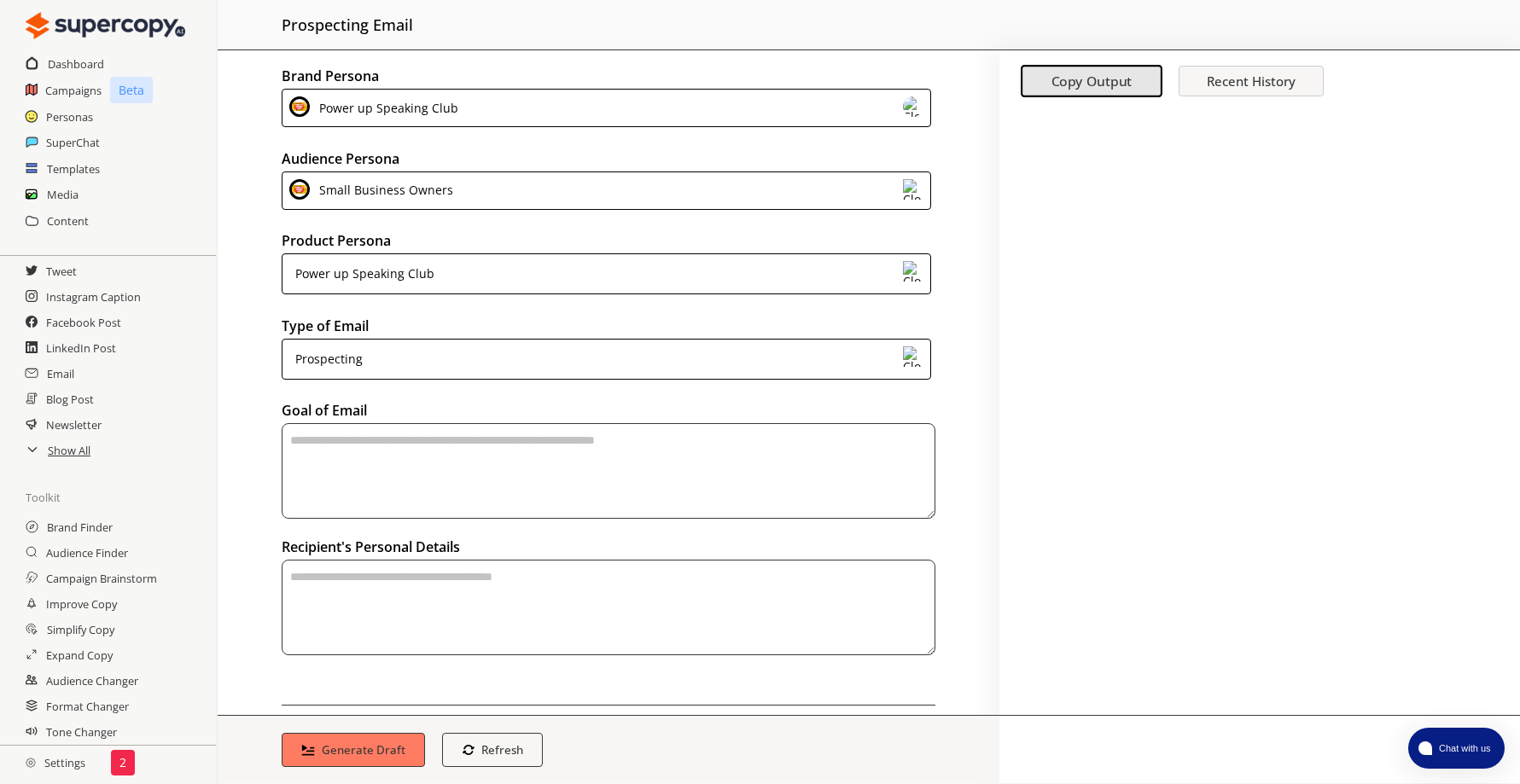
click at [395, 361] on div "Prospecting" at bounding box center [606, 359] width 649 height 41
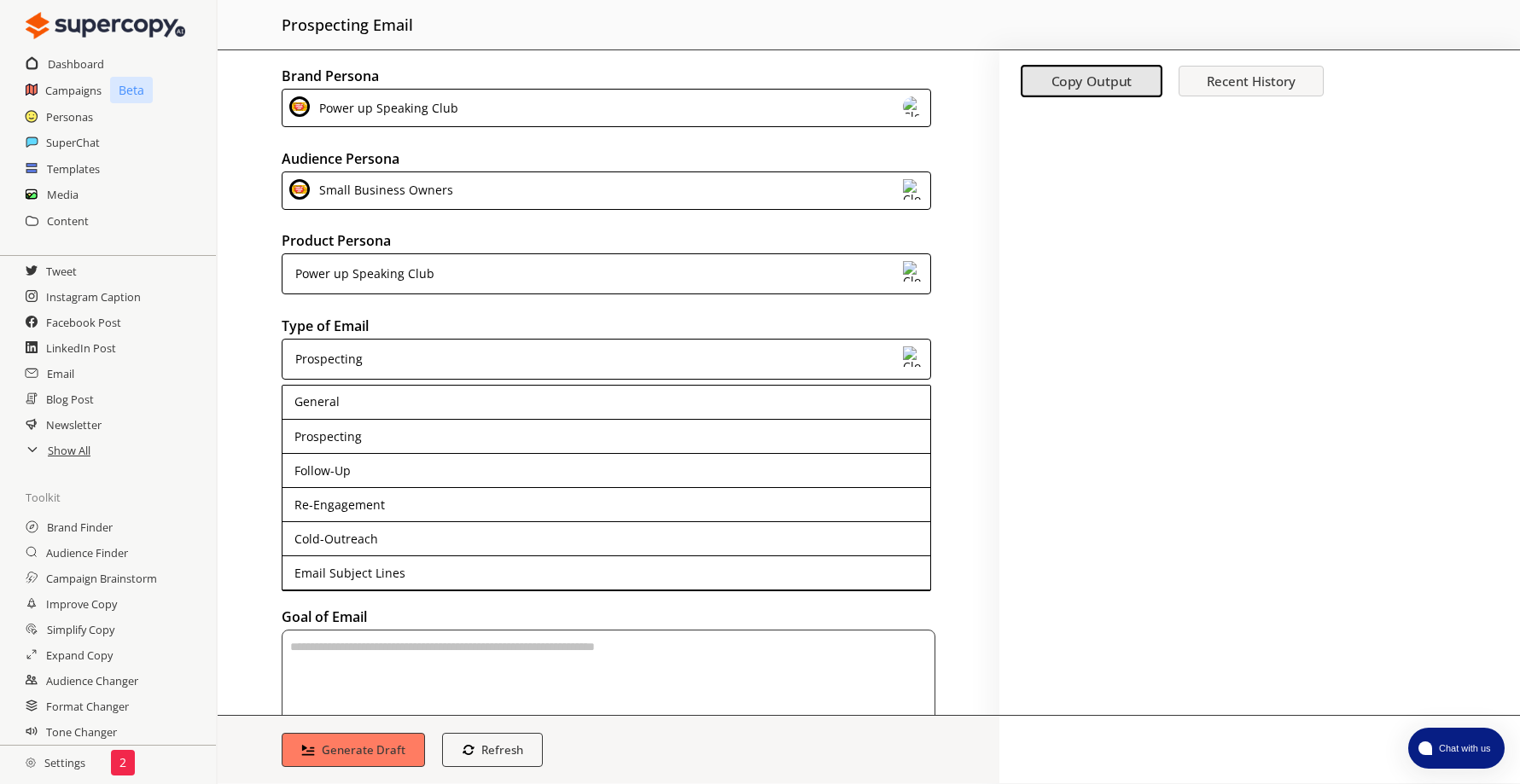
click at [255, 337] on div "Brand Persona Power up Speaking Club Audience Persona Small Business Owners Pro…" at bounding box center [607, 383] width 781 height 664
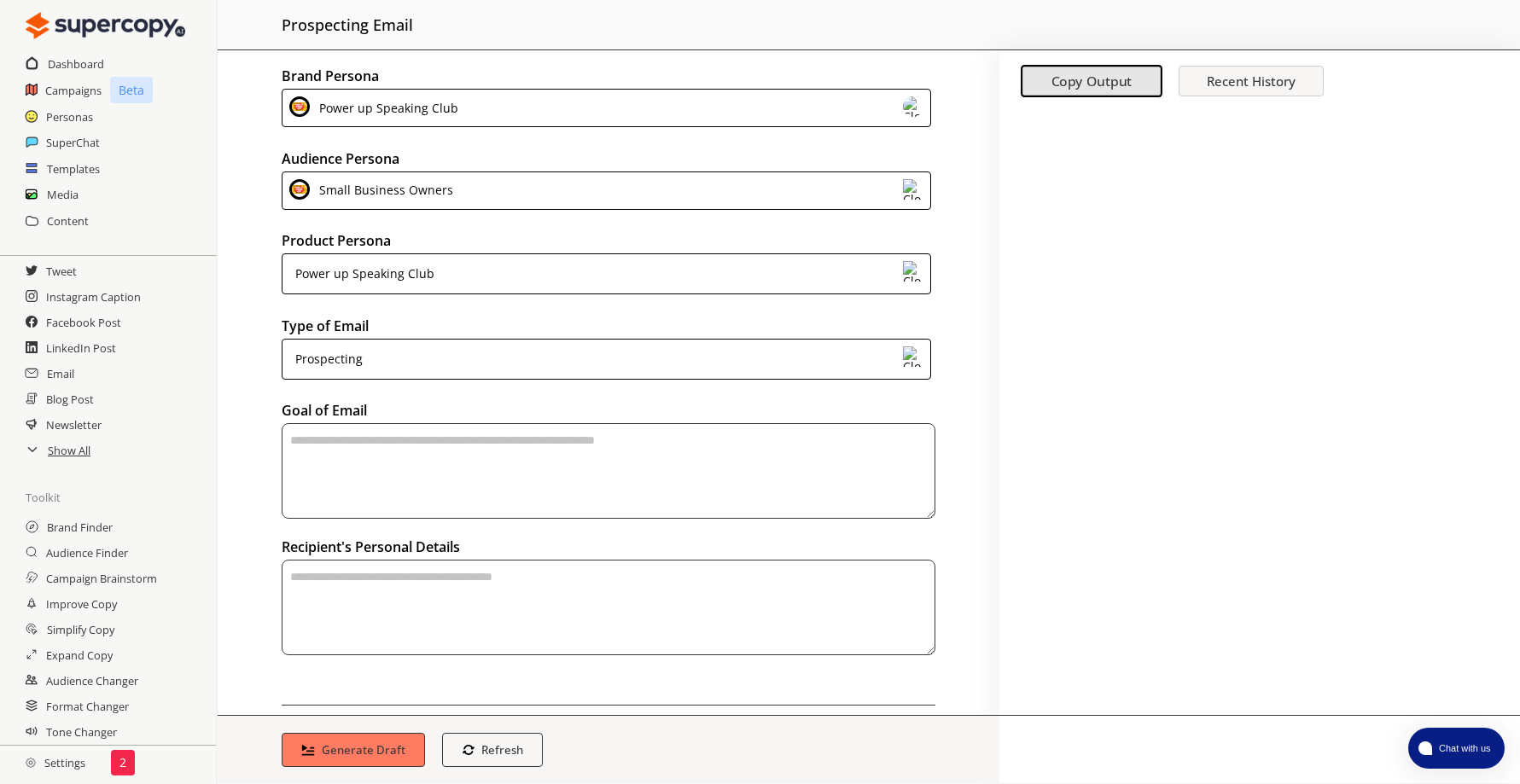
scroll to position [59, 0]
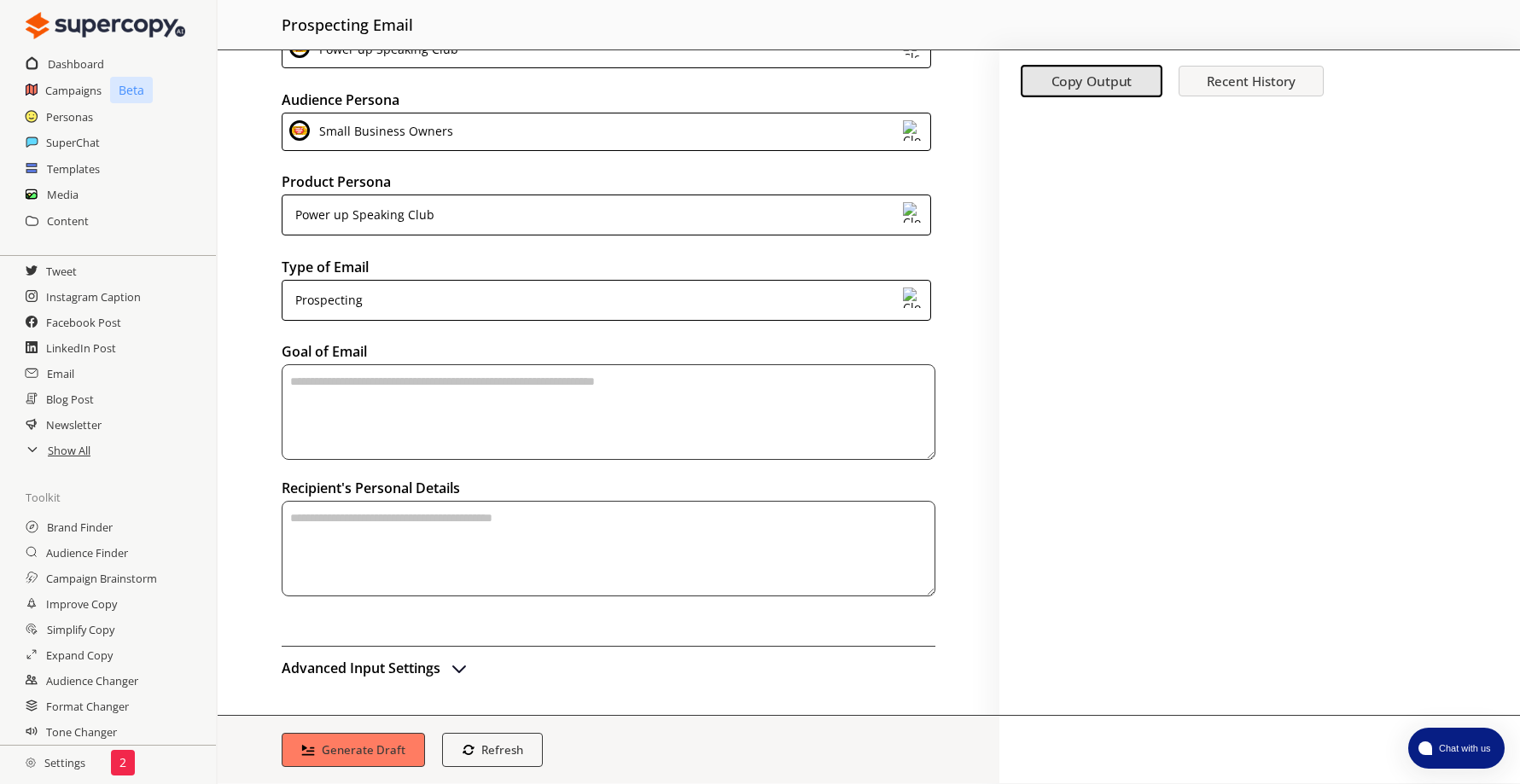
click at [340, 376] on textarea "textarea-textarea" at bounding box center [608, 413] width 654 height 96
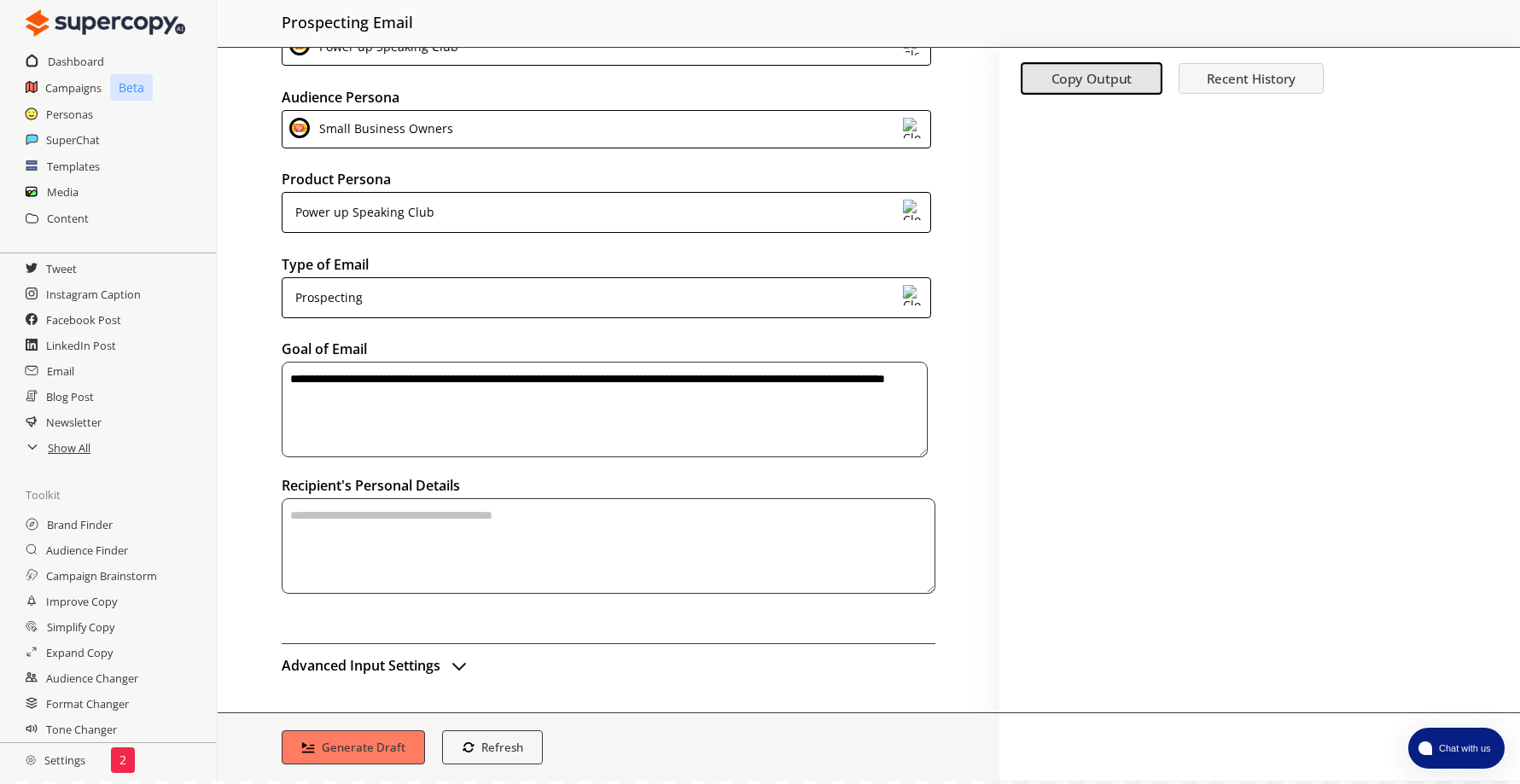
scroll to position [0, 0]
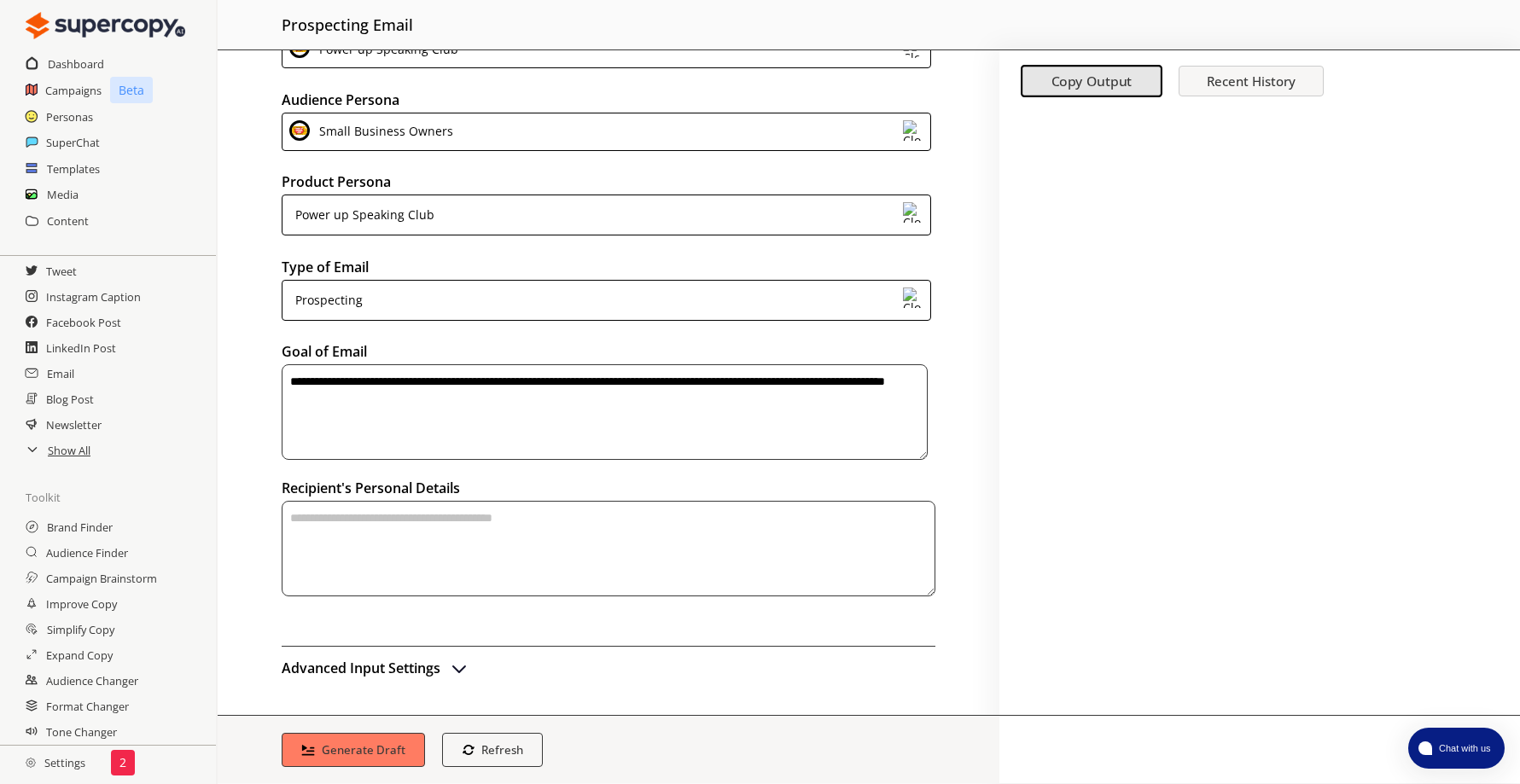
type textarea "**********"
click at [461, 661] on img "advanced-inputs" at bounding box center [459, 668] width 21 height 21
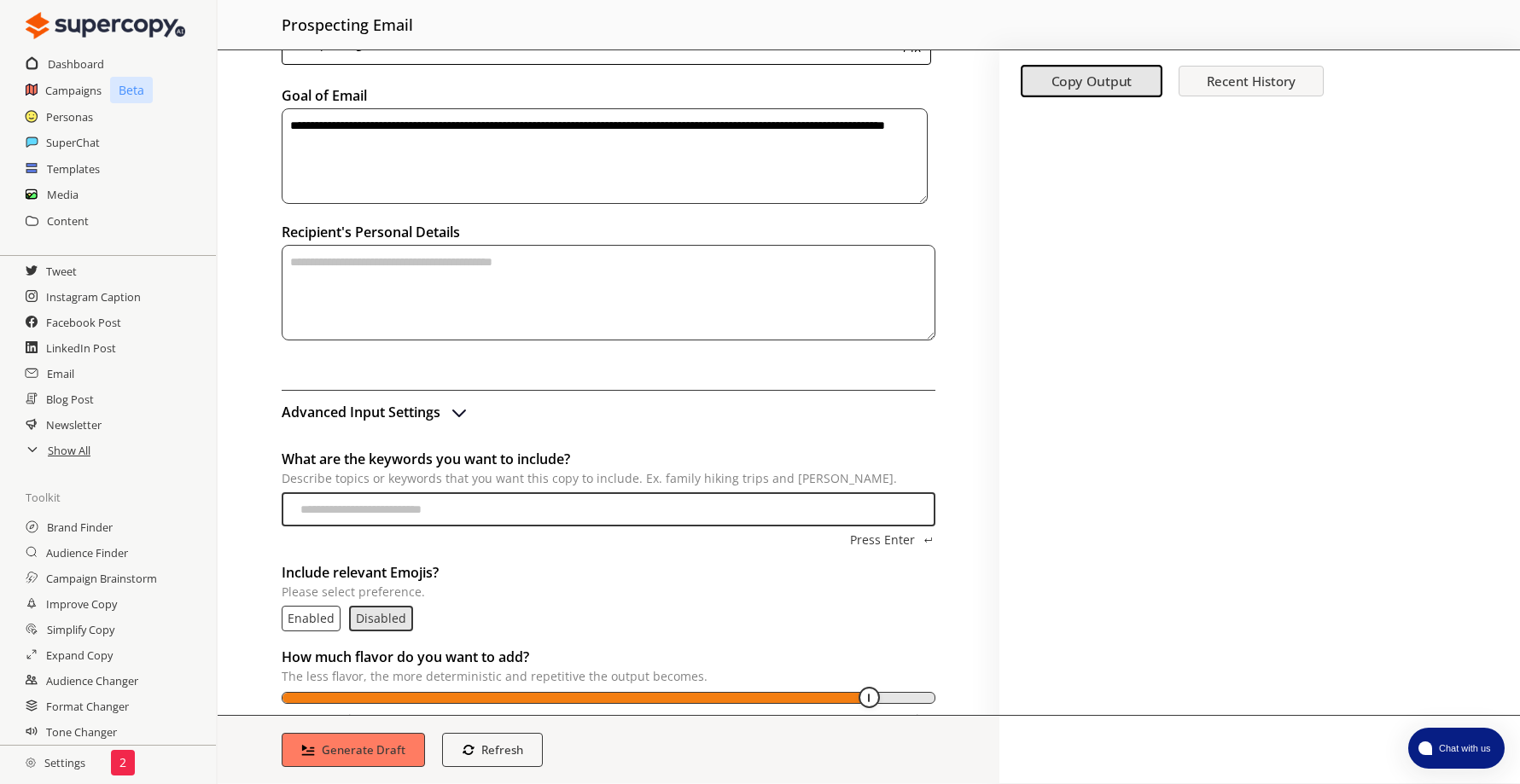
scroll to position [368, 0]
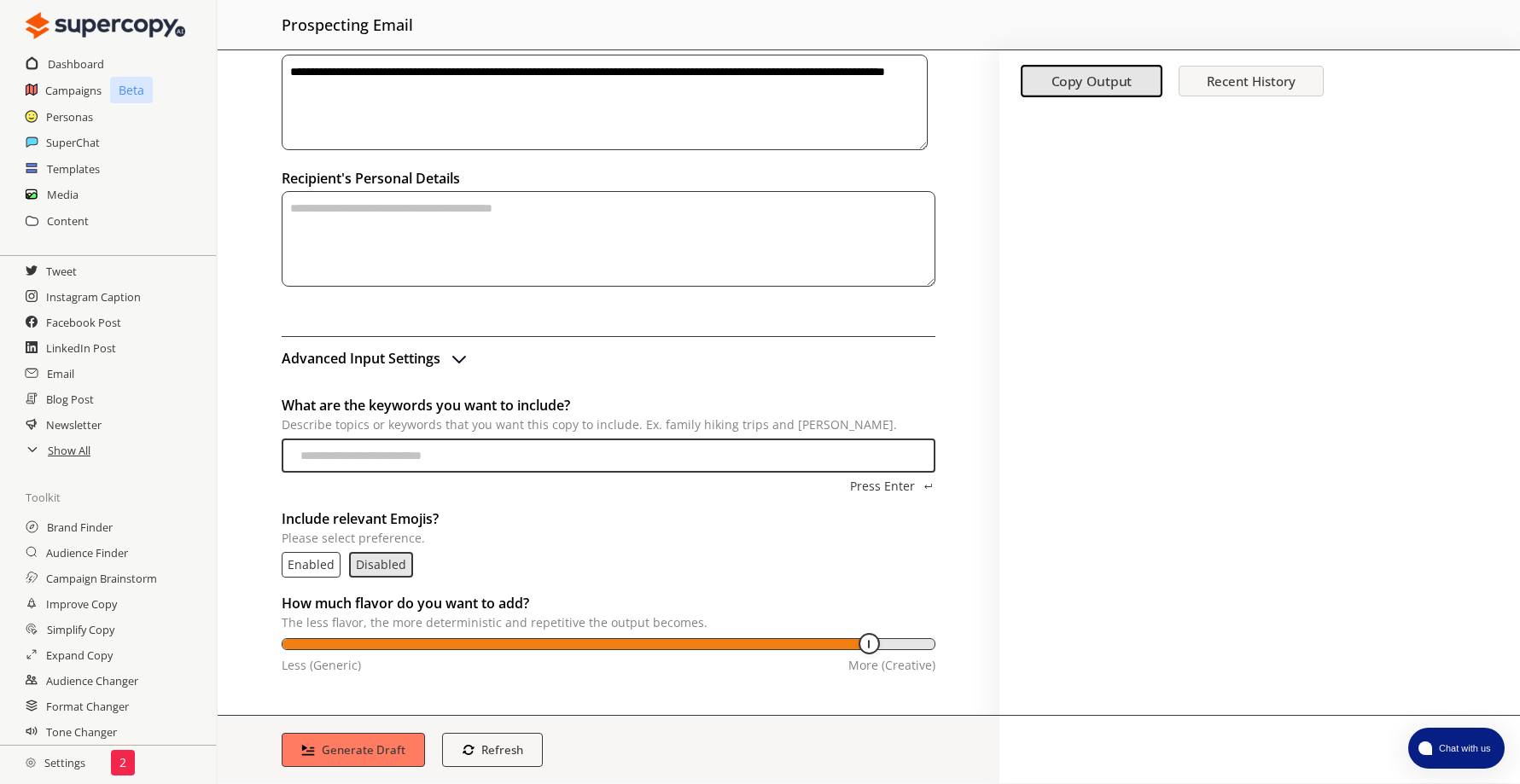
click at [459, 456] on input "What are the keywords you want to include? Describe topics or keywords that you…" at bounding box center [608, 456] width 654 height 34
click at [469, 463] on input "**********" at bounding box center [608, 456] width 654 height 34
drag, startPoint x: 461, startPoint y: 458, endPoint x: 796, endPoint y: 454, distance: 335.0
click at [796, 454] on input "**********" at bounding box center [608, 456] width 654 height 34
type input "**********"
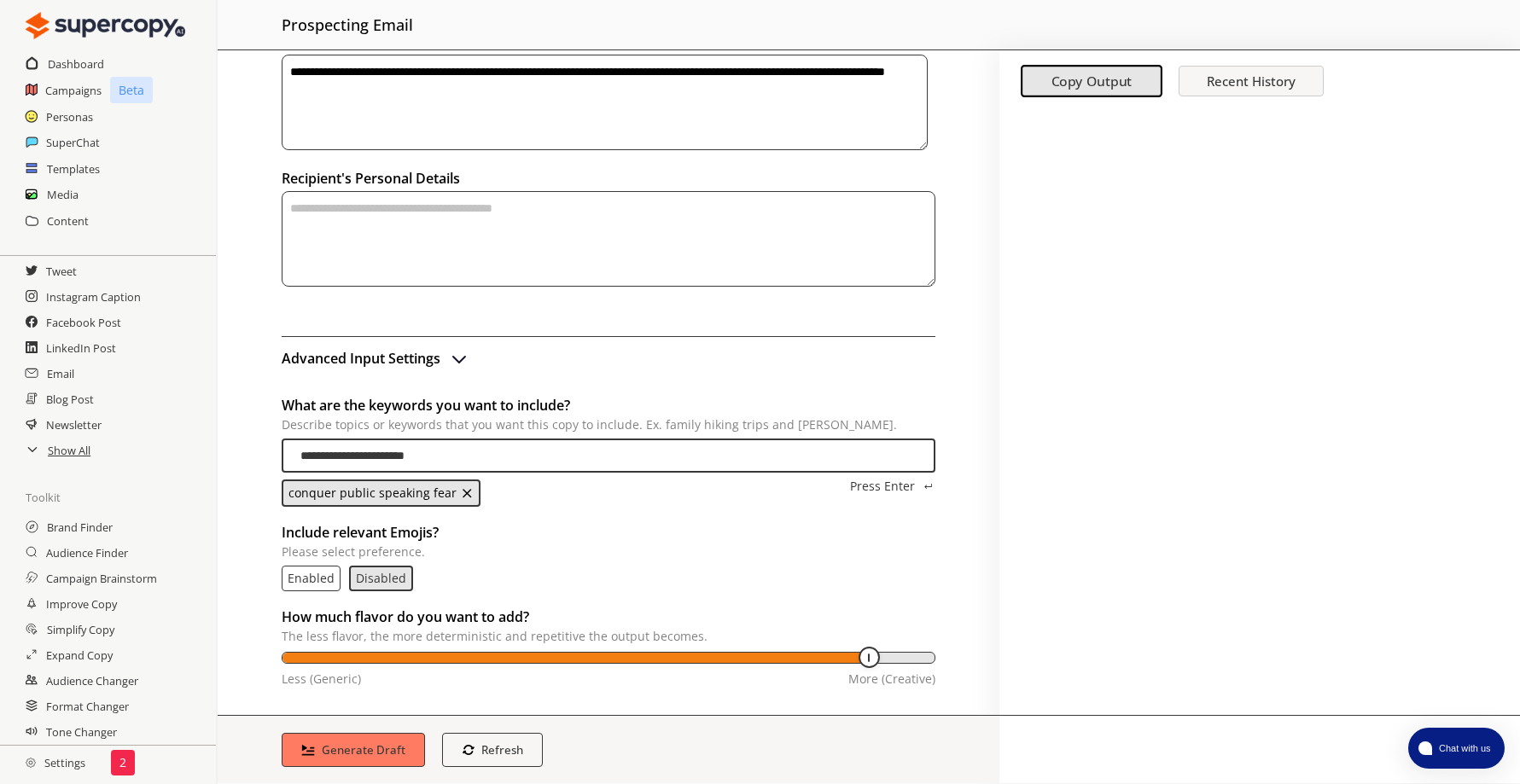
type input "**********"
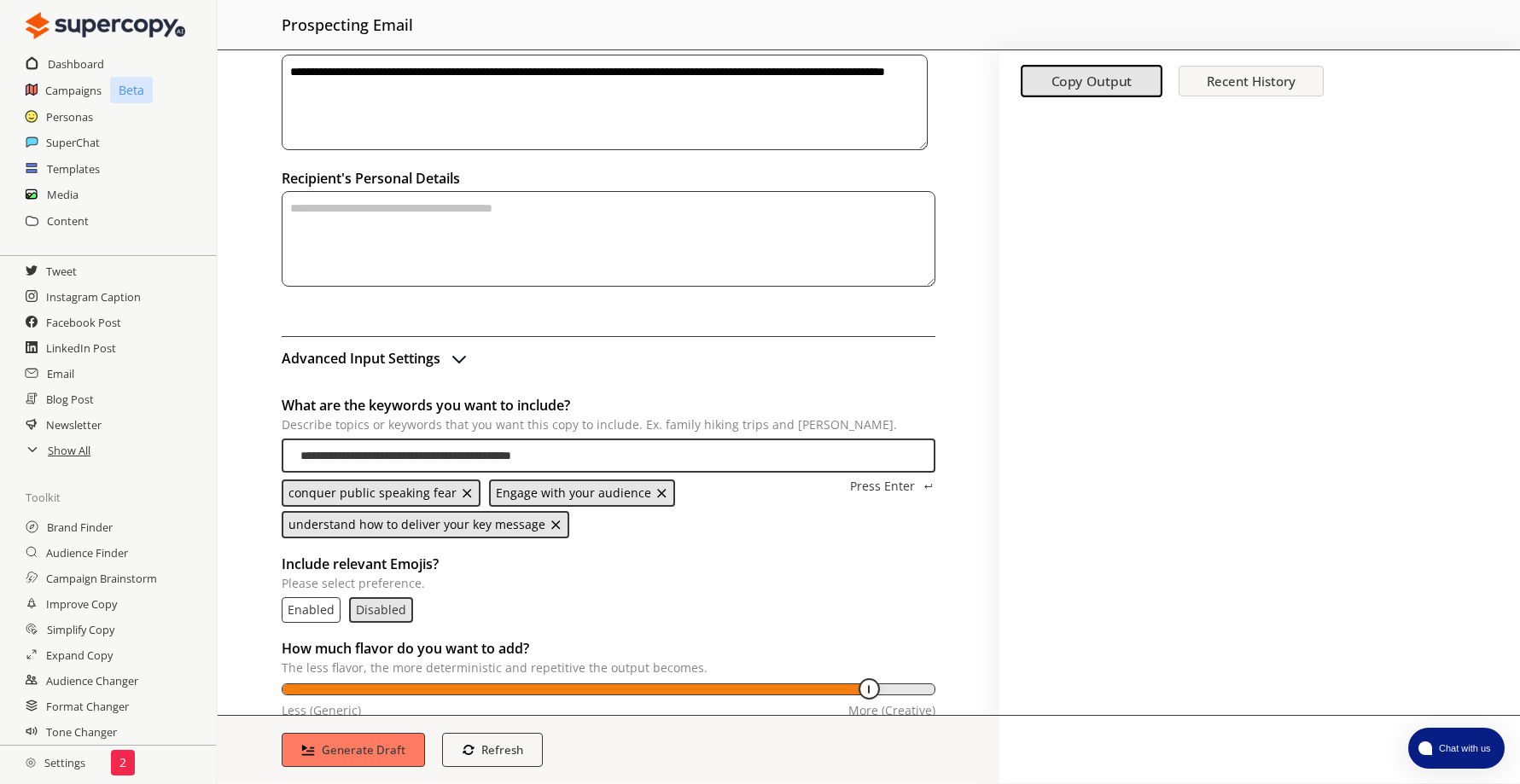
type input "**********"
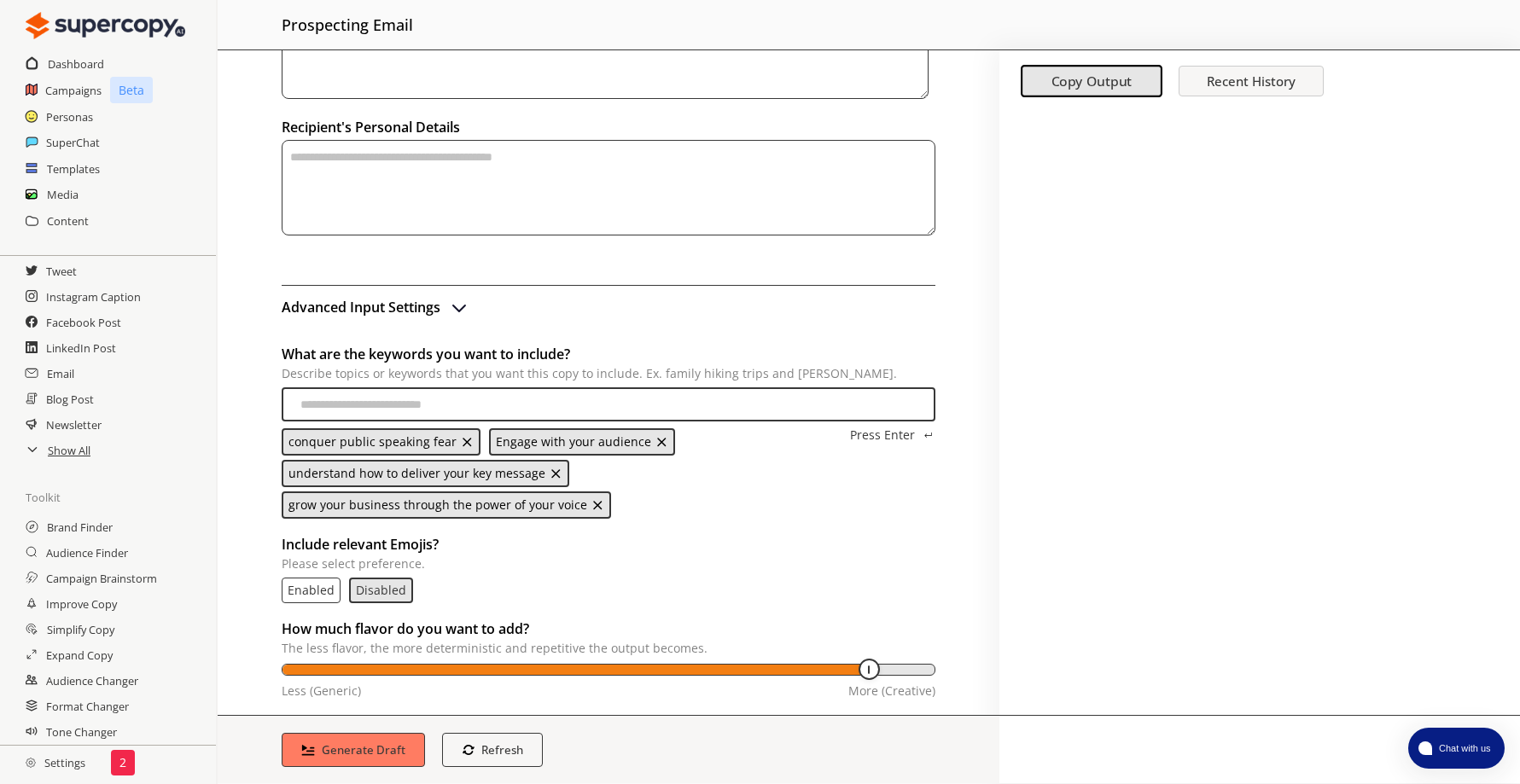
scroll to position [445, 0]
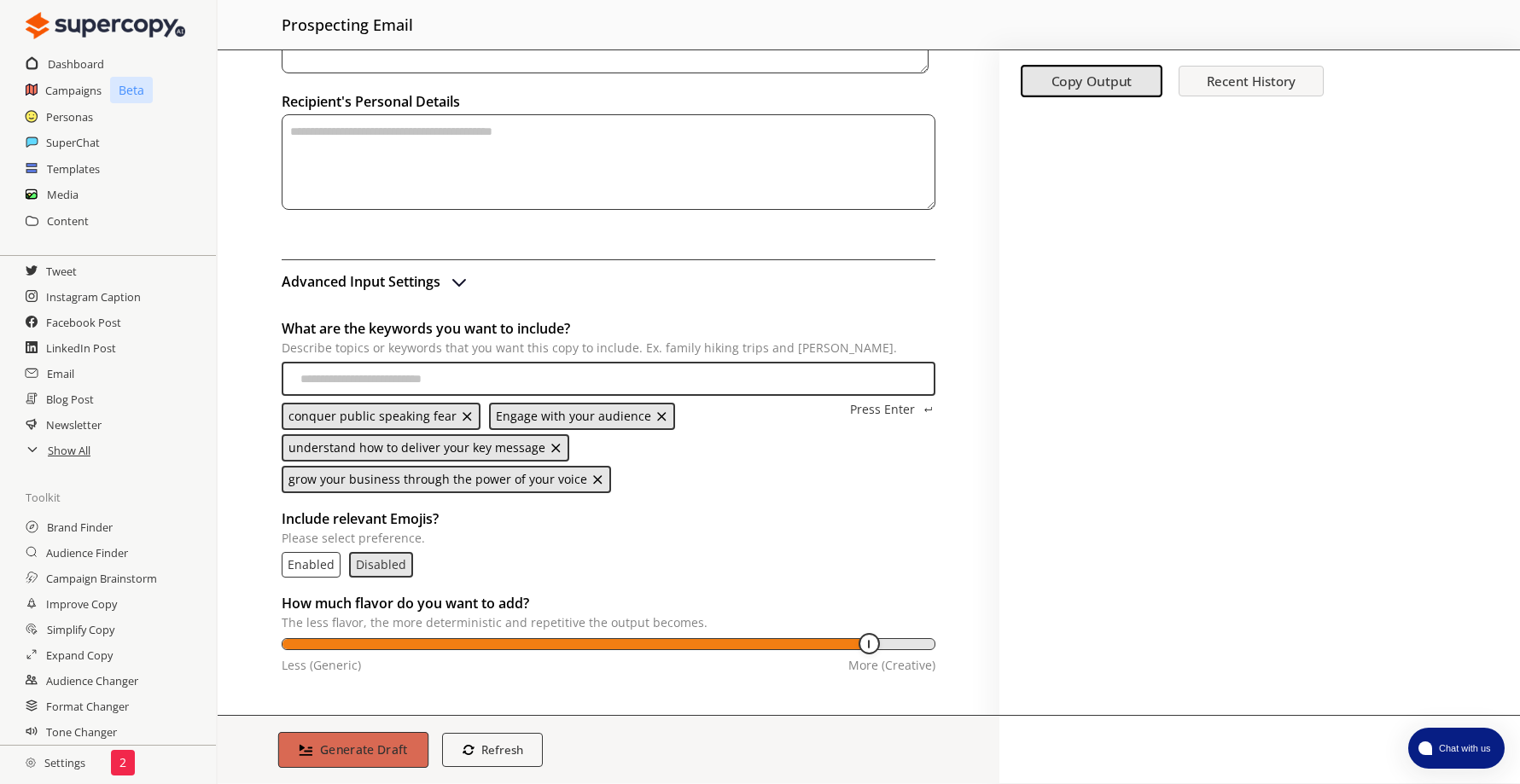
click at [364, 751] on b "Generate Draft" at bounding box center [363, 750] width 88 height 16
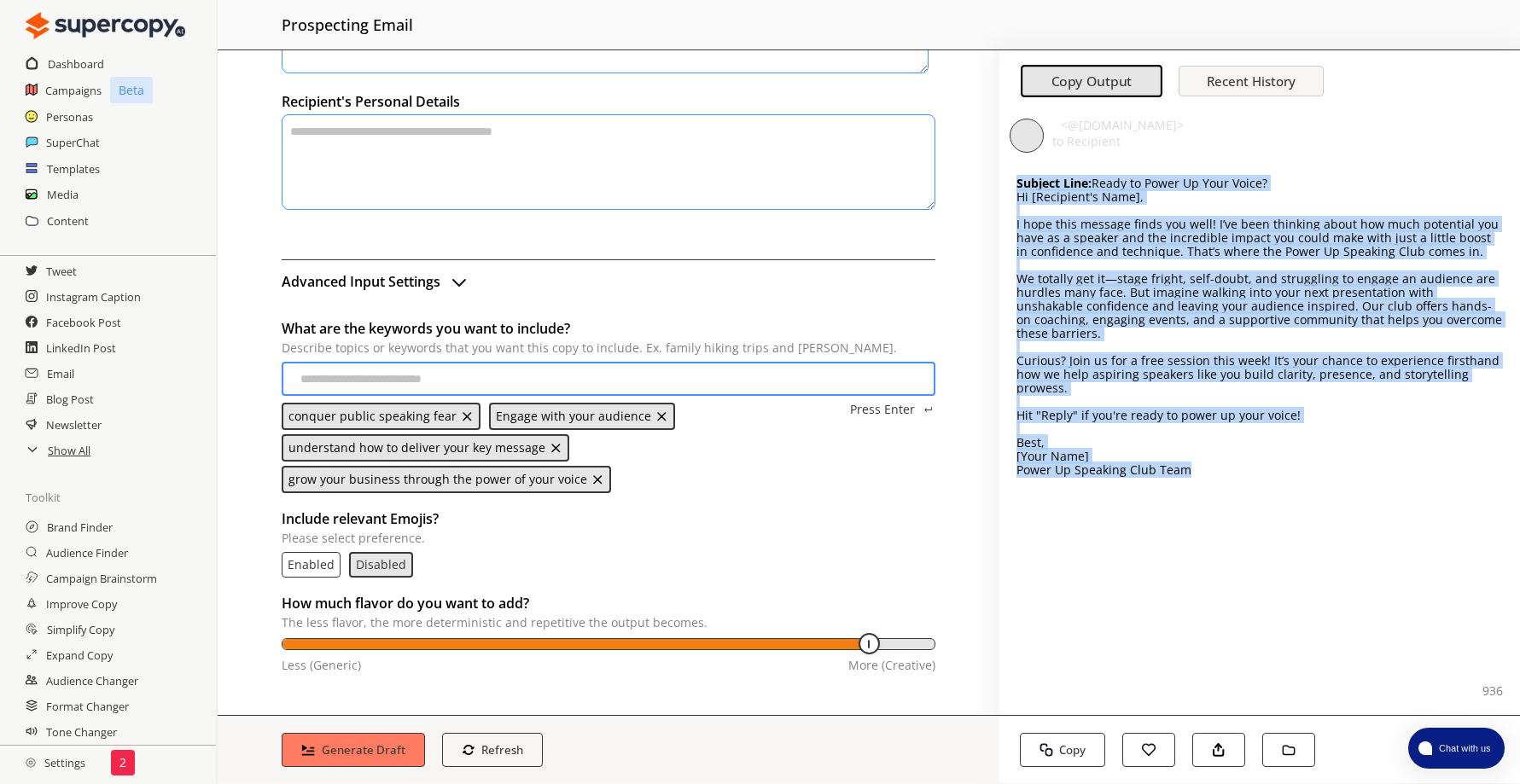
drag, startPoint x: 1017, startPoint y: 185, endPoint x: 1219, endPoint y: 470, distance: 349.3
click at [1219, 470] on div "Subject Line: Ready to Power Up Your Voice? Hi [Recipient's Name], I hope this …" at bounding box center [1259, 327] width 486 height 301
drag, startPoint x: 1219, startPoint y: 470, endPoint x: 1109, endPoint y: 301, distance: 201.6
copy div "Subject Line: Ready to Power Up Your Voice? Hi [Recipient's Name], I hope this …"
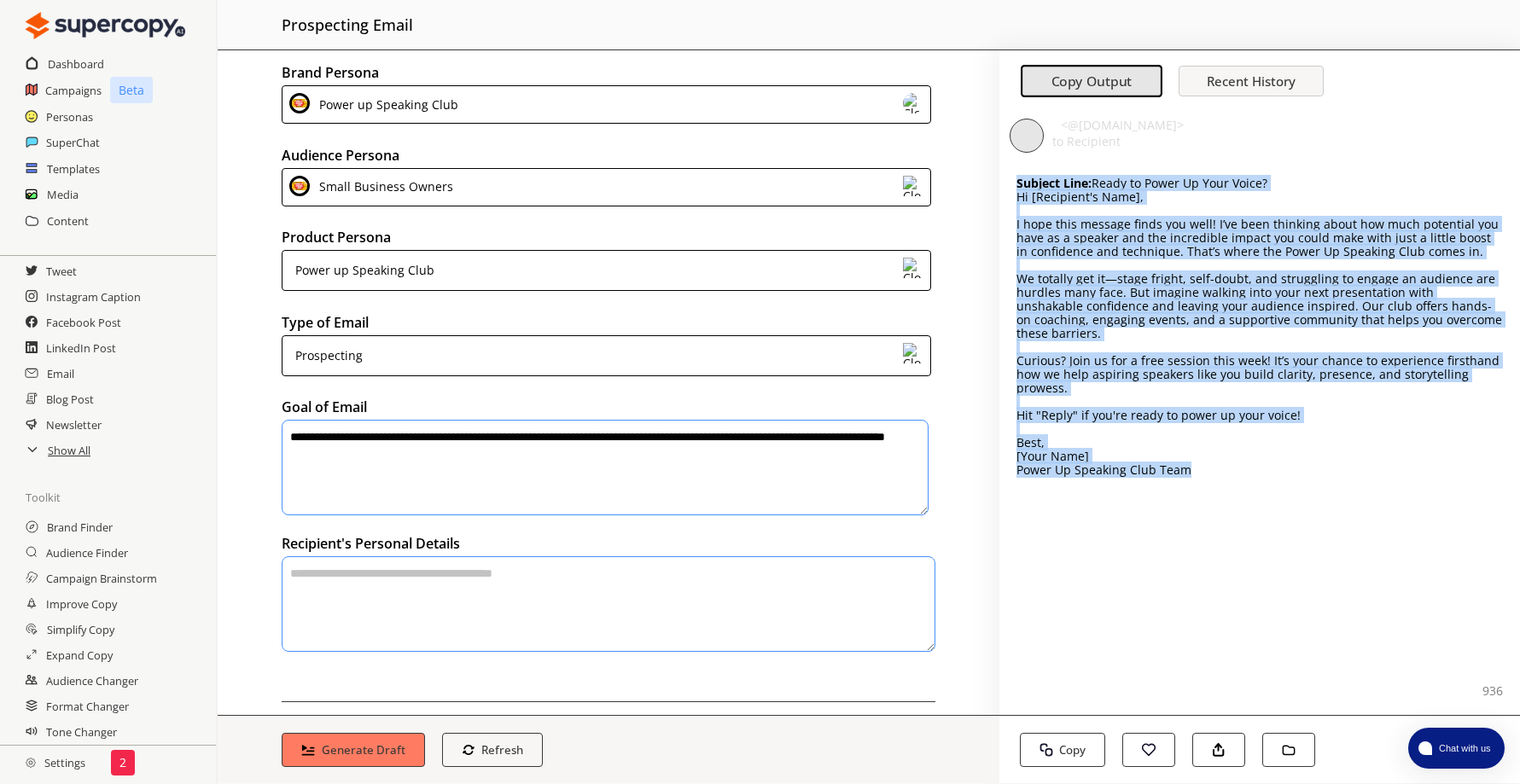
scroll to position [0, 0]
